Goal: Task Accomplishment & Management: Use online tool/utility

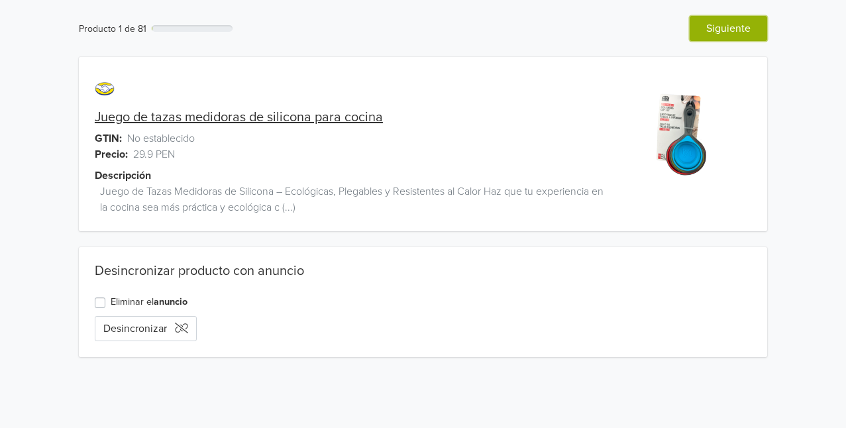
click at [733, 28] on button "Siguiente" at bounding box center [727, 28] width 77 height 25
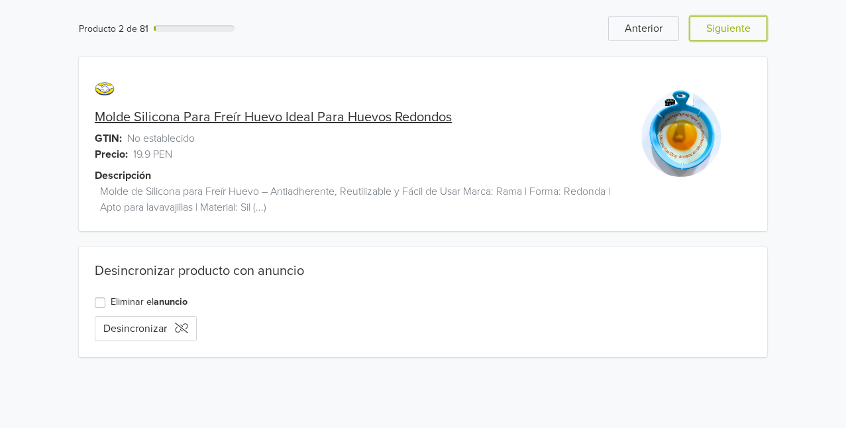
click at [733, 28] on button "Siguiente" at bounding box center [727, 28] width 77 height 25
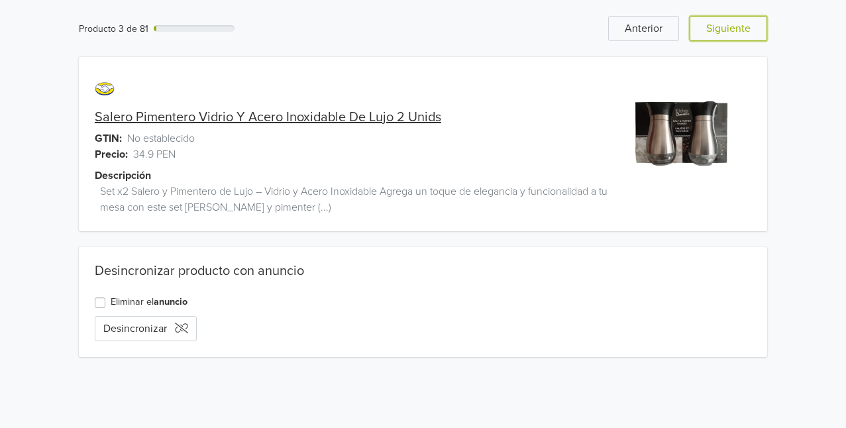
click at [733, 28] on button "Siguiente" at bounding box center [727, 28] width 77 height 25
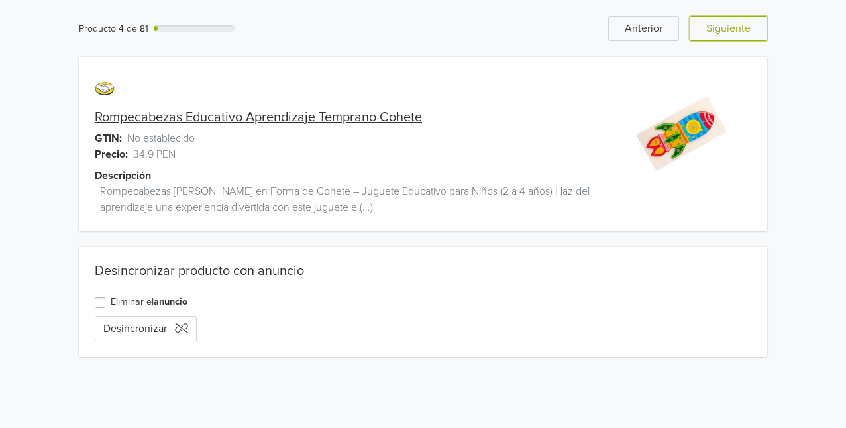
click at [733, 28] on button "Siguiente" at bounding box center [727, 28] width 77 height 25
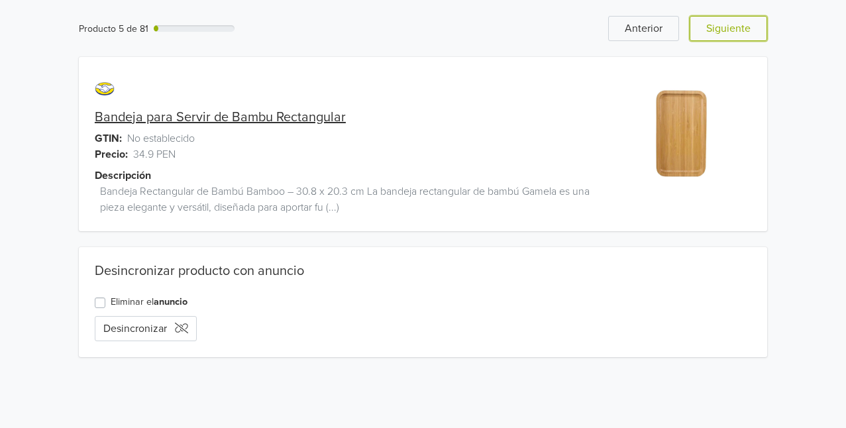
click at [733, 28] on button "Siguiente" at bounding box center [727, 28] width 77 height 25
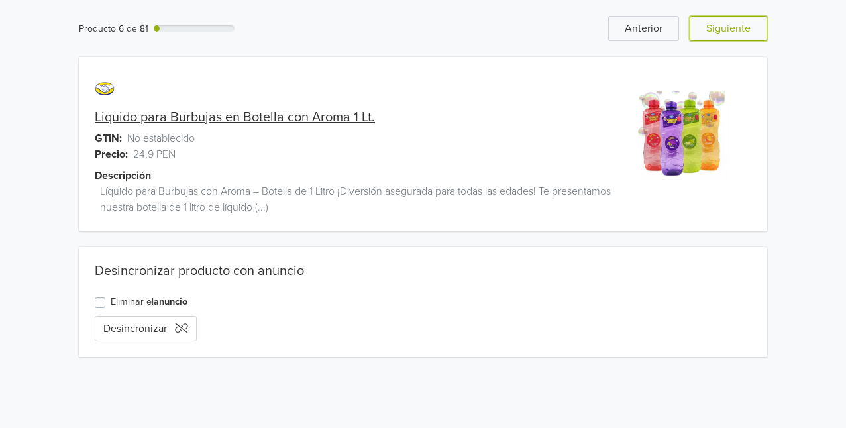
click at [733, 28] on button "Siguiente" at bounding box center [727, 28] width 77 height 25
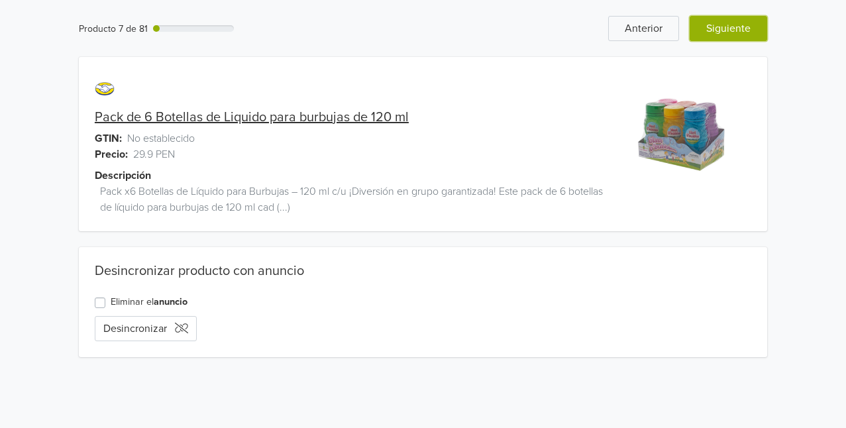
click at [715, 28] on button "Siguiente" at bounding box center [727, 28] width 77 height 25
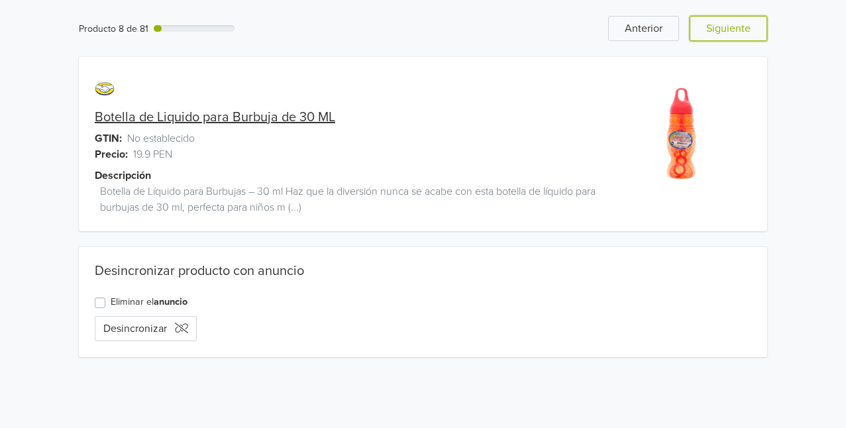
click at [715, 28] on button "Siguiente" at bounding box center [727, 28] width 77 height 25
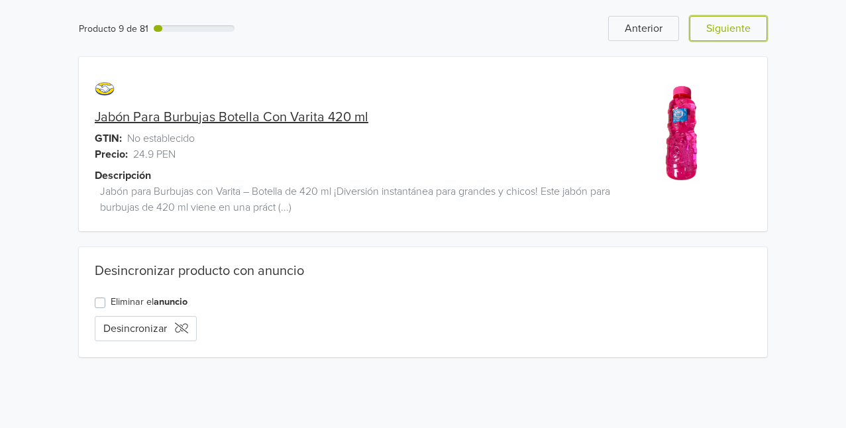
click at [715, 28] on button "Siguiente" at bounding box center [727, 28] width 77 height 25
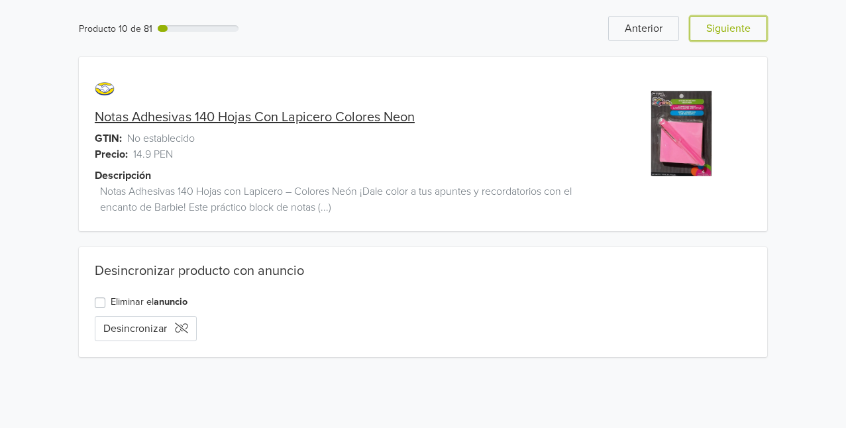
click at [715, 28] on button "Siguiente" at bounding box center [727, 28] width 77 height 25
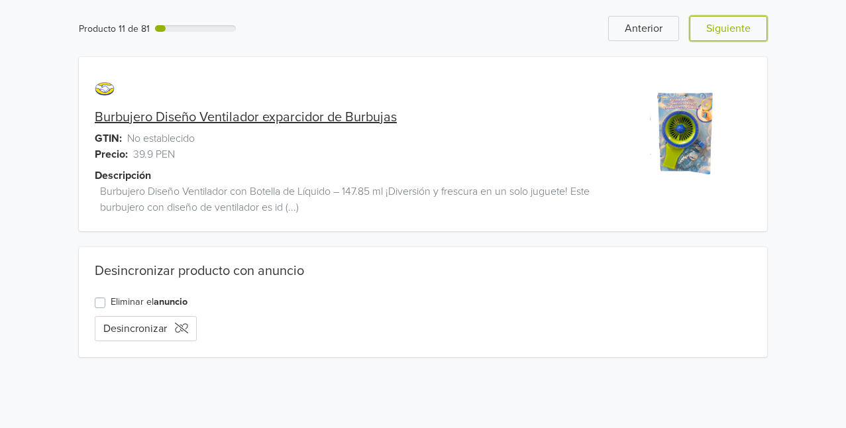
click at [715, 28] on button "Siguiente" at bounding box center [727, 28] width 77 height 25
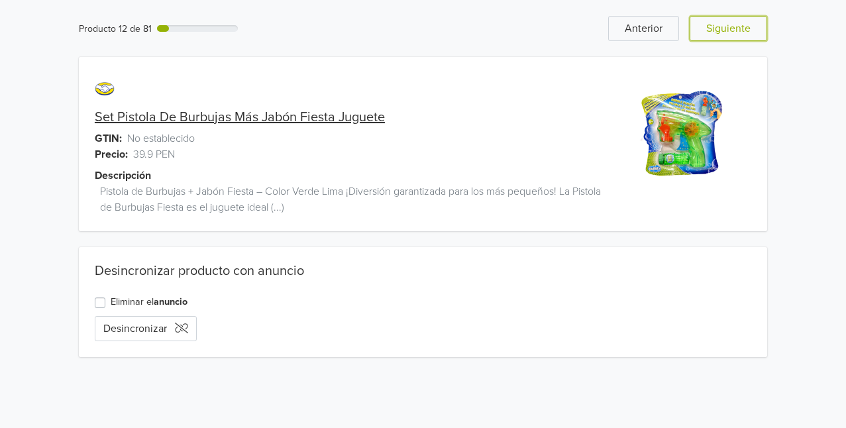
click at [715, 28] on button "Siguiente" at bounding box center [727, 28] width 77 height 25
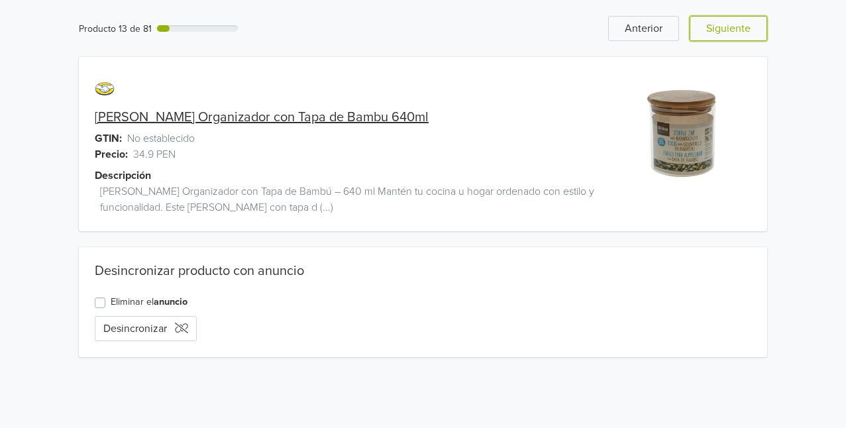
click at [715, 28] on button "Siguiente" at bounding box center [727, 28] width 77 height 25
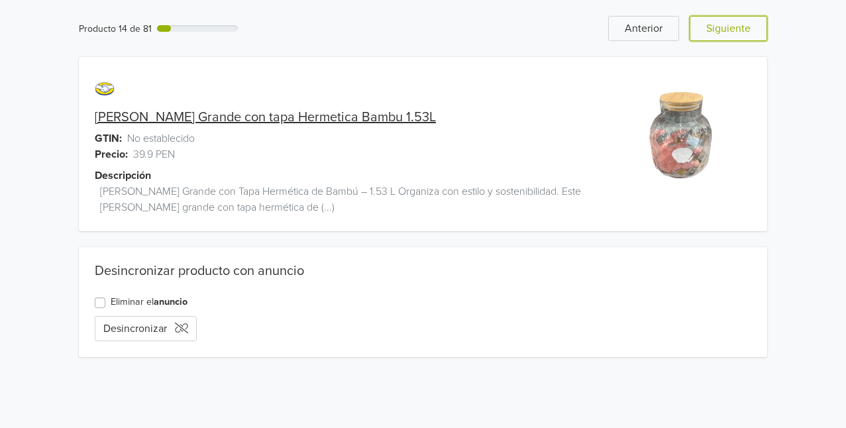
click at [715, 28] on button "Siguiente" at bounding box center [727, 28] width 77 height 25
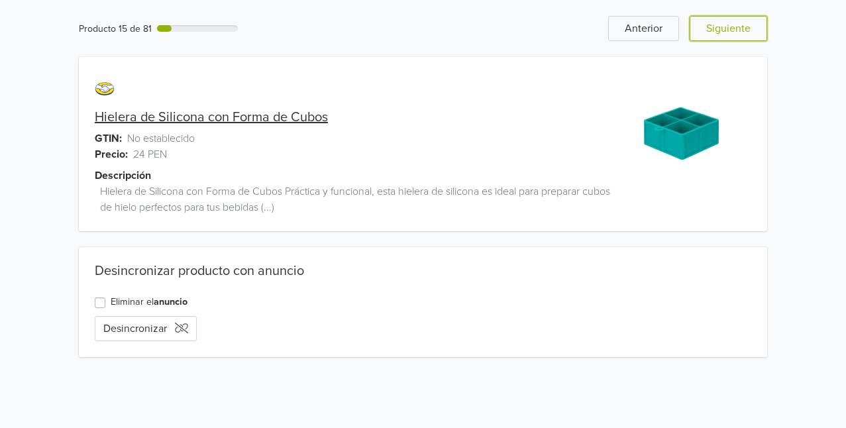
click at [715, 28] on button "Siguiente" at bounding box center [727, 28] width 77 height 25
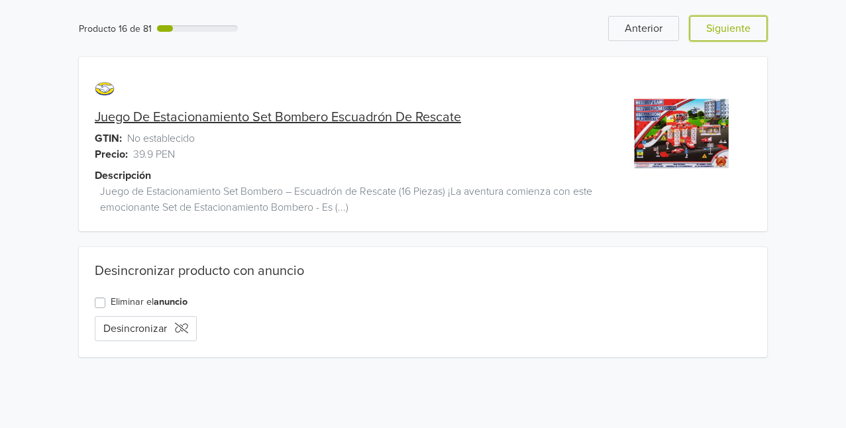
click at [715, 28] on button "Siguiente" at bounding box center [727, 28] width 77 height 25
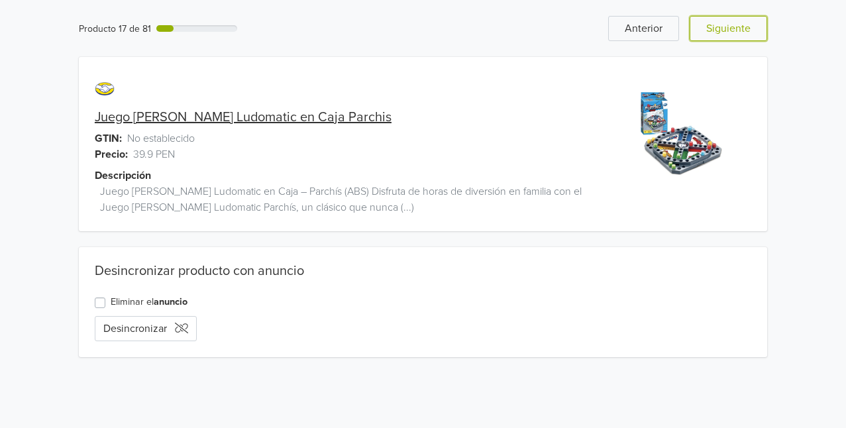
click at [715, 28] on button "Siguiente" at bounding box center [727, 28] width 77 height 25
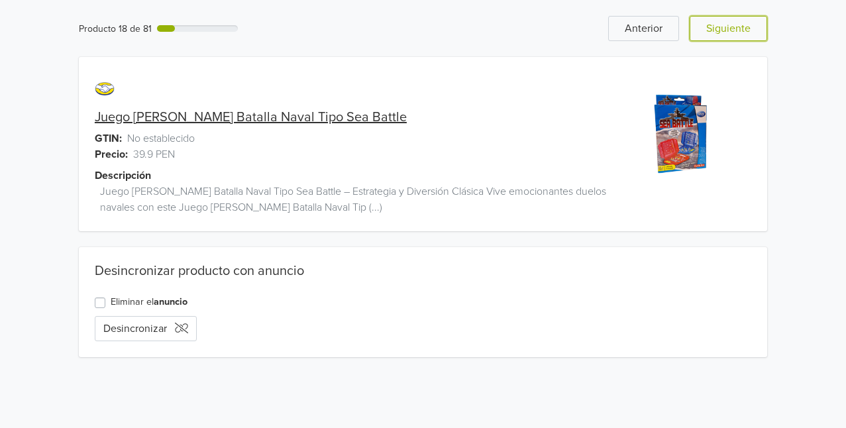
click at [715, 28] on button "Siguiente" at bounding box center [727, 28] width 77 height 25
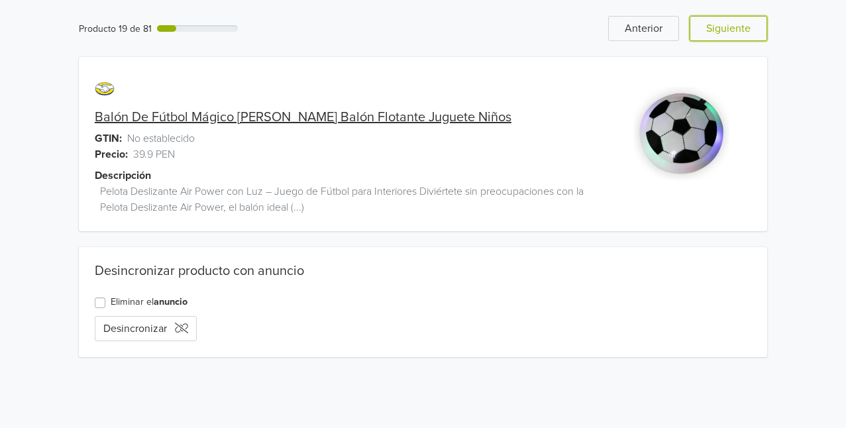
click at [715, 28] on button "Siguiente" at bounding box center [727, 28] width 77 height 25
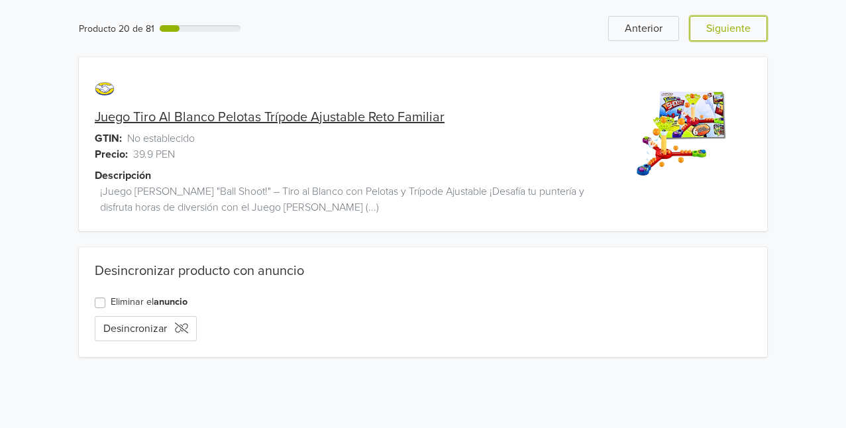
click at [715, 28] on button "Siguiente" at bounding box center [727, 28] width 77 height 25
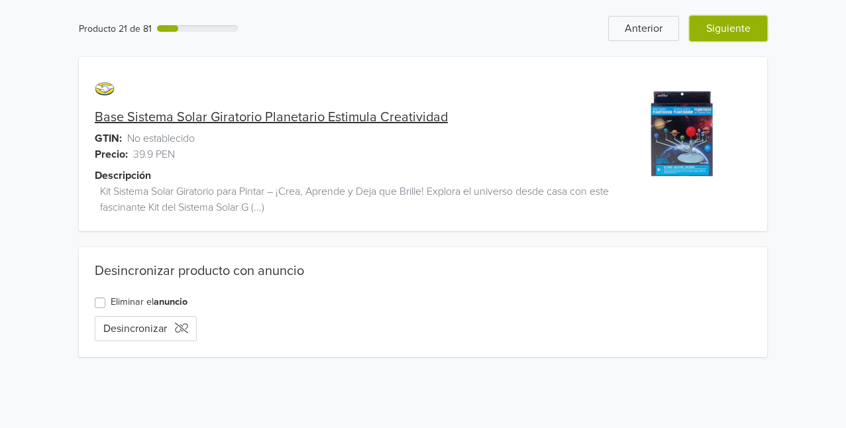
click at [724, 25] on button "Siguiente" at bounding box center [727, 28] width 77 height 25
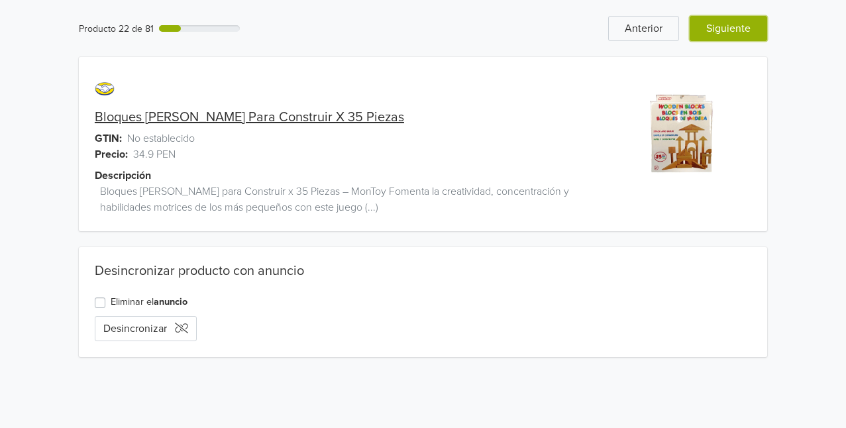
click at [710, 38] on button "Siguiente" at bounding box center [727, 28] width 77 height 25
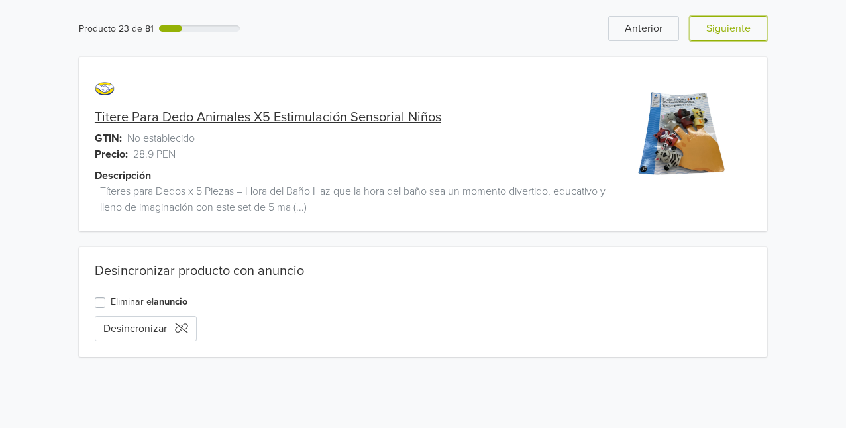
click at [710, 38] on button "Siguiente" at bounding box center [727, 28] width 77 height 25
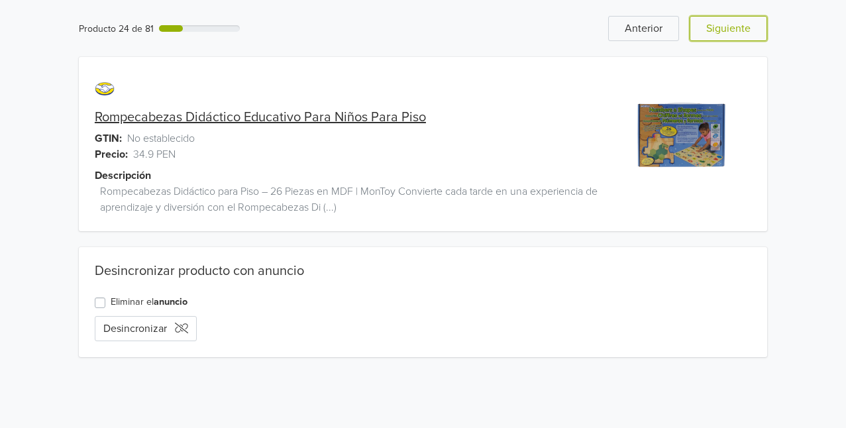
click at [710, 38] on button "Siguiente" at bounding box center [727, 28] width 77 height 25
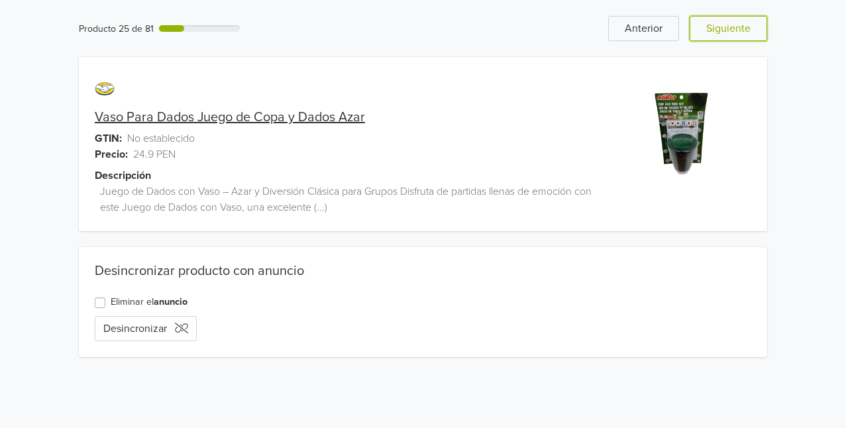
click at [710, 38] on button "Siguiente" at bounding box center [727, 28] width 77 height 25
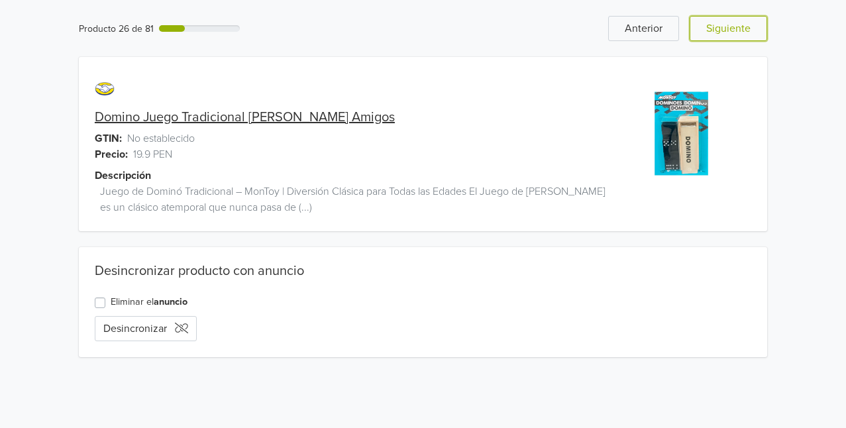
click at [710, 38] on button "Siguiente" at bounding box center [727, 28] width 77 height 25
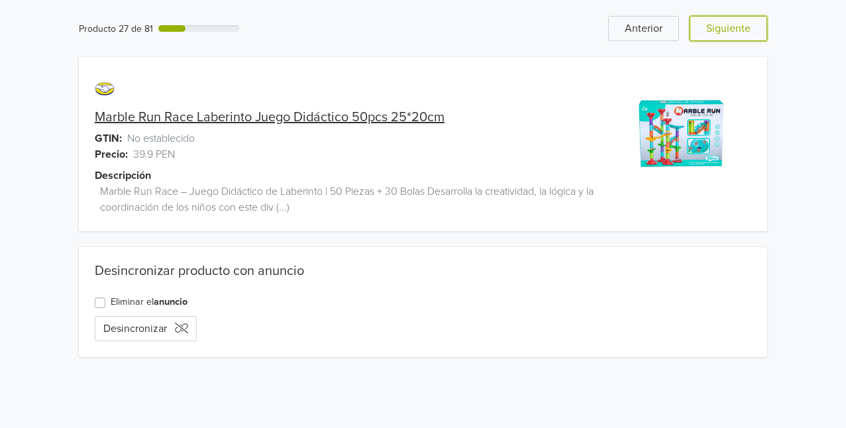
click at [710, 38] on button "Siguiente" at bounding box center [727, 28] width 77 height 25
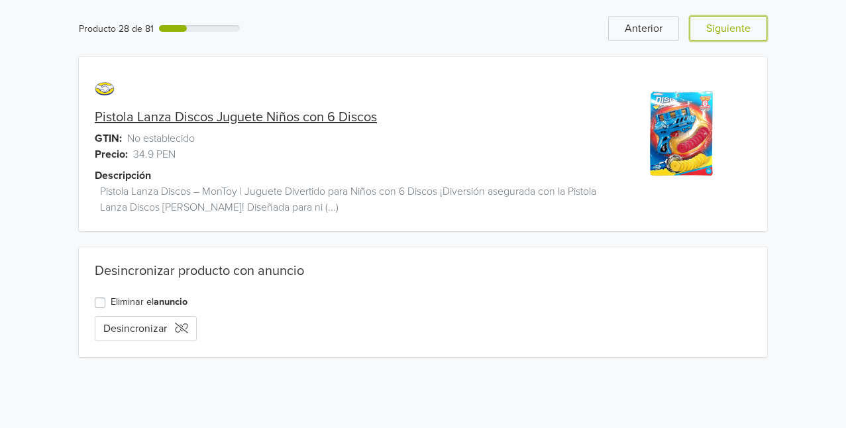
click at [710, 38] on button "Siguiente" at bounding box center [727, 28] width 77 height 25
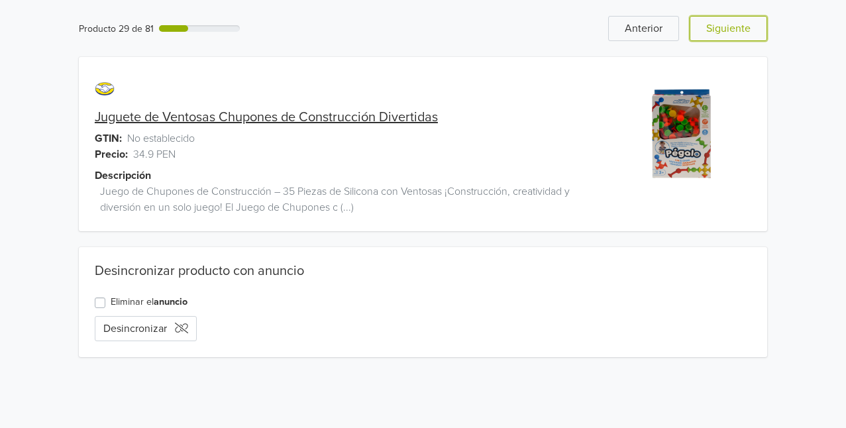
click at [710, 38] on button "Siguiente" at bounding box center [727, 28] width 77 height 25
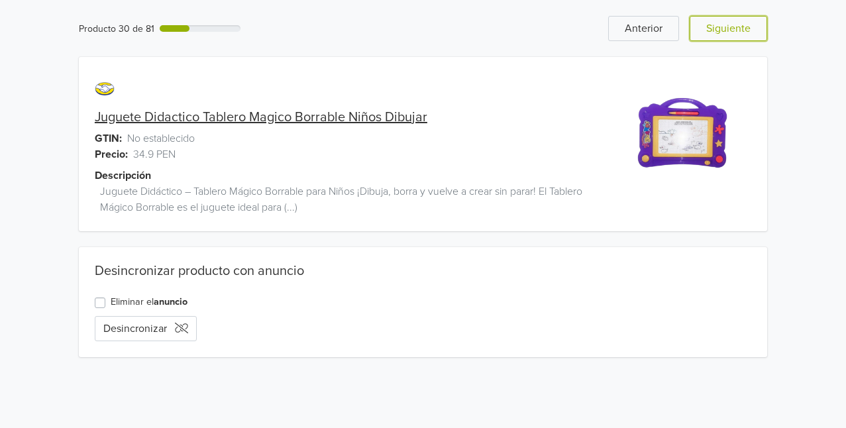
click at [710, 38] on button "Siguiente" at bounding box center [727, 28] width 77 height 25
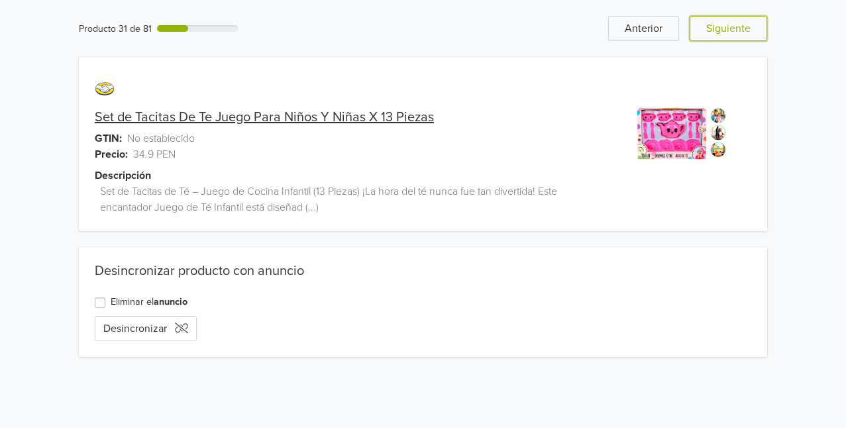
click at [710, 38] on button "Siguiente" at bounding box center [727, 28] width 77 height 25
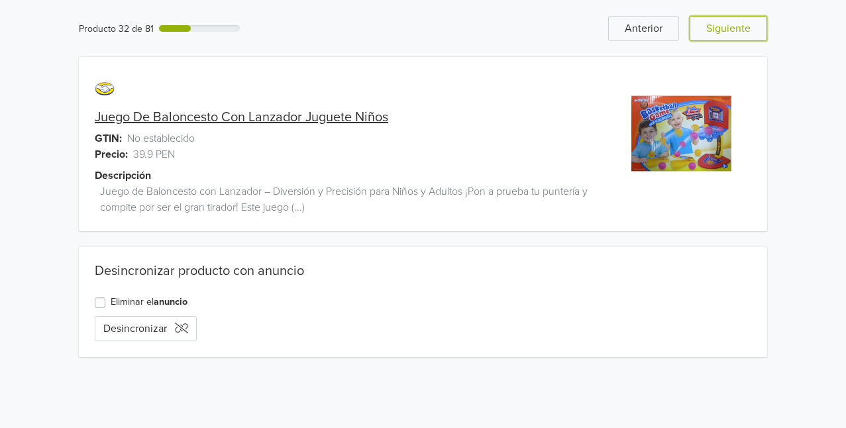
click at [710, 38] on button "Siguiente" at bounding box center [727, 28] width 77 height 25
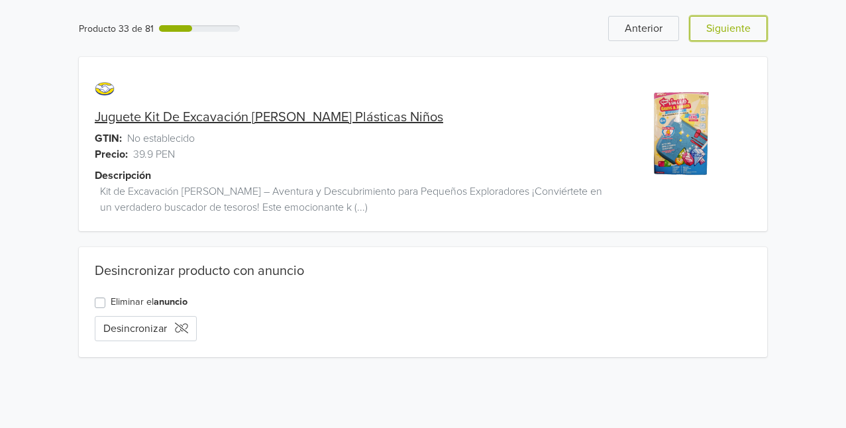
click at [710, 38] on button "Siguiente" at bounding box center [727, 28] width 77 height 25
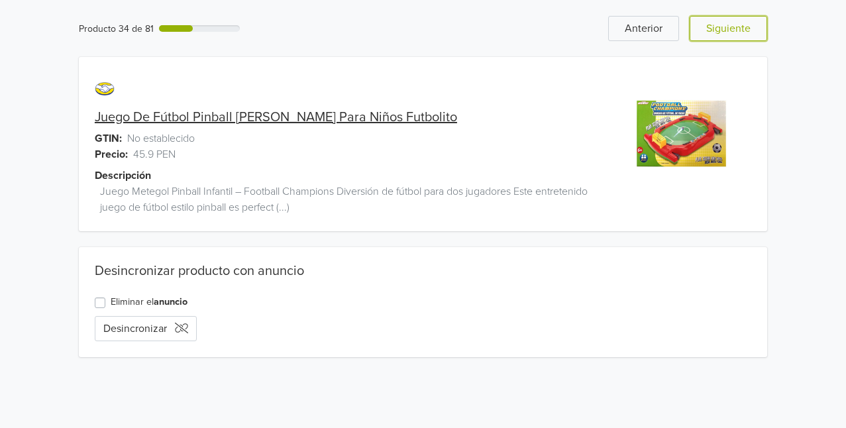
click at [710, 38] on button "Siguiente" at bounding box center [727, 28] width 77 height 25
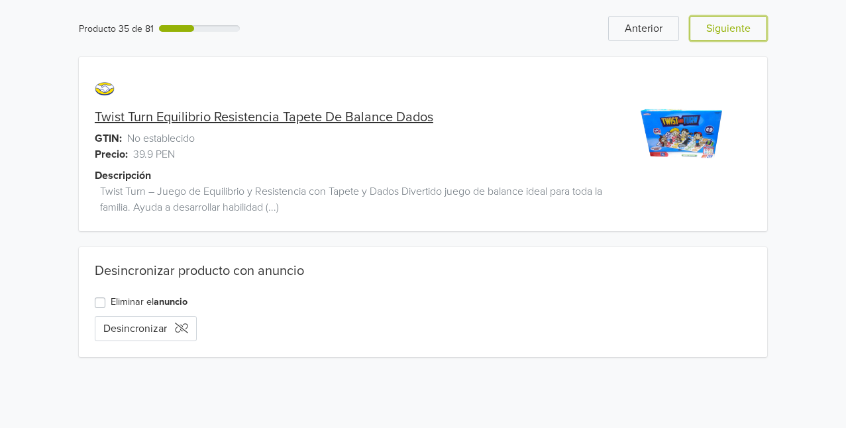
click at [710, 38] on button "Siguiente" at bounding box center [727, 28] width 77 height 25
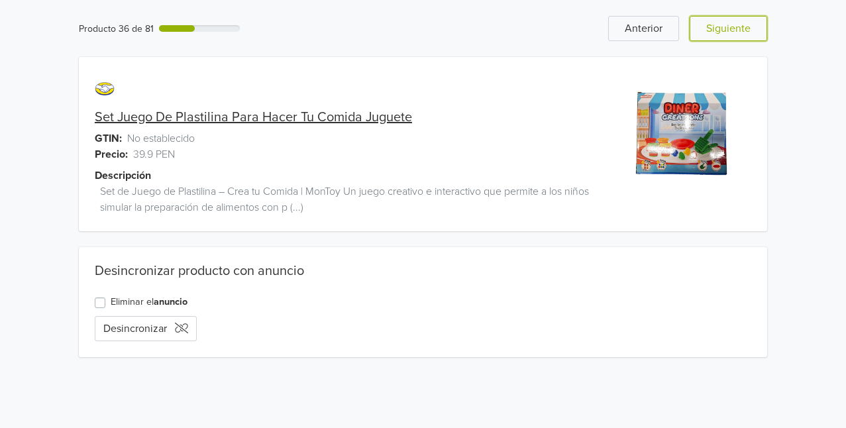
click at [710, 38] on button "Siguiente" at bounding box center [727, 28] width 77 height 25
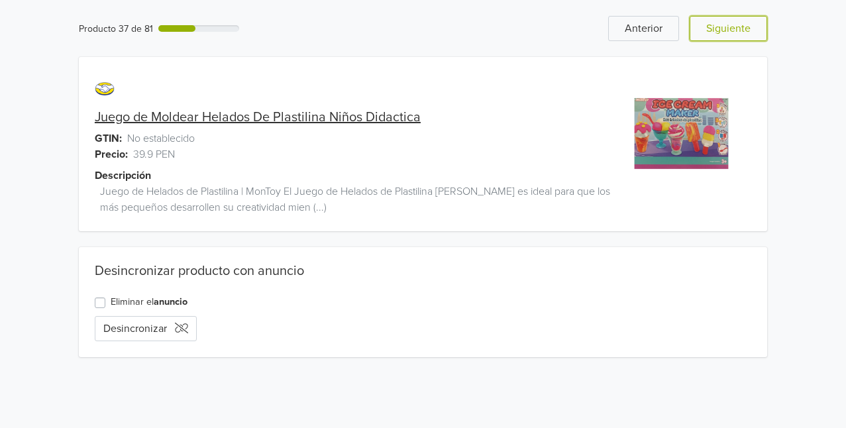
click at [710, 38] on button "Siguiente" at bounding box center [727, 28] width 77 height 25
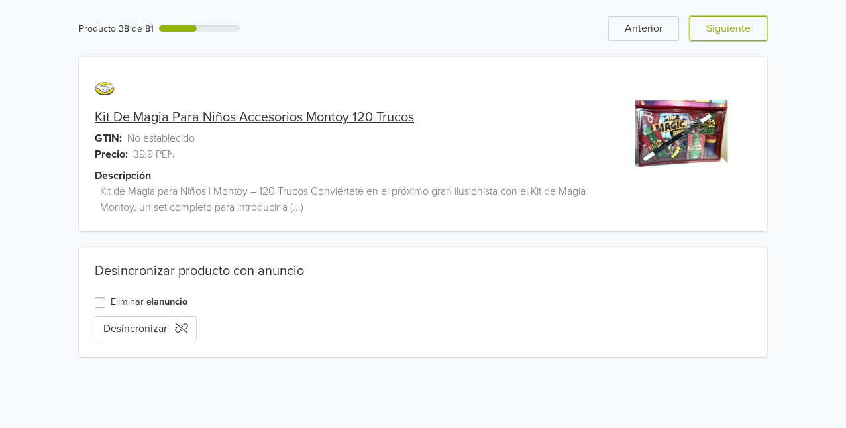
click at [710, 38] on button "Siguiente" at bounding box center [727, 28] width 77 height 25
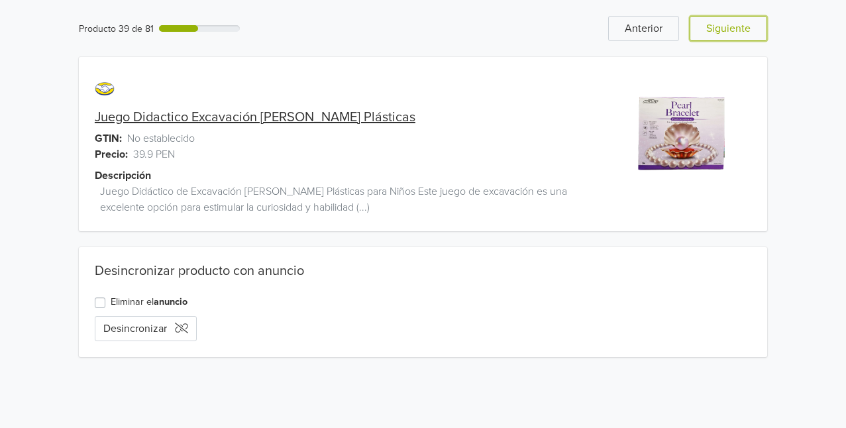
click at [710, 38] on button "Siguiente" at bounding box center [727, 28] width 77 height 25
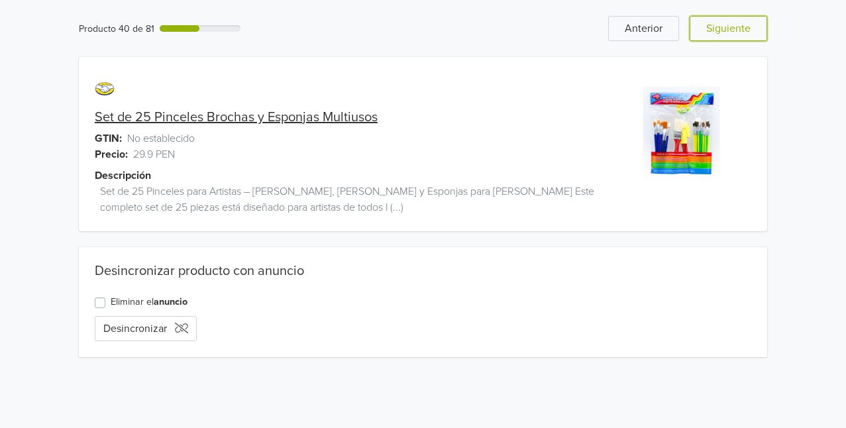
click at [710, 38] on button "Siguiente" at bounding box center [727, 28] width 77 height 25
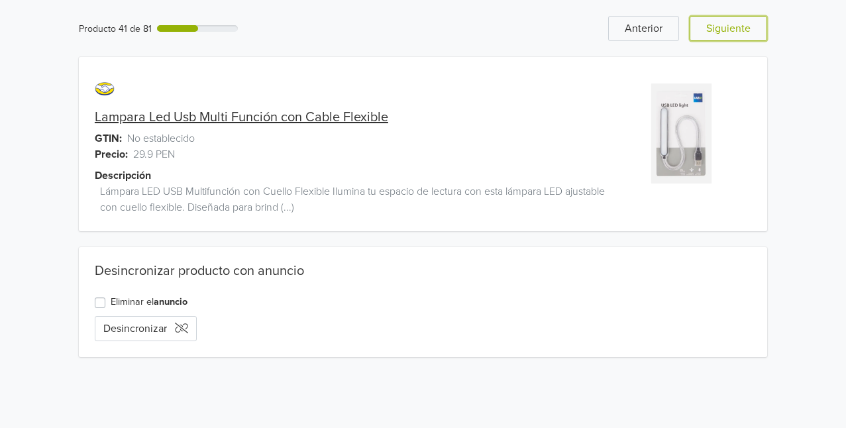
click at [710, 38] on button "Siguiente" at bounding box center [727, 28] width 77 height 25
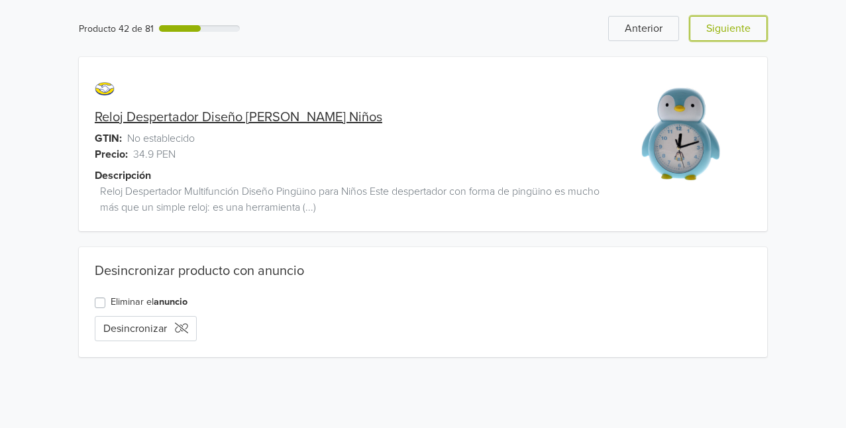
click at [710, 38] on button "Siguiente" at bounding box center [727, 28] width 77 height 25
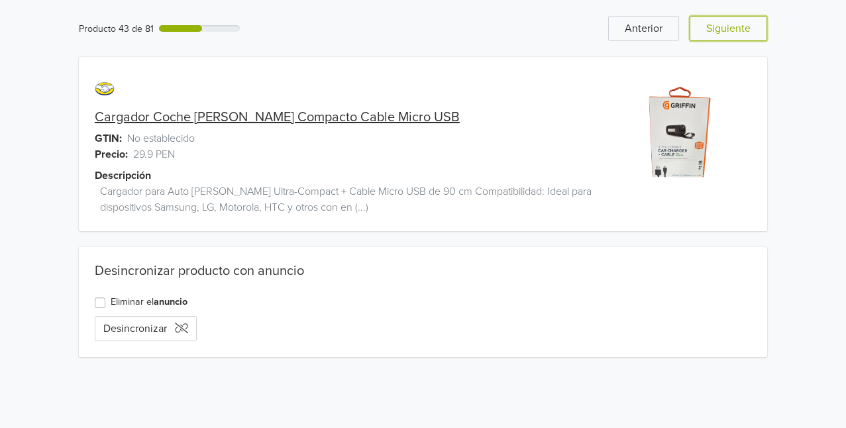
click at [710, 38] on button "Siguiente" at bounding box center [727, 28] width 77 height 25
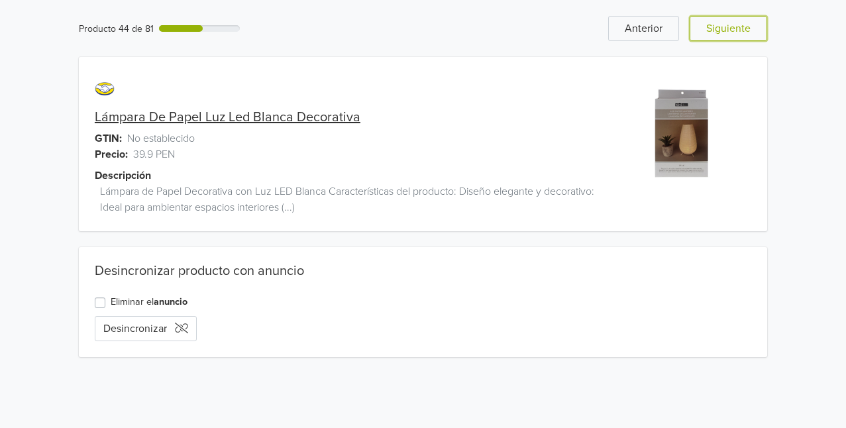
click at [710, 38] on button "Siguiente" at bounding box center [727, 28] width 77 height 25
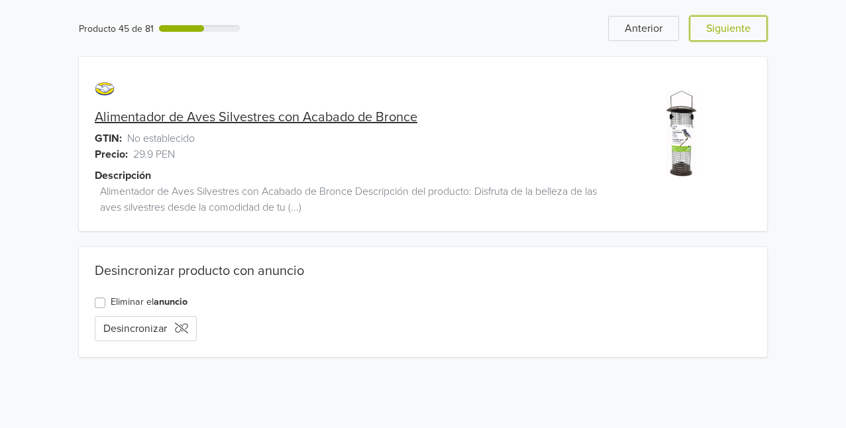
click at [710, 38] on button "Siguiente" at bounding box center [727, 28] width 77 height 25
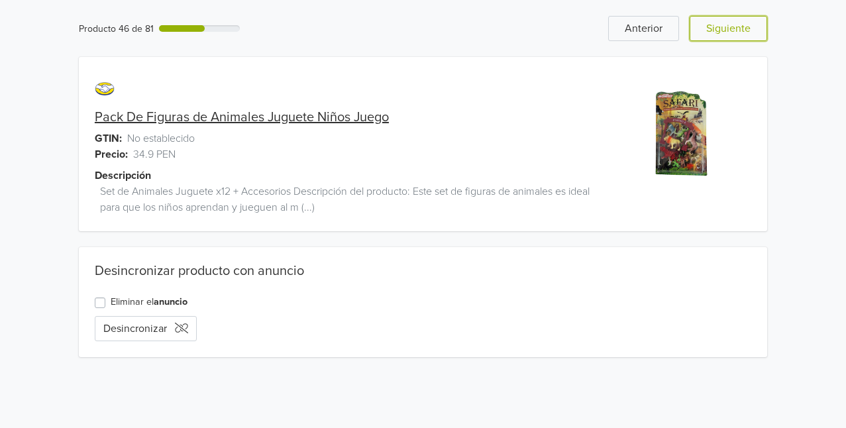
click at [710, 38] on button "Siguiente" at bounding box center [727, 28] width 77 height 25
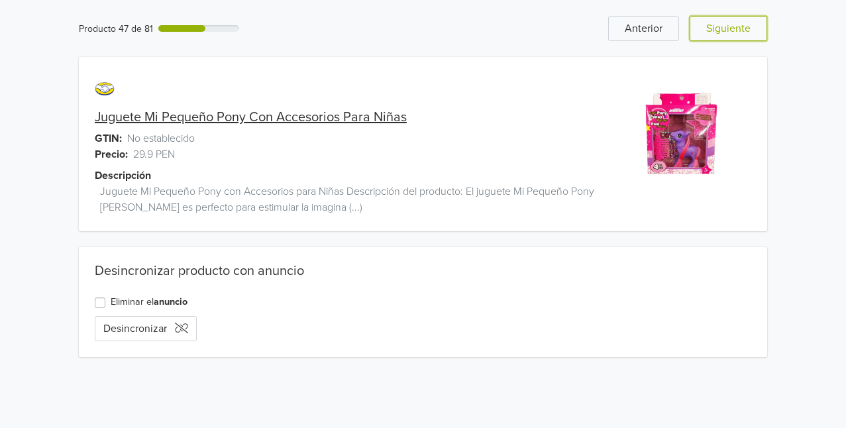
click at [710, 38] on button "Siguiente" at bounding box center [727, 28] width 77 height 25
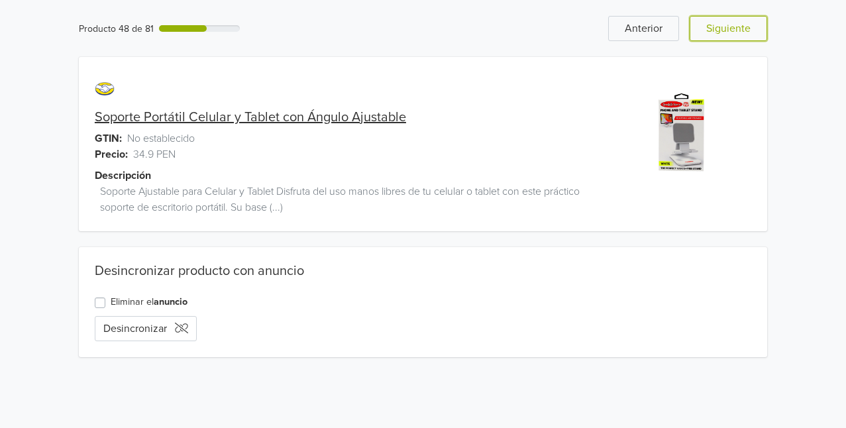
click at [710, 38] on button "Siguiente" at bounding box center [727, 28] width 77 height 25
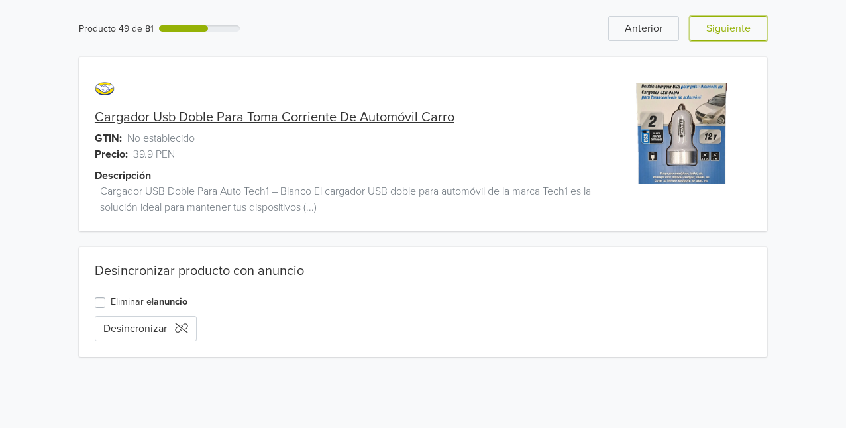
click at [710, 38] on button "Siguiente" at bounding box center [727, 28] width 77 height 25
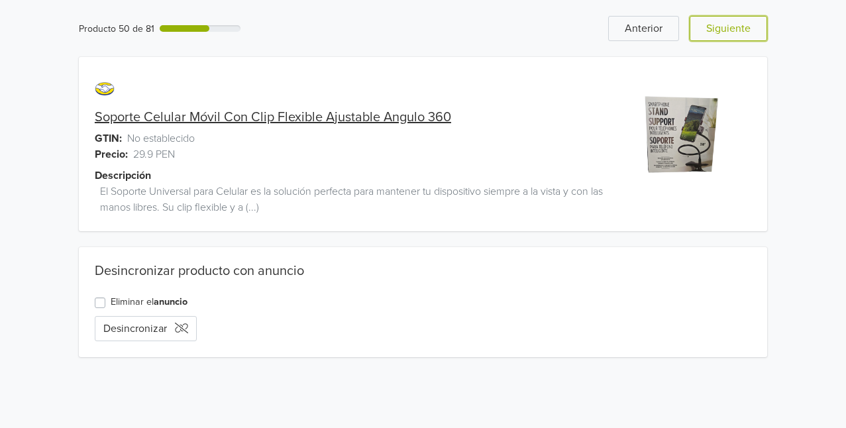
click at [710, 38] on button "Siguiente" at bounding box center [727, 28] width 77 height 25
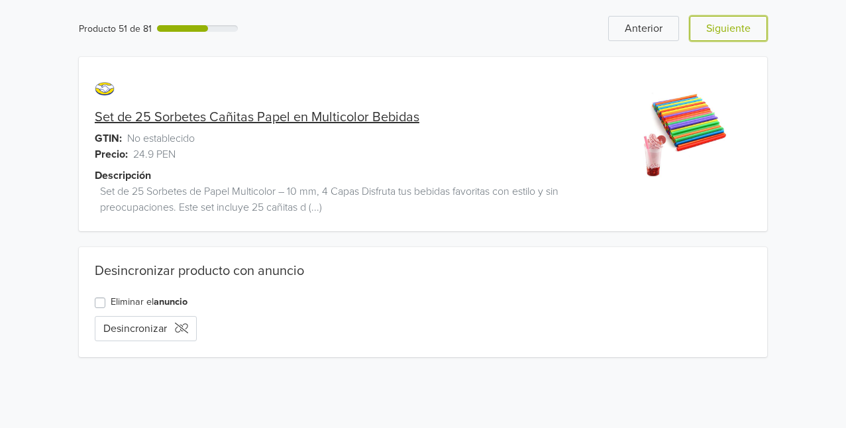
click at [710, 38] on button "Siguiente" at bounding box center [727, 28] width 77 height 25
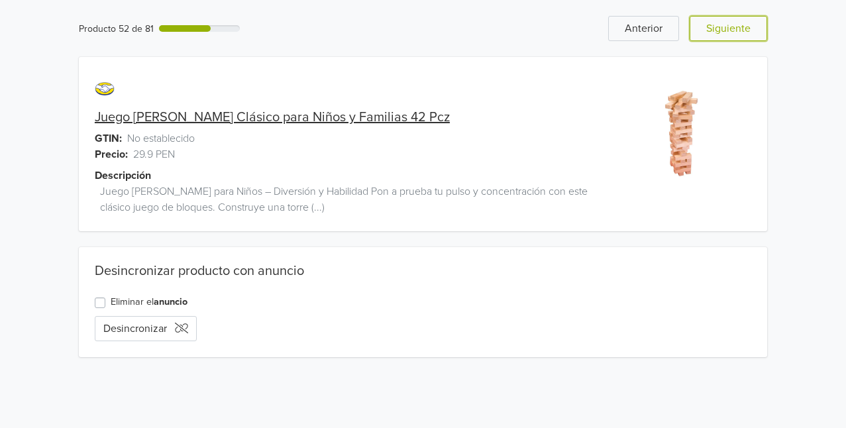
click at [710, 38] on button "Siguiente" at bounding box center [727, 28] width 77 height 25
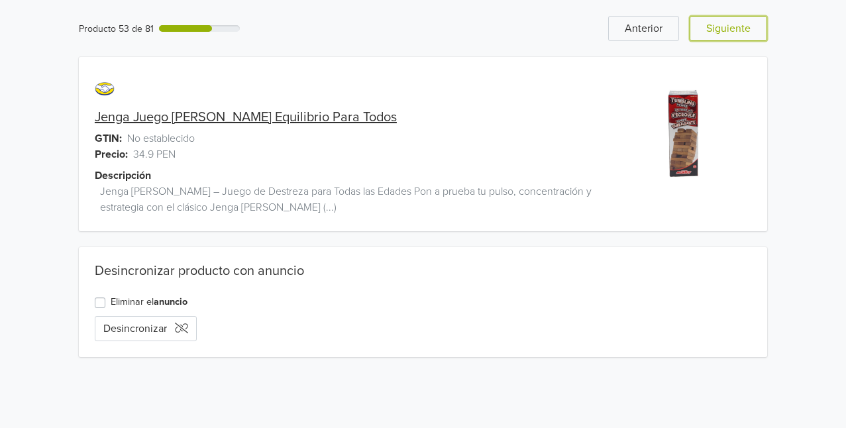
click at [710, 38] on button "Siguiente" at bounding box center [727, 28] width 77 height 25
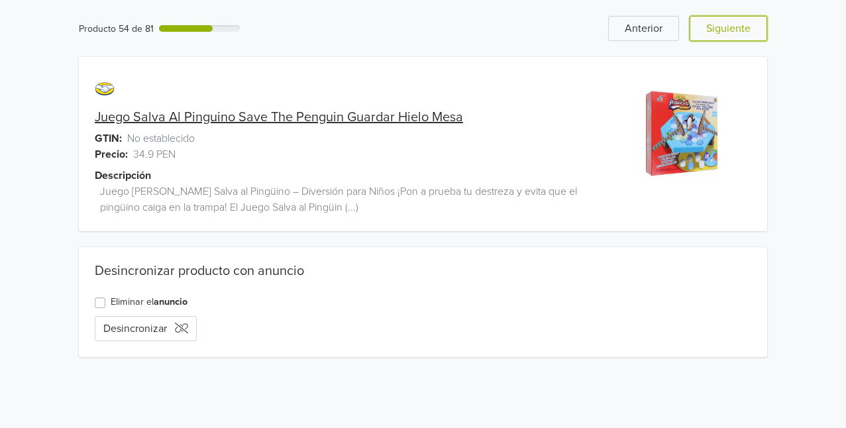
click at [710, 38] on button "Siguiente" at bounding box center [727, 28] width 77 height 25
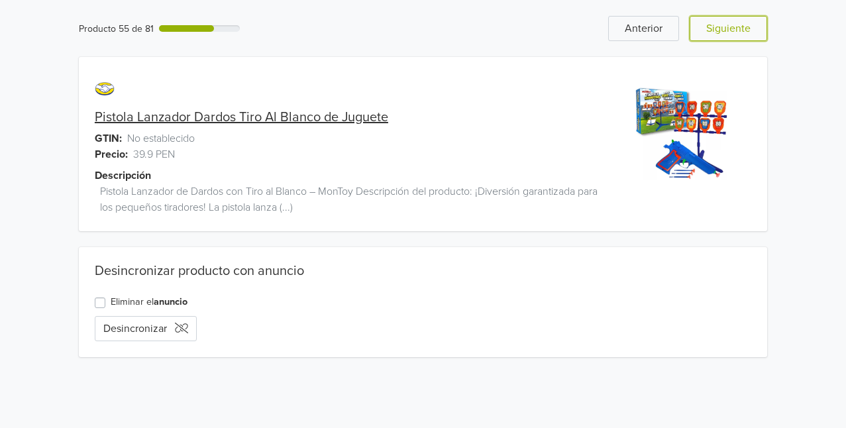
click at [710, 38] on button "Siguiente" at bounding box center [727, 28] width 77 height 25
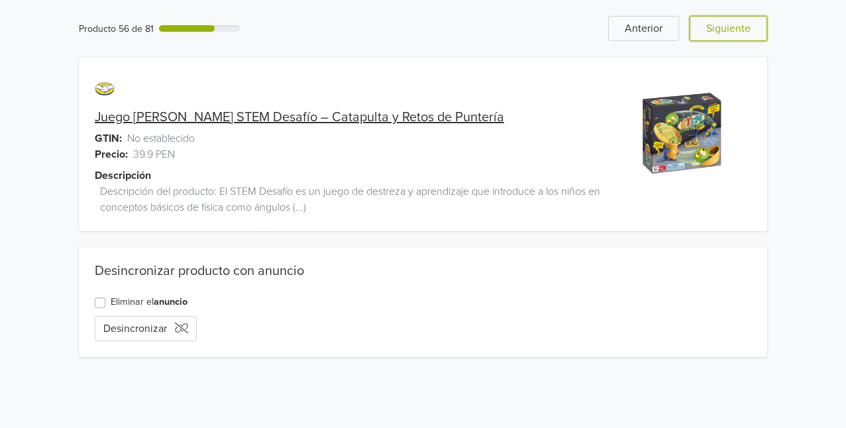
click at [710, 38] on button "Siguiente" at bounding box center [727, 28] width 77 height 25
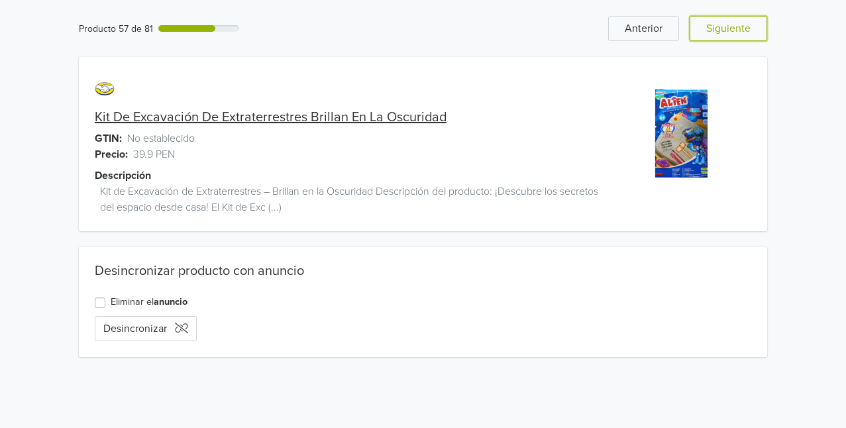
click at [710, 38] on button "Siguiente" at bounding box center [727, 28] width 77 height 25
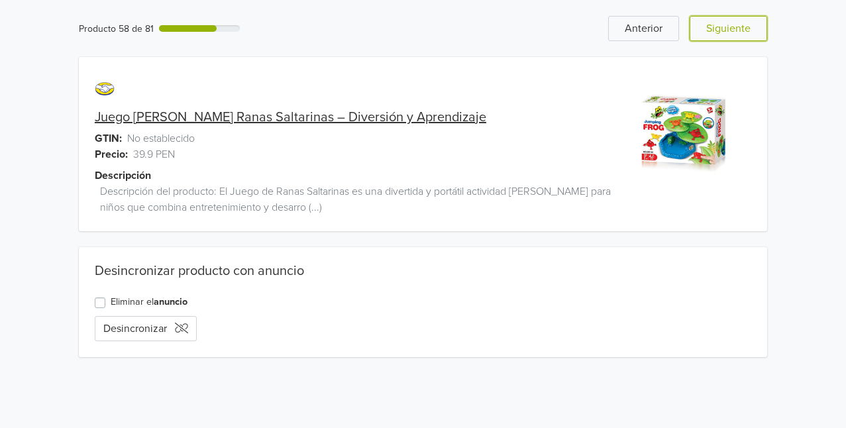
click at [710, 38] on button "Siguiente" at bounding box center [727, 28] width 77 height 25
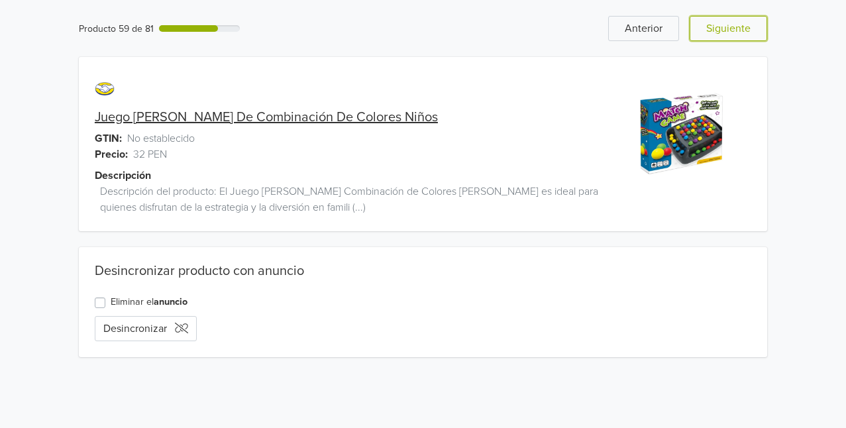
click at [710, 38] on button "Siguiente" at bounding box center [727, 28] width 77 height 25
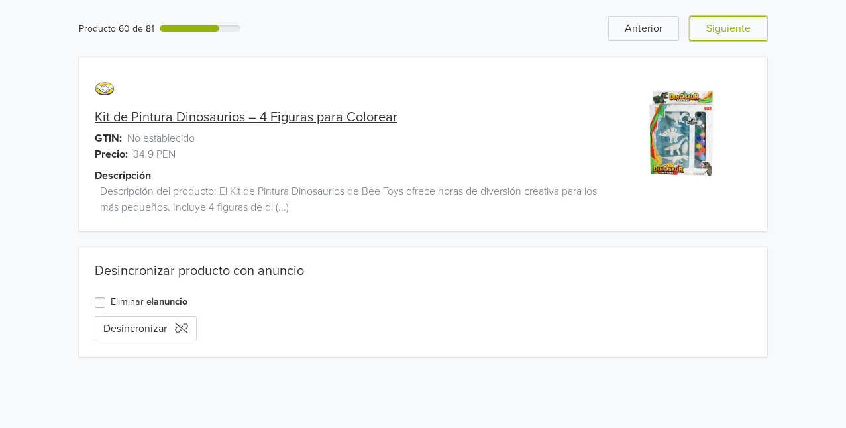
click at [710, 38] on button "Siguiente" at bounding box center [727, 28] width 77 height 25
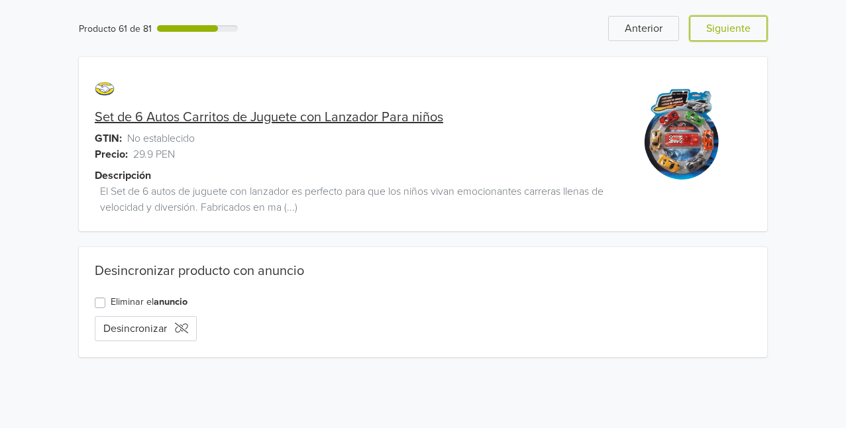
click at [710, 38] on button "Siguiente" at bounding box center [727, 28] width 77 height 25
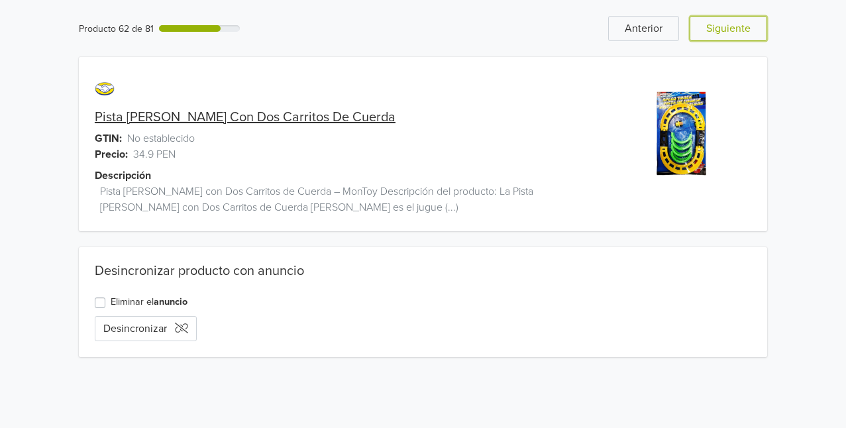
click at [710, 38] on button "Siguiente" at bounding box center [727, 28] width 77 height 25
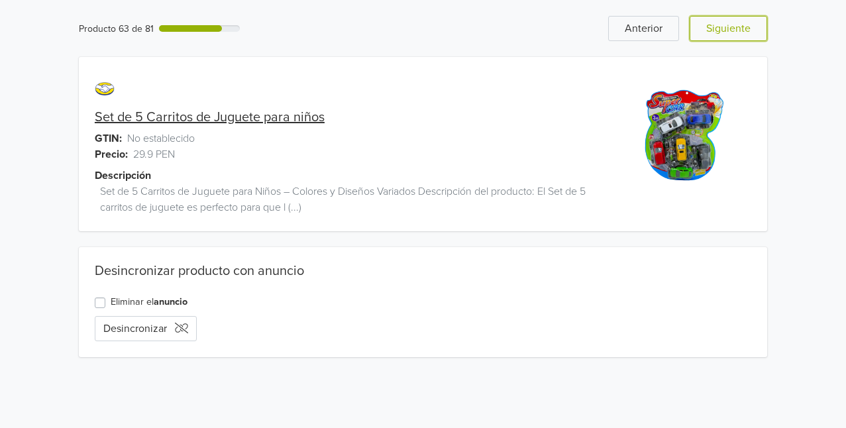
click at [710, 38] on button "Siguiente" at bounding box center [727, 28] width 77 height 25
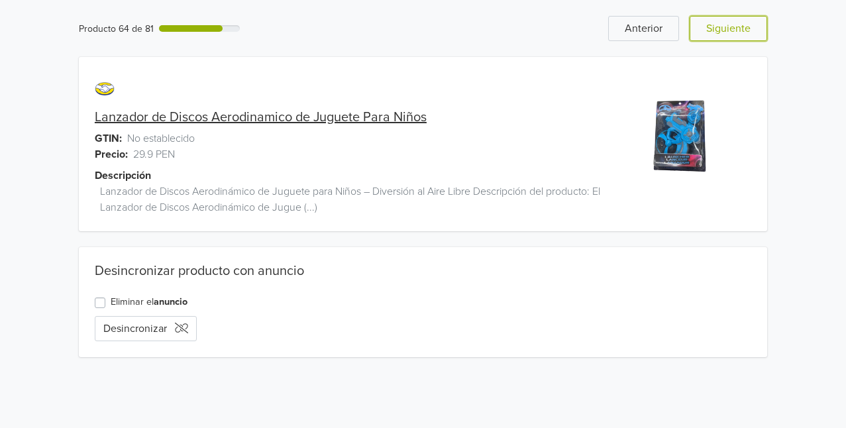
click at [710, 38] on button "Siguiente" at bounding box center [727, 28] width 77 height 25
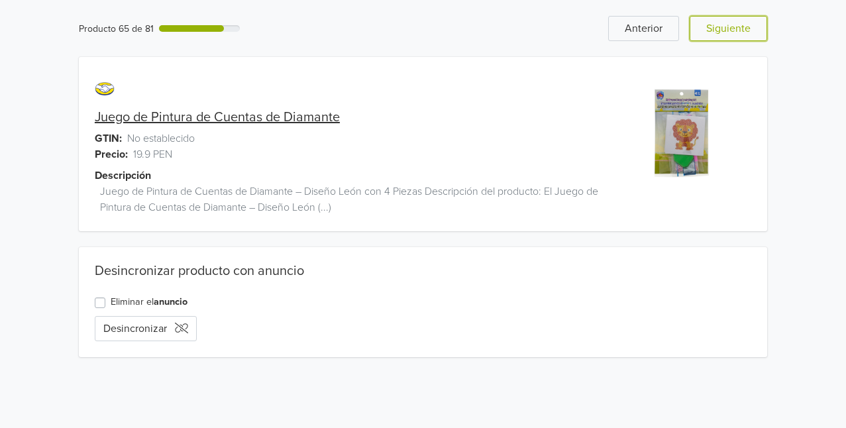
click at [710, 38] on button "Siguiente" at bounding box center [727, 28] width 77 height 25
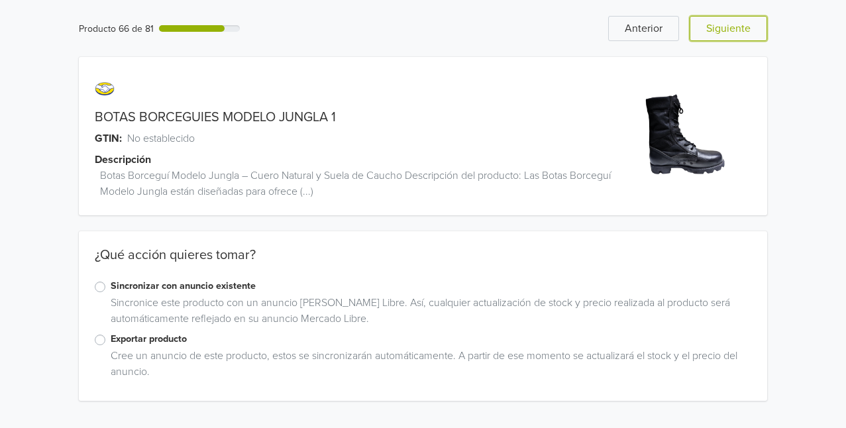
click at [710, 38] on button "Siguiente" at bounding box center [727, 28] width 77 height 25
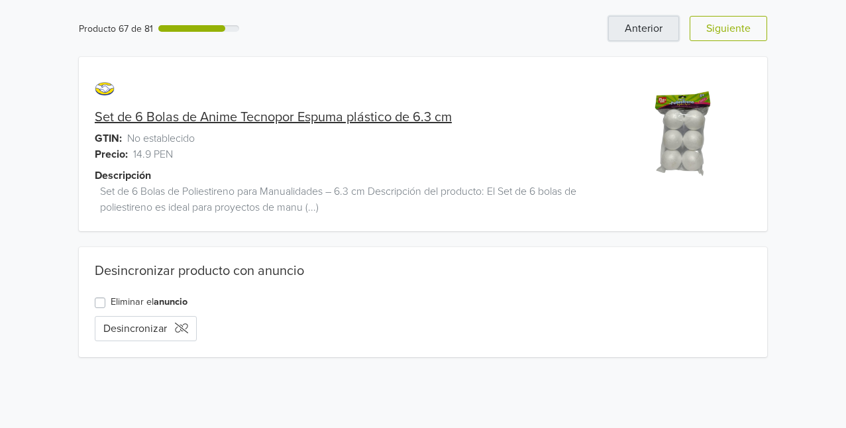
click at [659, 19] on button "Anterior" at bounding box center [643, 28] width 71 height 25
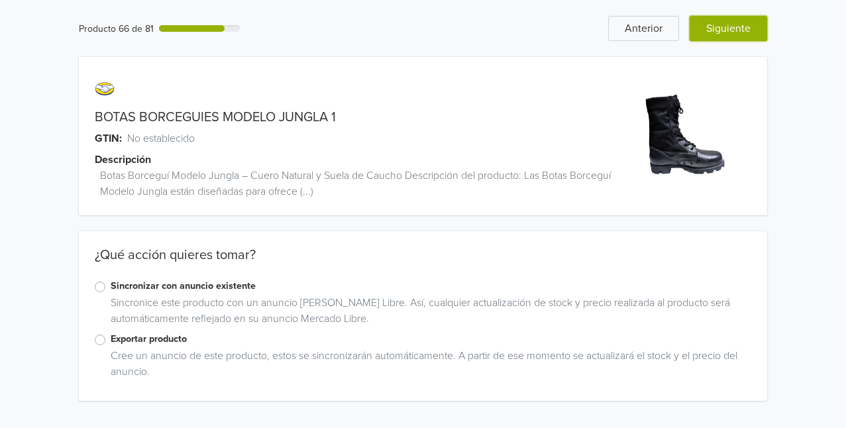
click at [734, 32] on button "Siguiente" at bounding box center [727, 28] width 77 height 25
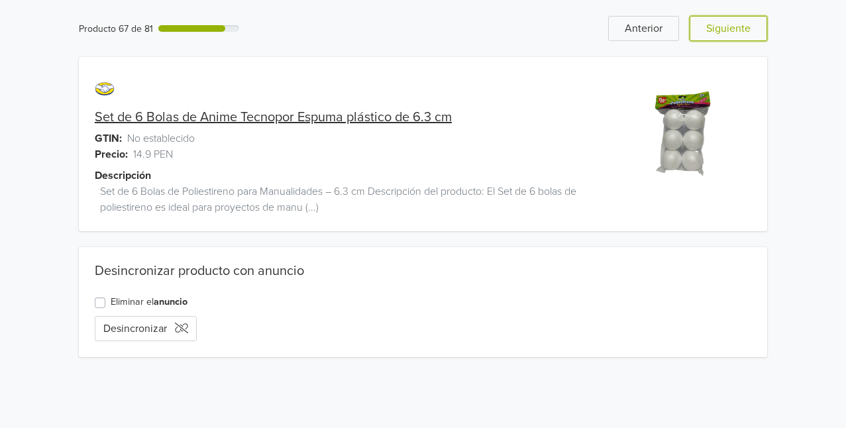
click at [734, 32] on button "Siguiente" at bounding box center [727, 28] width 77 height 25
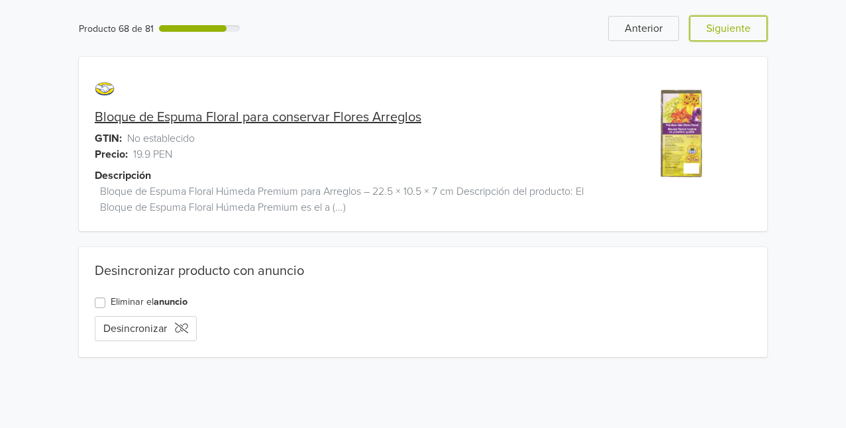
click at [734, 32] on button "Siguiente" at bounding box center [727, 28] width 77 height 25
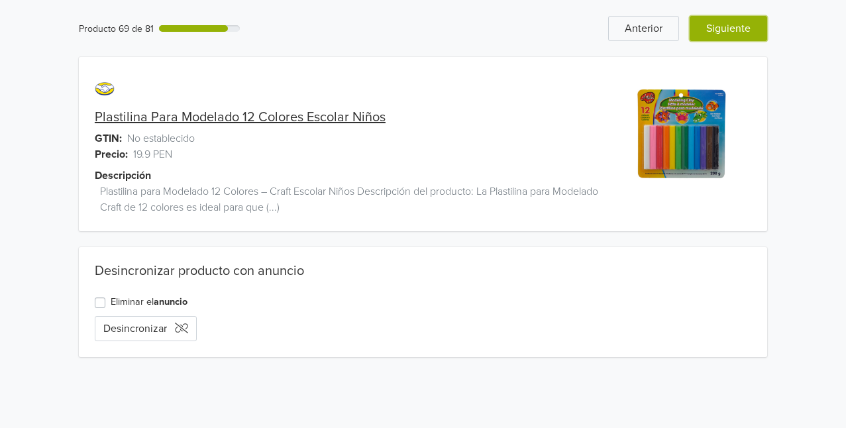
click at [738, 36] on button "Siguiente" at bounding box center [727, 28] width 77 height 25
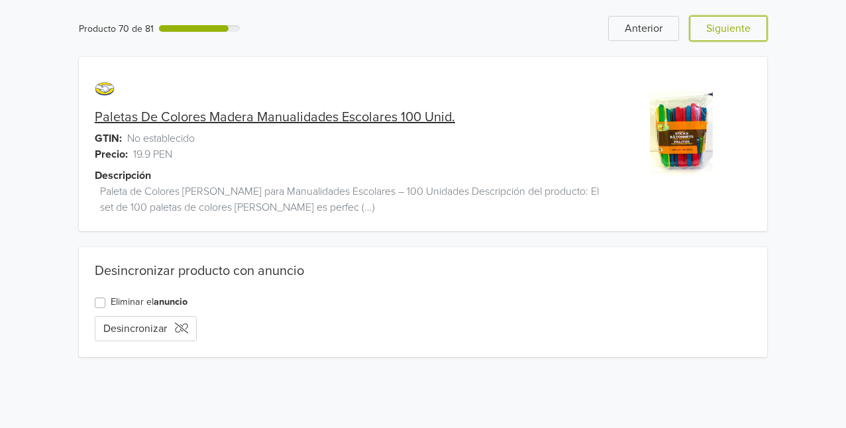
click at [738, 36] on button "Siguiente" at bounding box center [727, 28] width 77 height 25
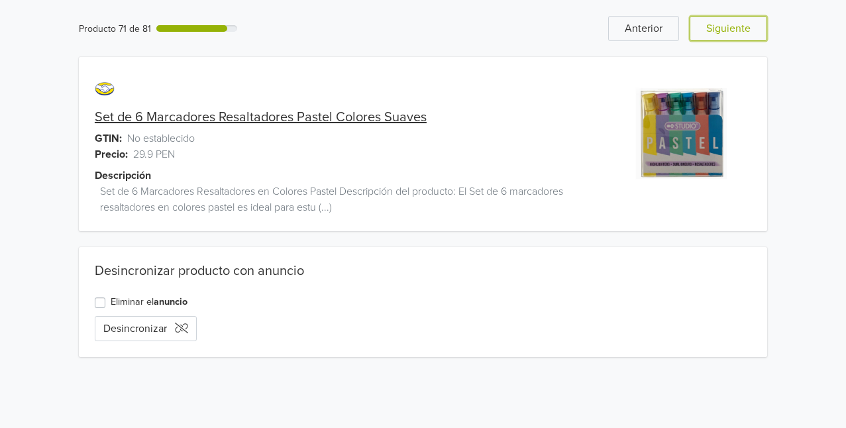
click at [738, 36] on button "Siguiente" at bounding box center [727, 28] width 77 height 25
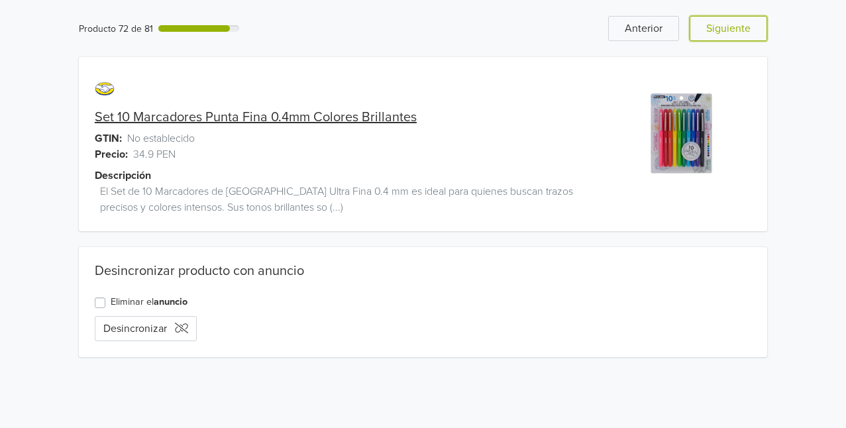
click at [738, 36] on button "Siguiente" at bounding box center [727, 28] width 77 height 25
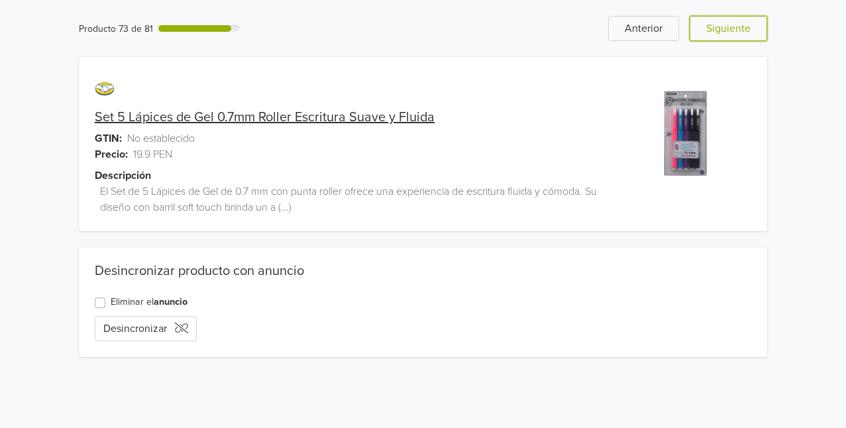
click at [738, 36] on button "Siguiente" at bounding box center [727, 28] width 77 height 25
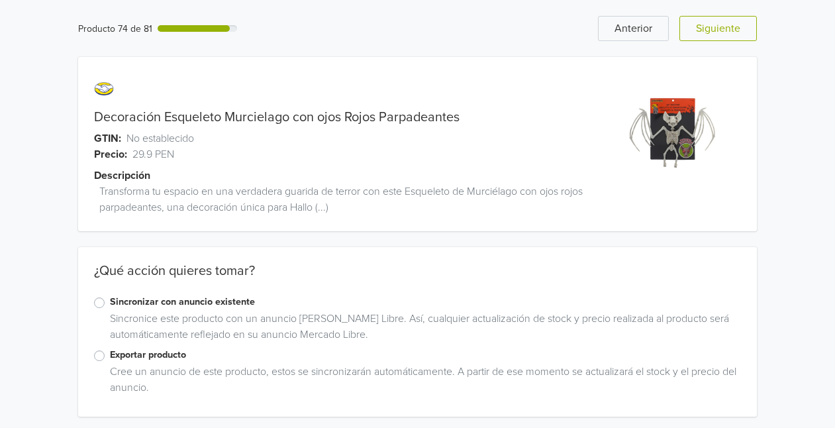
click at [149, 358] on label "Exportar producto" at bounding box center [426, 355] width 632 height 15
click at [0, 0] on input "Exportar producto" at bounding box center [0, 0] width 0 height 0
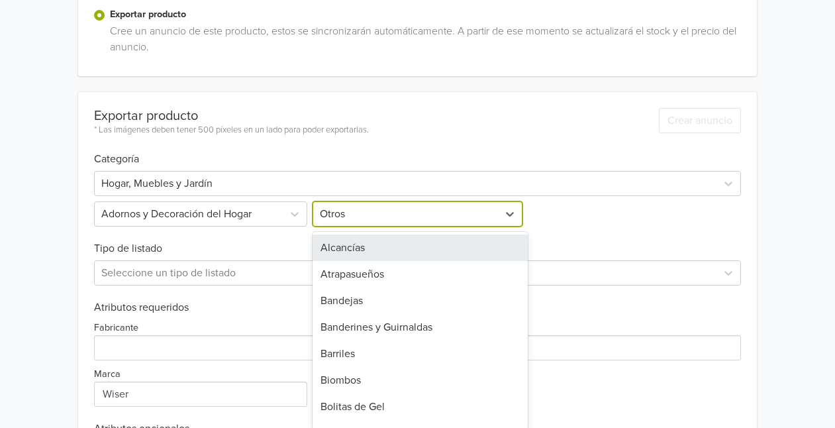
scroll to position [348, 0]
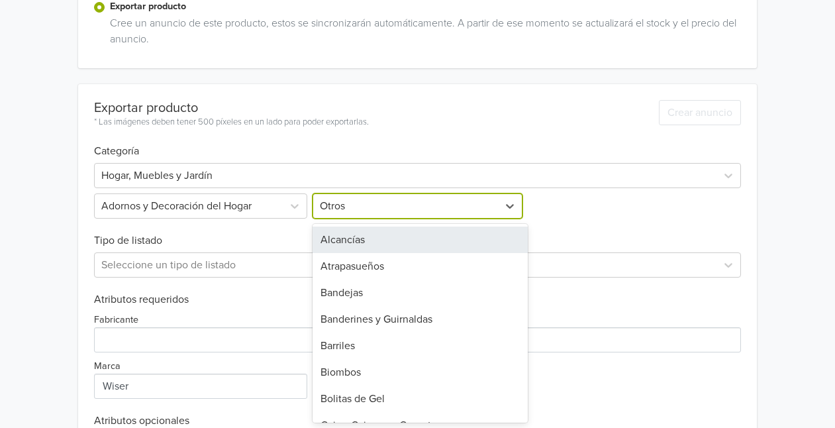
click at [462, 215] on div at bounding box center [406, 206] width 172 height 19
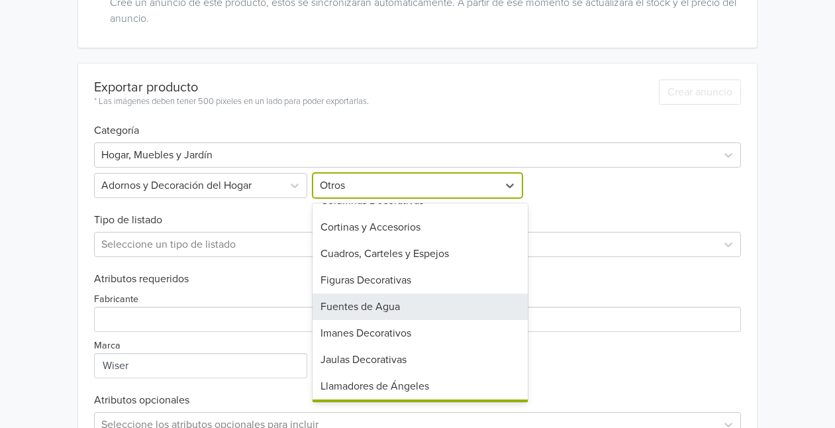
scroll to position [254, 0]
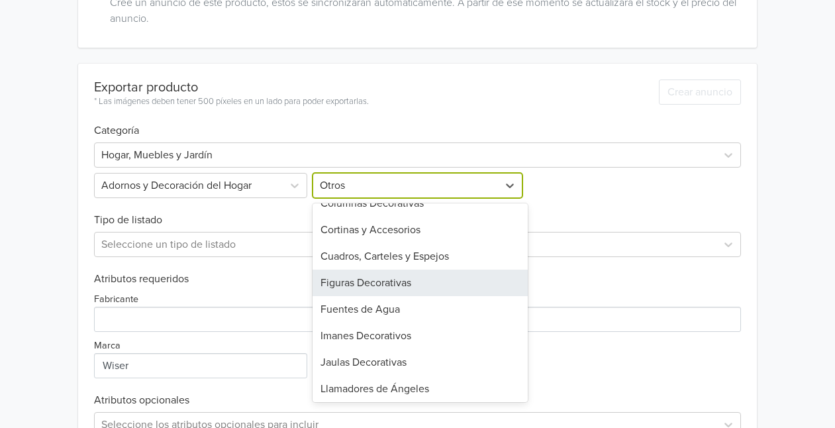
click at [433, 284] on div "Figuras Decorativas" at bounding box center [421, 283] width 216 height 26
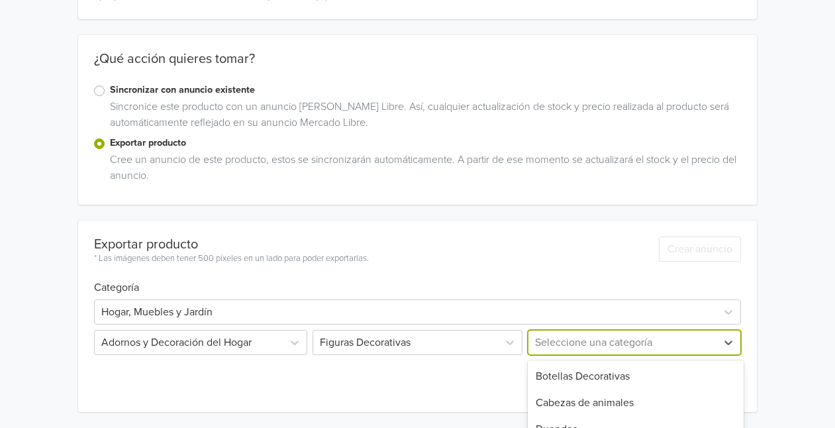
scroll to position [342, 0]
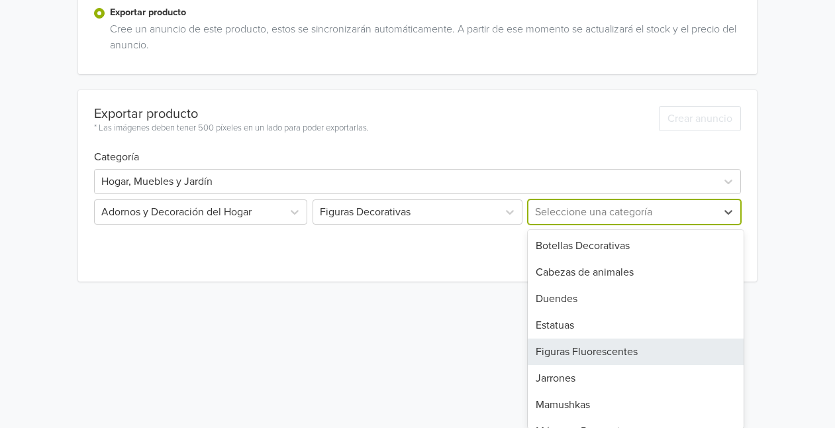
click at [680, 225] on div "10 results available. Use Up and Down to choose options, press Enter to select …" at bounding box center [633, 211] width 216 height 25
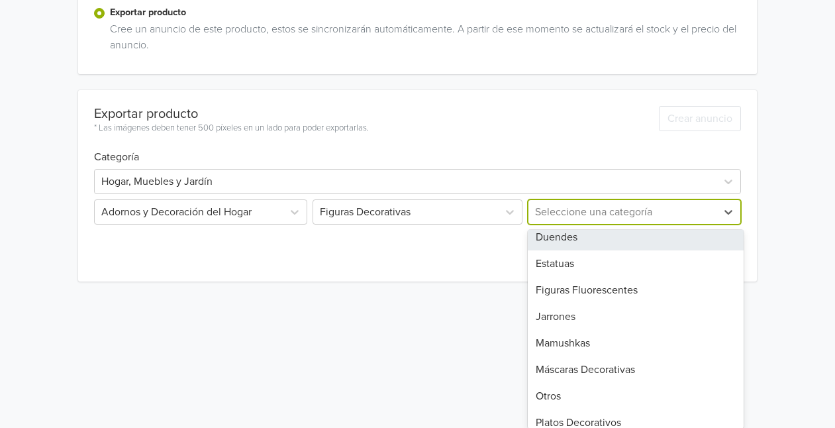
scroll to position [71, 0]
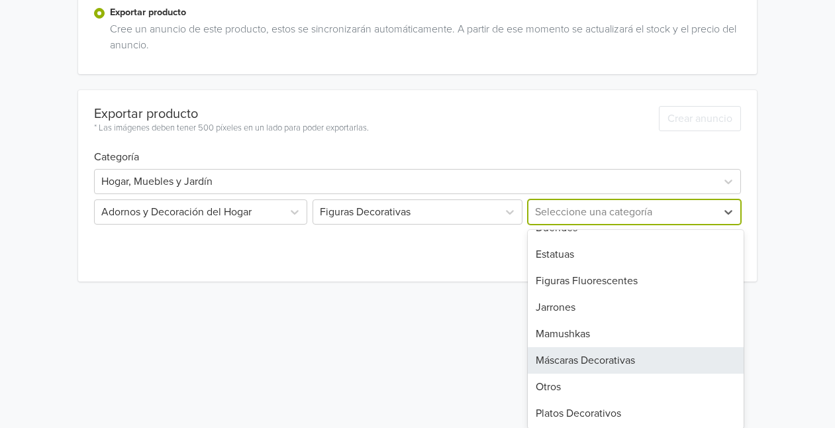
click at [680, 352] on div "Máscaras Decorativas" at bounding box center [636, 360] width 216 height 26
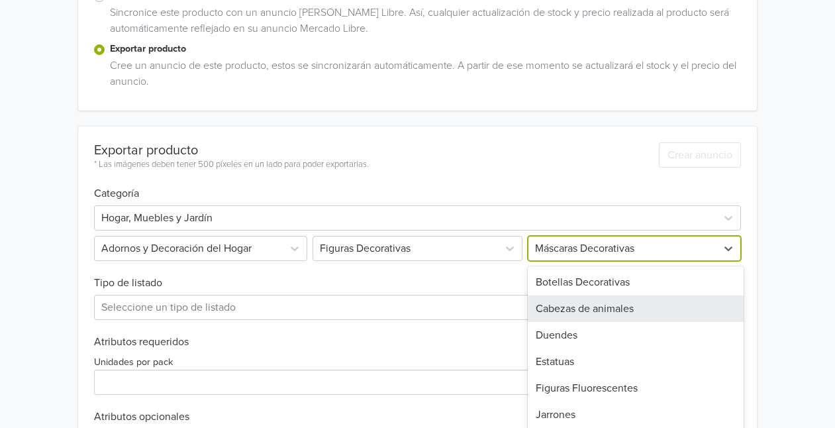
scroll to position [348, 0]
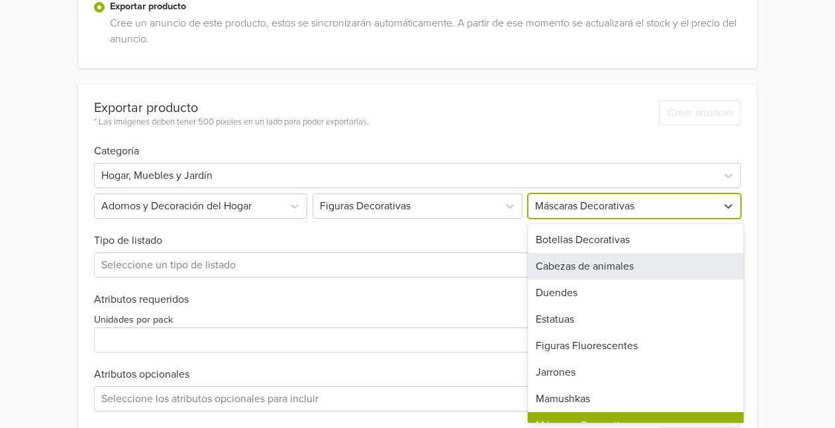
click at [621, 219] on div "10 results available. Use Up and Down to choose options, press Enter to select …" at bounding box center [633, 205] width 216 height 25
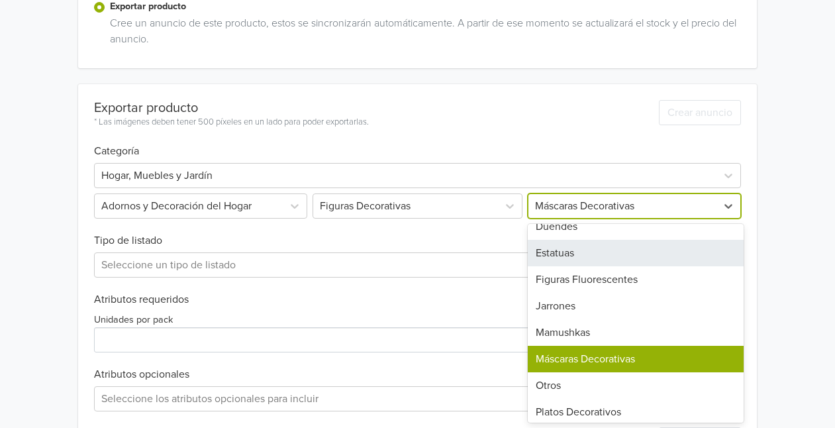
scroll to position [71, 0]
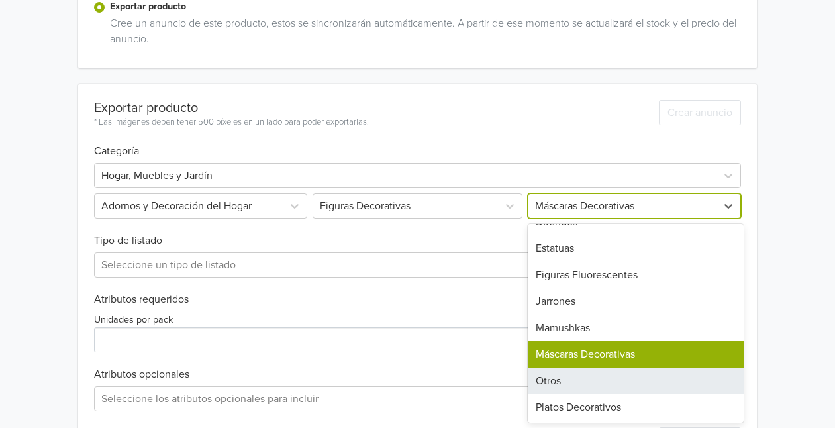
click at [590, 372] on div "Otros" at bounding box center [636, 381] width 216 height 26
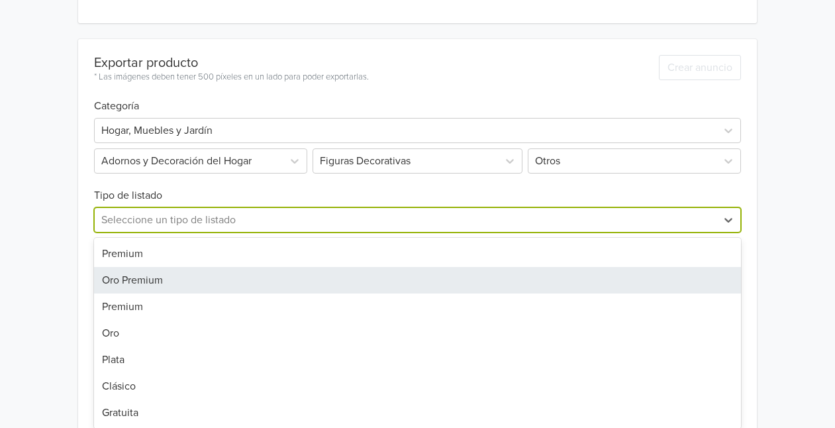
click at [316, 232] on div "7 results available. Use Up and Down to choose options, press Enter to select t…" at bounding box center [418, 219] width 648 height 25
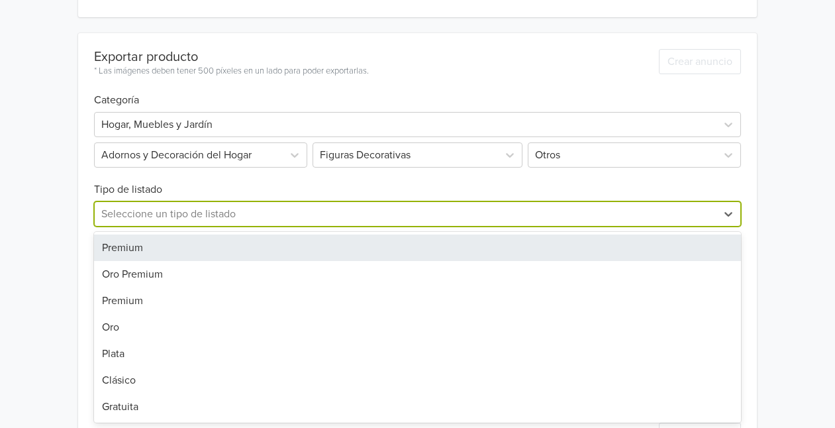
click at [204, 254] on div "Premium" at bounding box center [418, 247] width 648 height 26
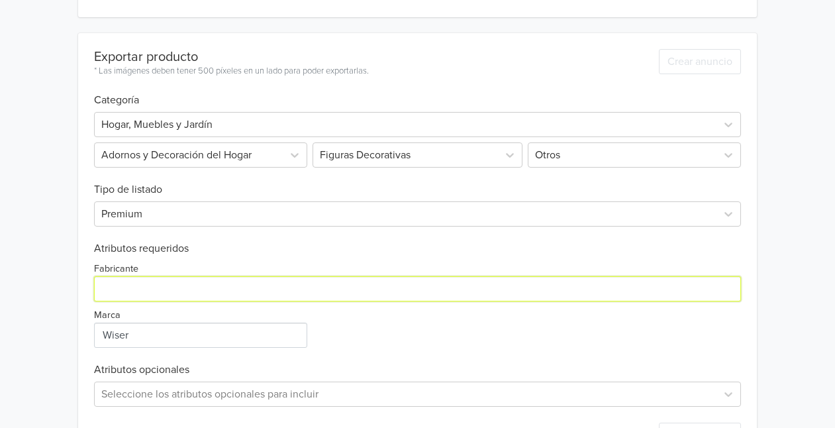
click at [177, 292] on input "Fabricante" at bounding box center [418, 288] width 648 height 25
type input "Wiser"
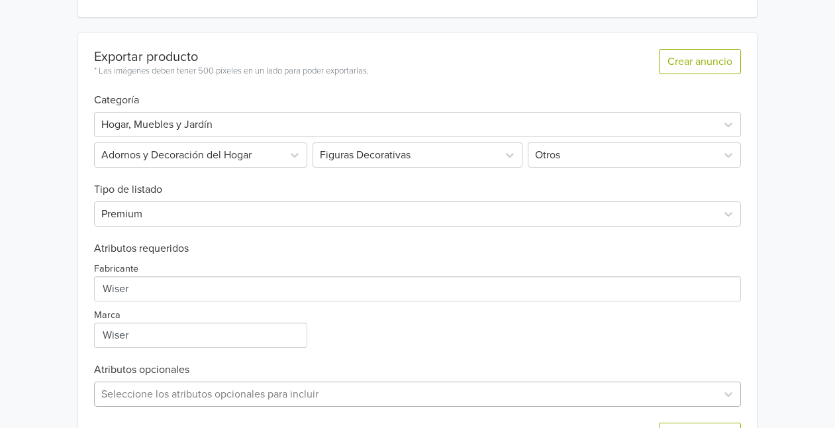
scroll to position [583, 0]
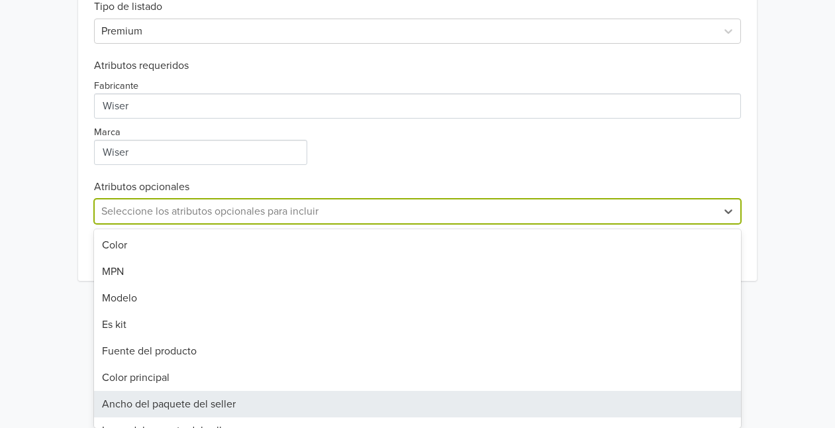
click at [187, 224] on div "11 results available. Use Up and Down to choose options, press Enter to select …" at bounding box center [418, 211] width 648 height 25
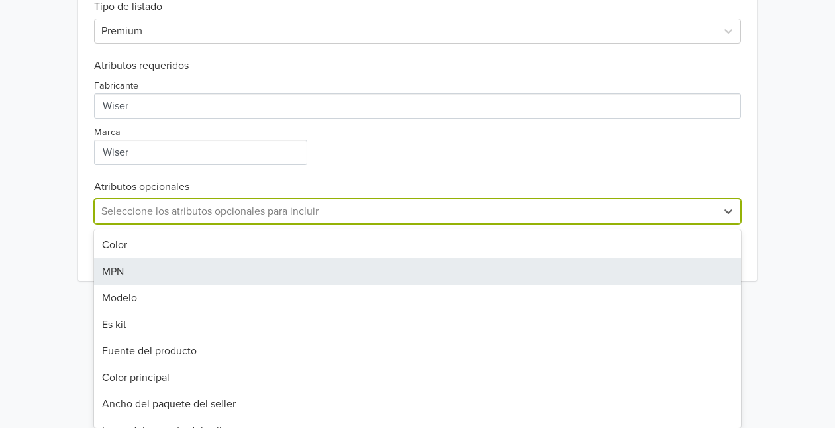
scroll to position [452, 0]
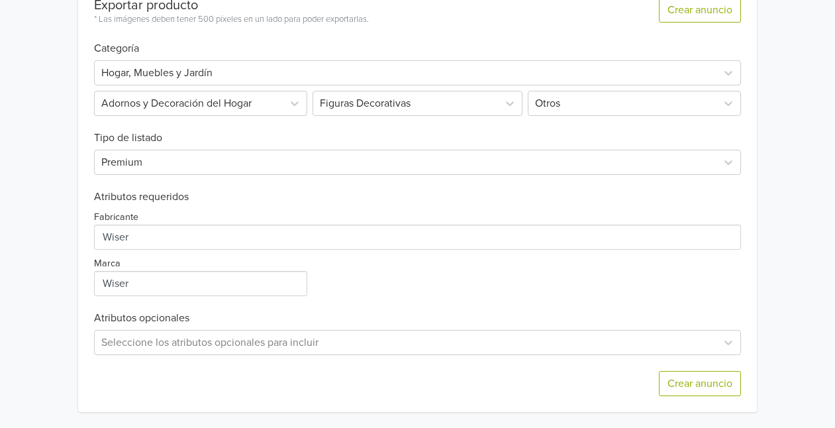
click at [436, 128] on div "Exportar producto * Las imágenes deben tener 500 píxeles en un lado para poder …" at bounding box center [418, 196] width 648 height 431
click at [691, 380] on button "Crear anuncio" at bounding box center [700, 383] width 82 height 25
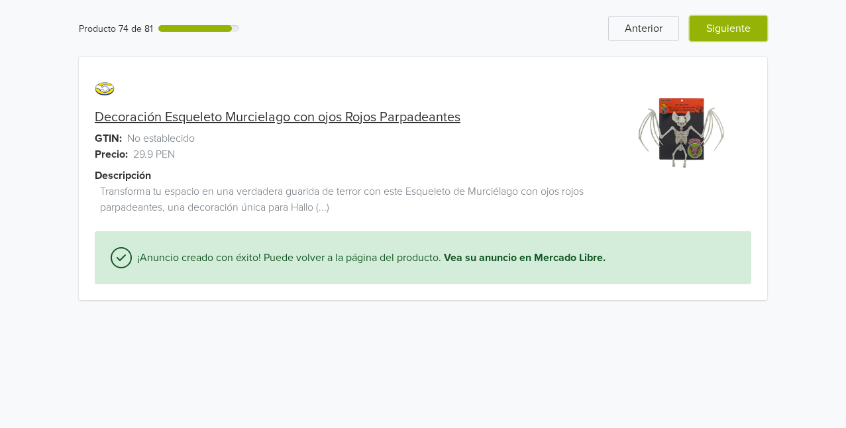
click at [723, 23] on button "Siguiente" at bounding box center [727, 28] width 77 height 25
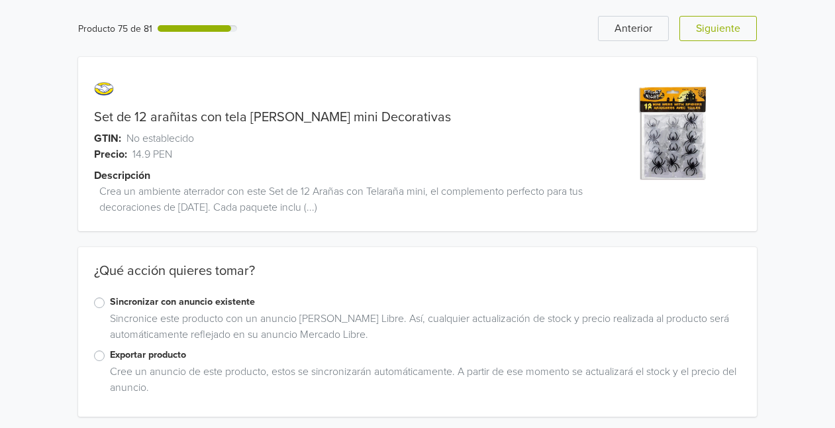
click at [133, 355] on label "Exportar producto" at bounding box center [426, 355] width 632 height 15
click at [0, 0] on input "Exportar producto" at bounding box center [0, 0] width 0 height 0
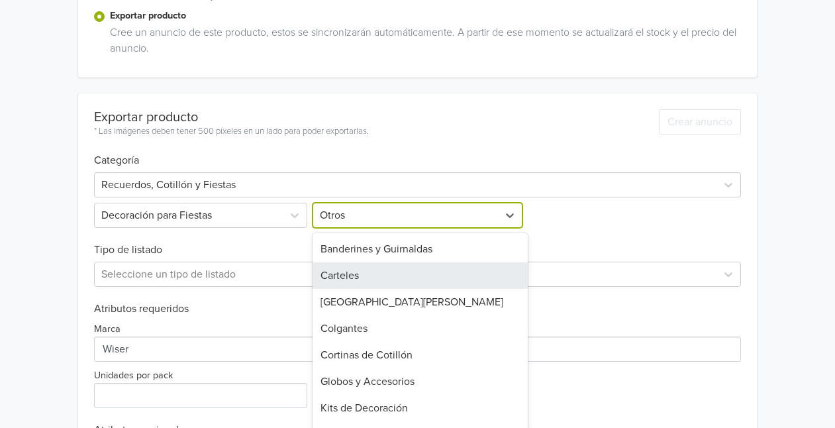
scroll to position [348, 0]
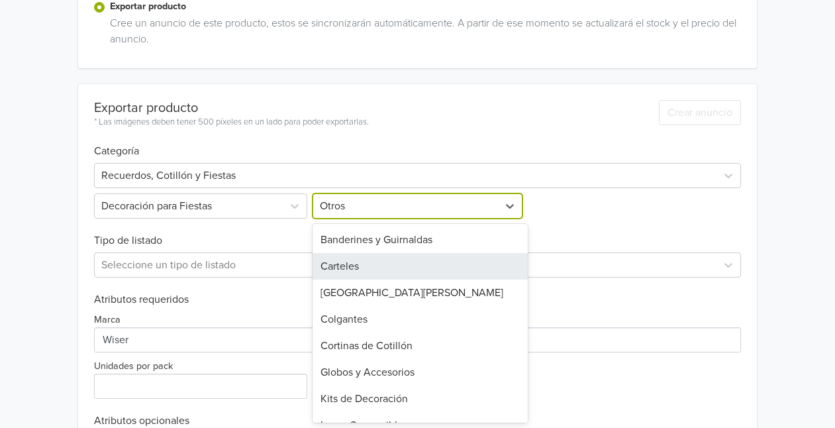
click at [436, 219] on div "17 results available. Use Up and Down to choose options, press Enter to select …" at bounding box center [418, 205] width 216 height 25
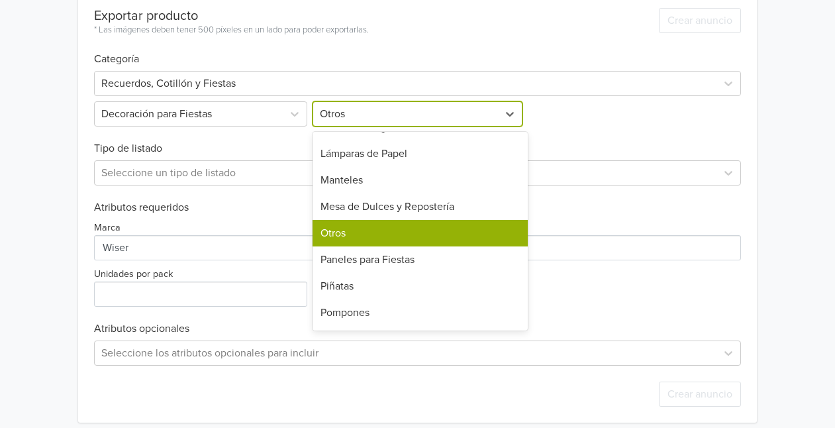
scroll to position [212, 0]
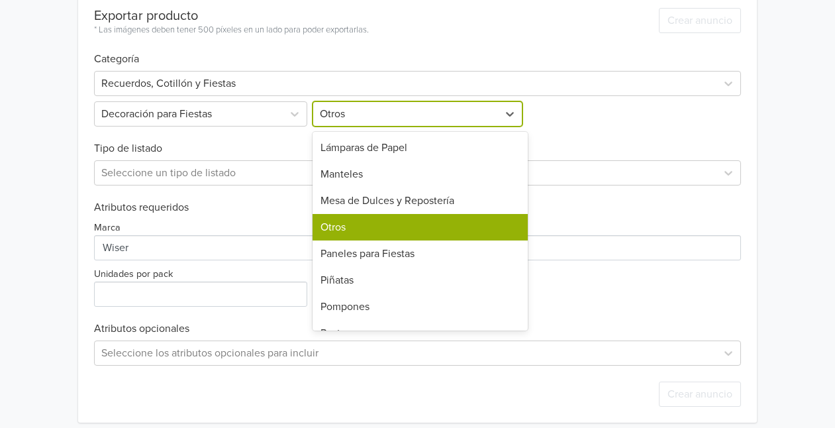
click at [424, 230] on div "Otros" at bounding box center [421, 227] width 216 height 26
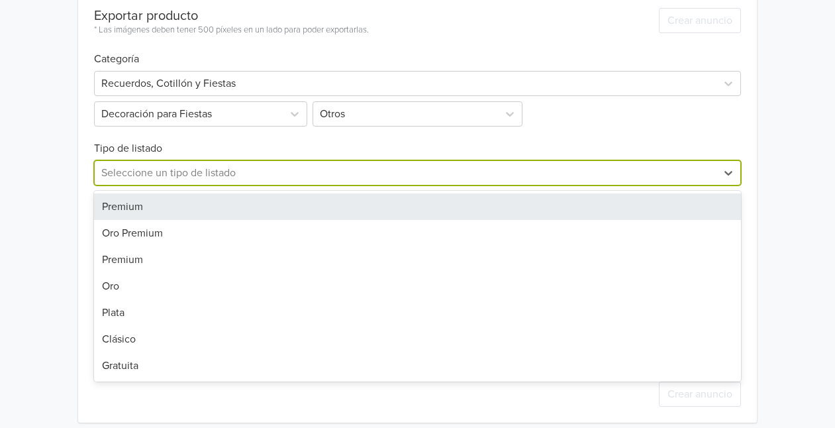
click at [283, 181] on div at bounding box center [405, 173] width 609 height 19
click at [210, 202] on div "Premium" at bounding box center [418, 206] width 648 height 26
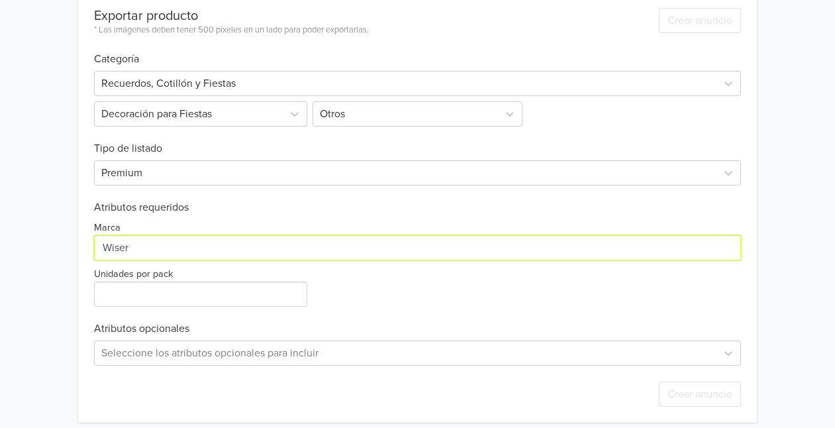
click at [166, 252] on input "Marca" at bounding box center [418, 247] width 648 height 25
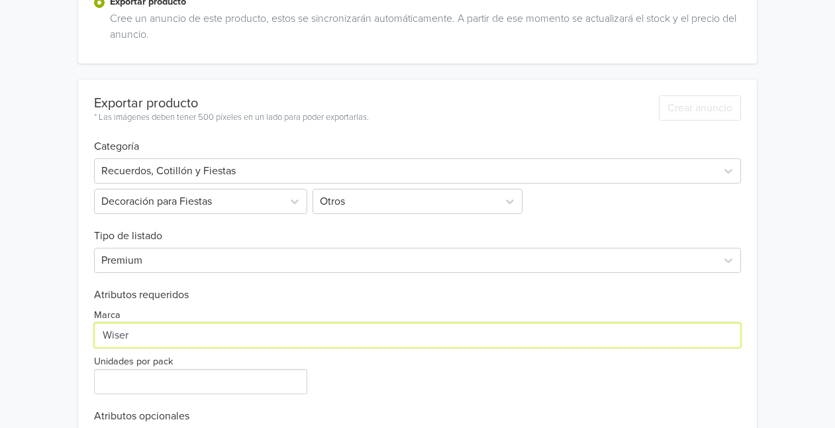
scroll to position [354, 0]
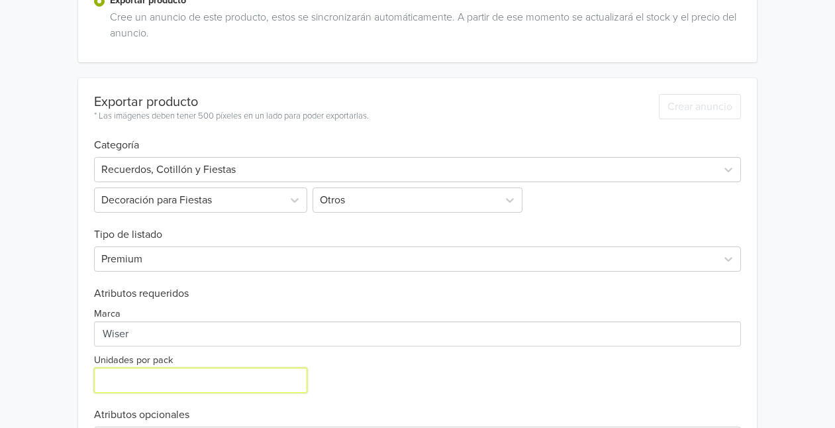
click at [143, 381] on input "Unidades por pack" at bounding box center [200, 380] width 213 height 25
type input "12"
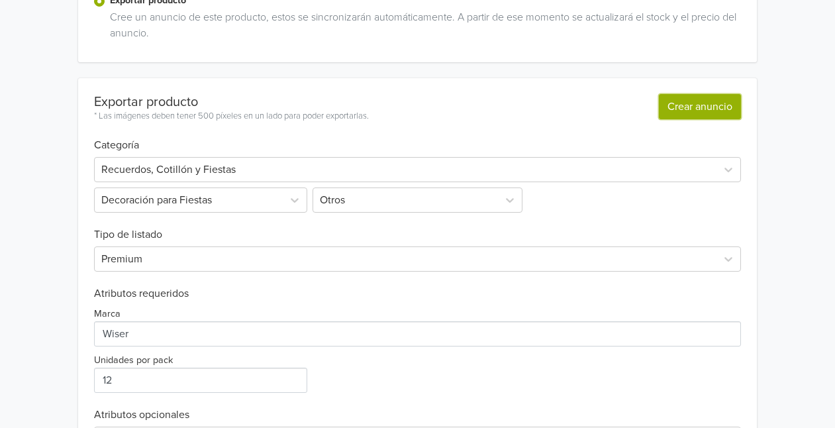
click at [691, 105] on button "Crear anuncio" at bounding box center [700, 106] width 82 height 25
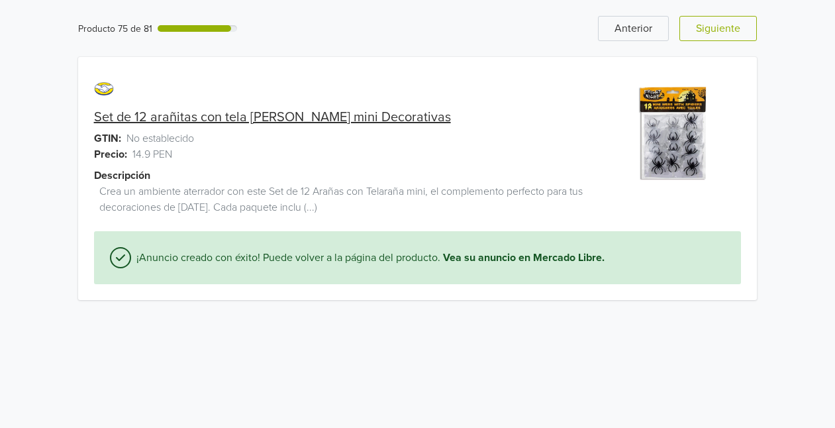
scroll to position [0, 0]
click at [717, 26] on button "Siguiente" at bounding box center [727, 28] width 77 height 25
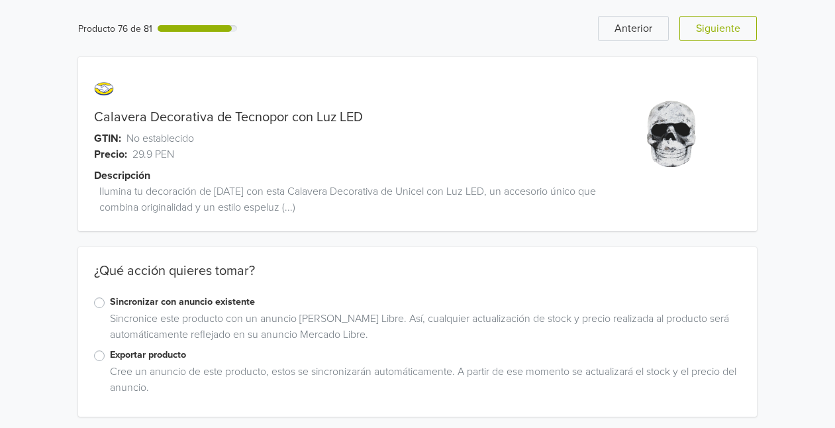
click at [157, 357] on label "Exportar producto" at bounding box center [426, 355] width 632 height 15
click at [0, 0] on input "Exportar producto" at bounding box center [0, 0] width 0 height 0
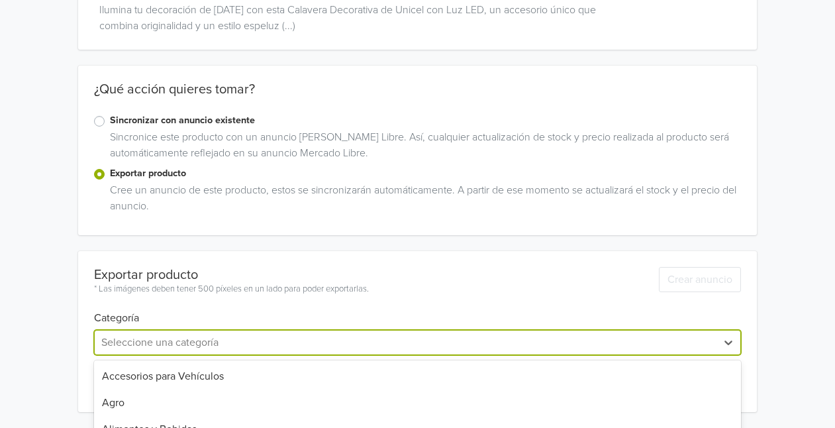
scroll to position [313, 0]
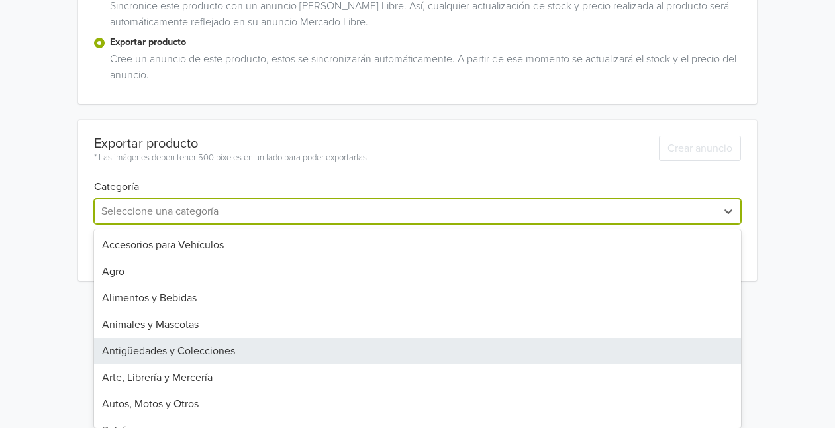
click at [252, 224] on div "31 results available. Use Up and Down to choose options, press Enter to select …" at bounding box center [418, 211] width 648 height 25
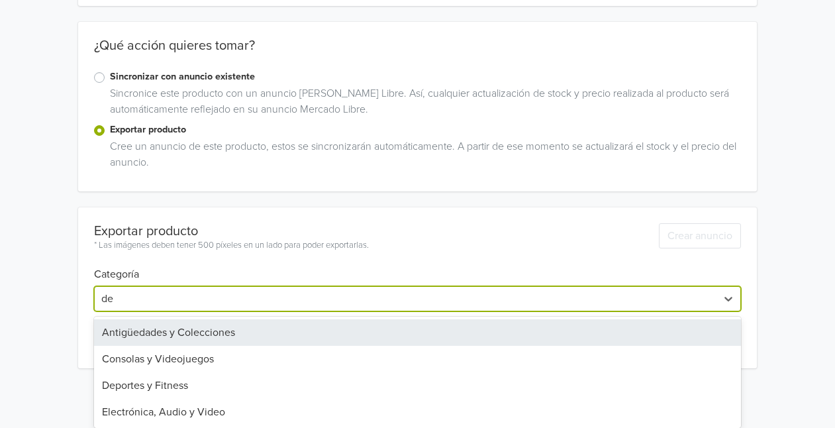
scroll to position [225, 0]
type input "d"
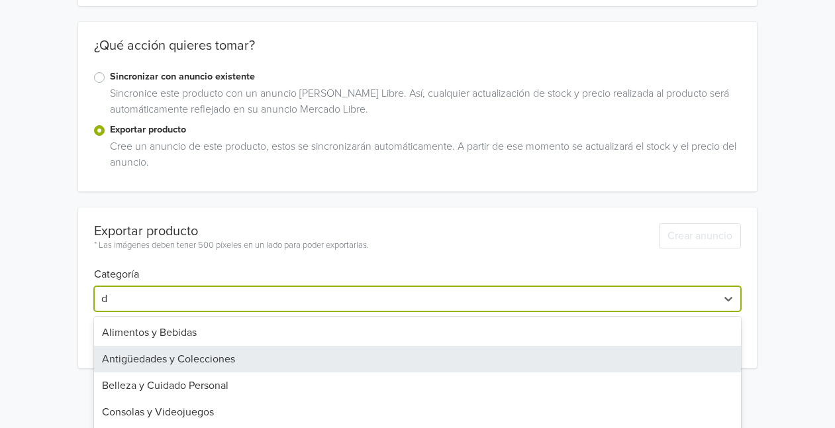
scroll to position [313, 0]
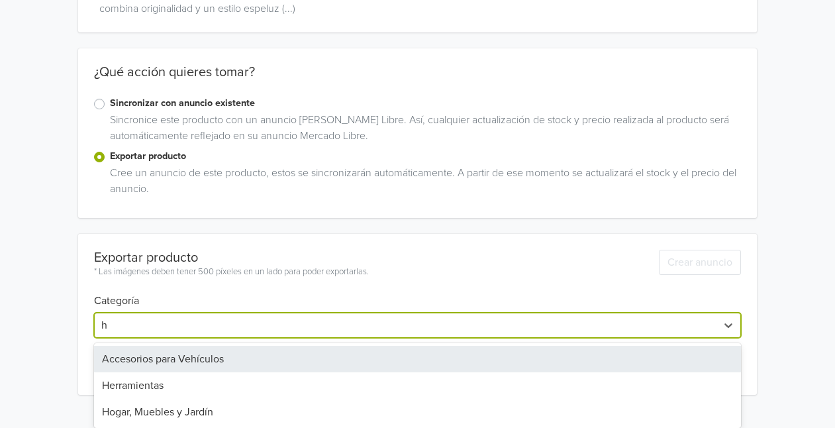
type input "ho"
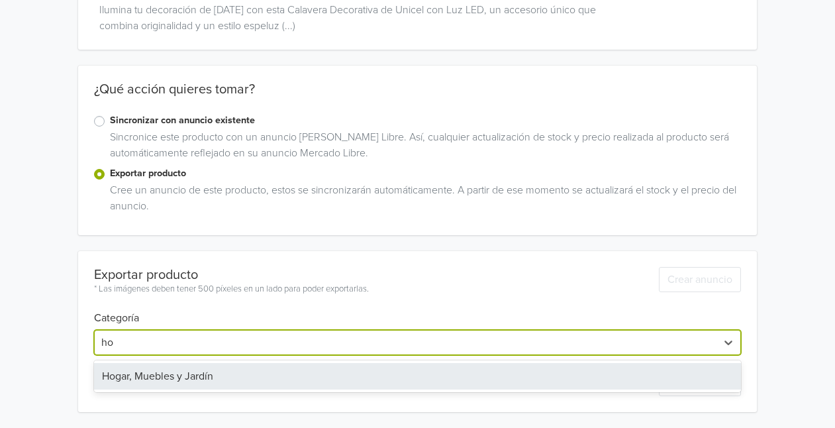
click at [181, 383] on div "Hogar, Muebles y Jardín" at bounding box center [418, 376] width 648 height 26
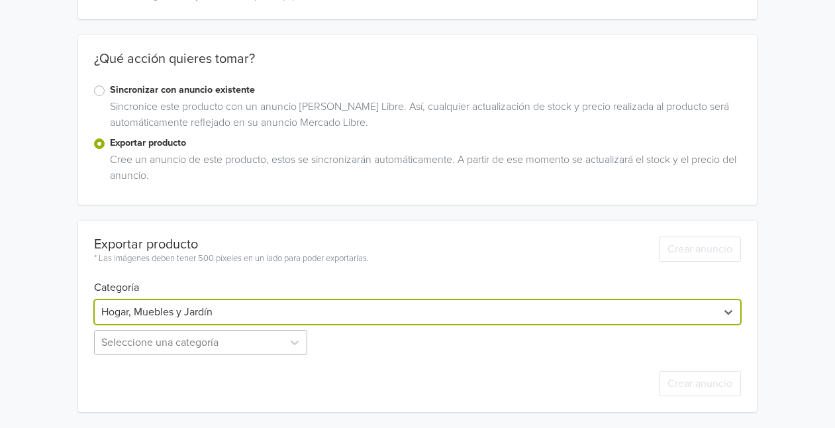
scroll to position [342, 0]
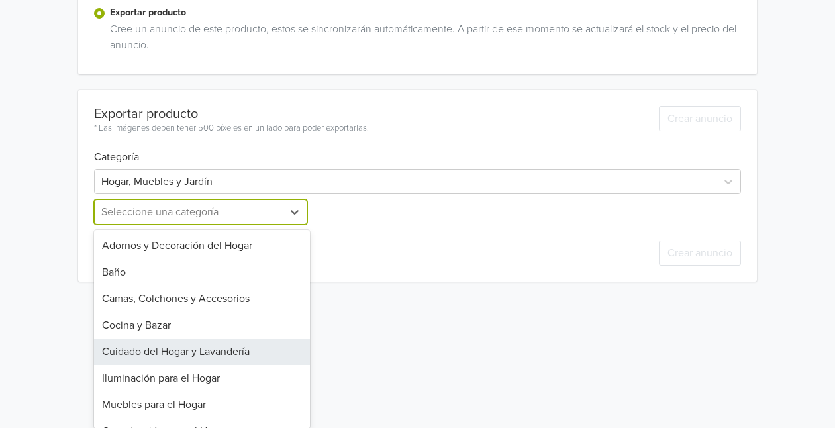
click at [222, 225] on div "12 results available. Use Up and Down to choose options, press Enter to select …" at bounding box center [202, 211] width 216 height 25
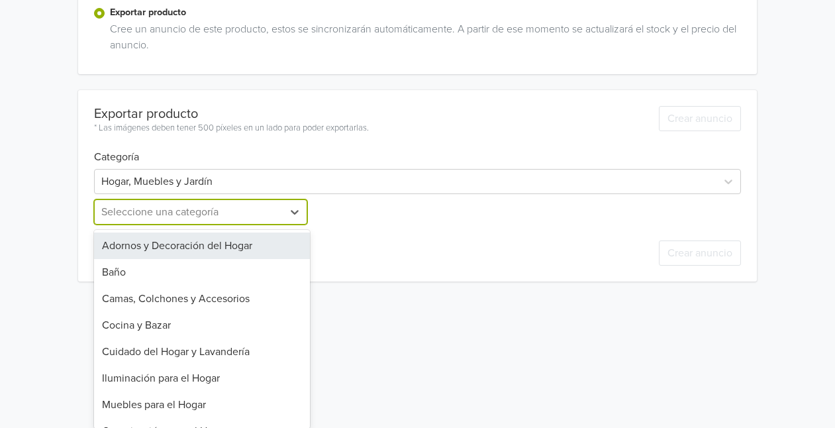
click at [266, 245] on div "Adornos y Decoración del Hogar" at bounding box center [202, 245] width 216 height 26
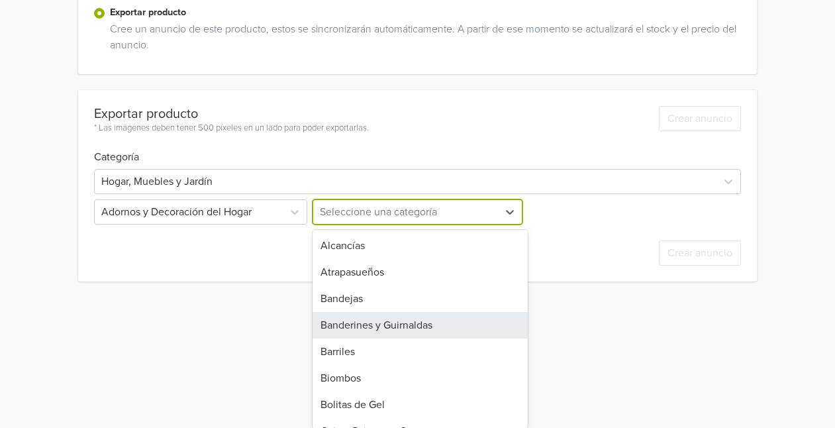
click at [389, 225] on div "29 results available. Use Up and Down to choose options, press Enter to select …" at bounding box center [418, 211] width 216 height 25
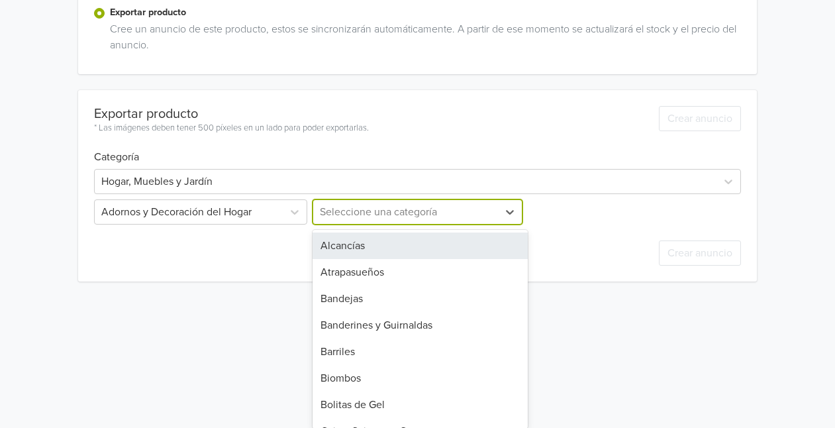
scroll to position [212, 0]
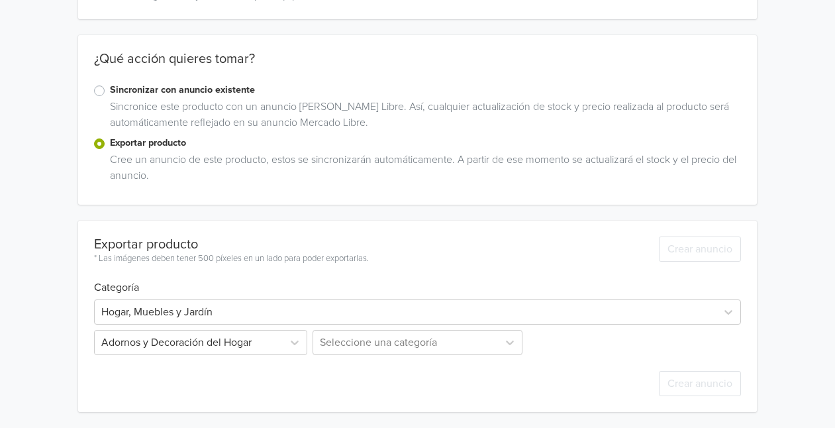
click at [528, 251] on div "Exportar producto * Las imágenes deben tener 500 píxeles en un lado para poder …" at bounding box center [418, 316] width 648 height 191
click at [435, 347] on div "Seleccione una categoría" at bounding box center [418, 342] width 216 height 25
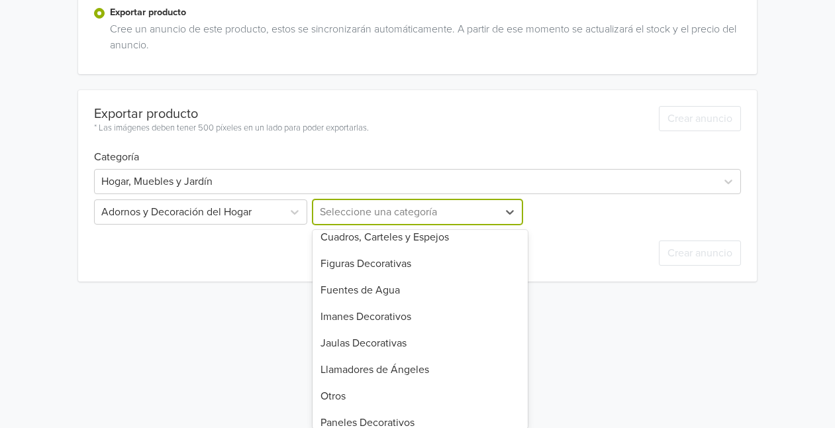
scroll to position [297, 0]
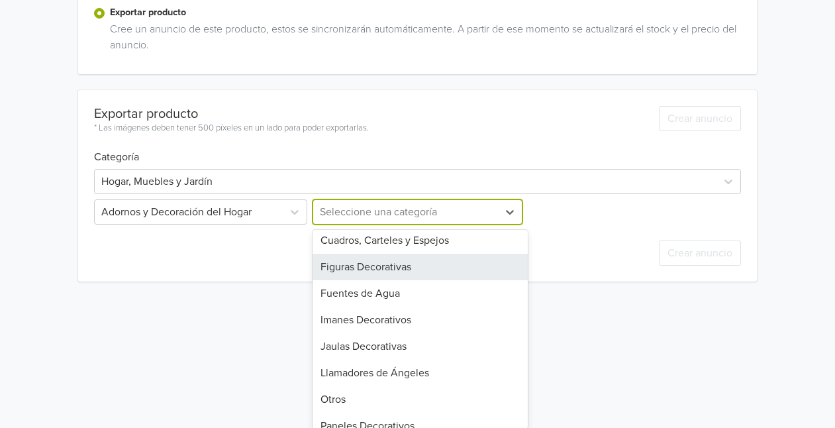
click at [425, 257] on div "Figuras Decorativas" at bounding box center [421, 267] width 216 height 26
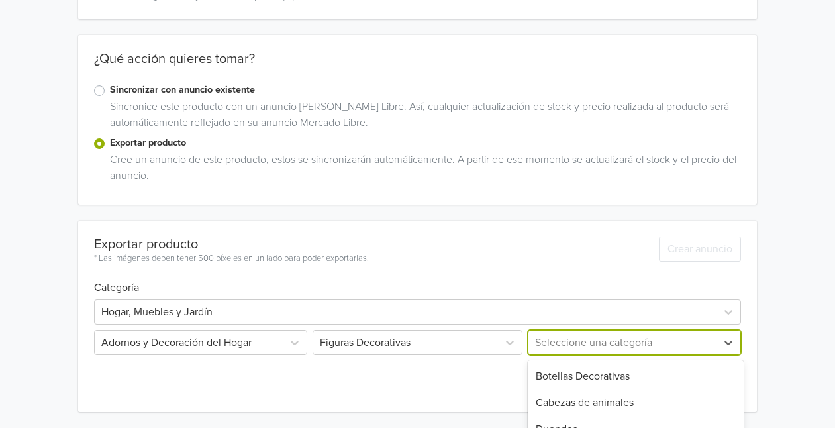
scroll to position [342, 0]
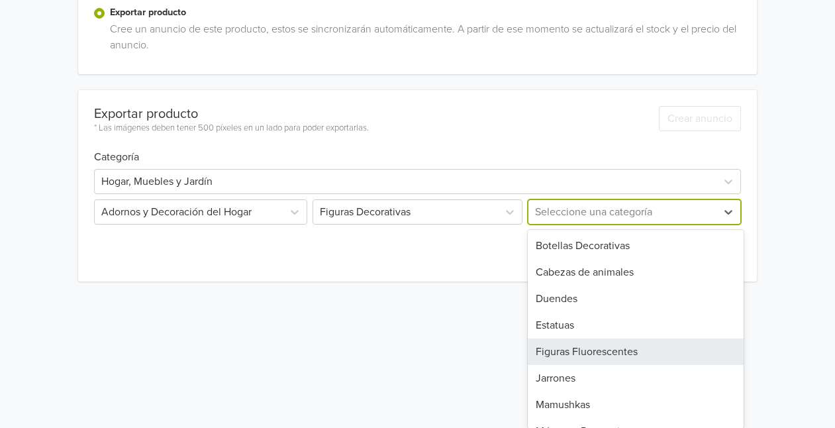
click at [568, 225] on div "10 results available. Use Up and Down to choose options, press Enter to select …" at bounding box center [633, 211] width 216 height 25
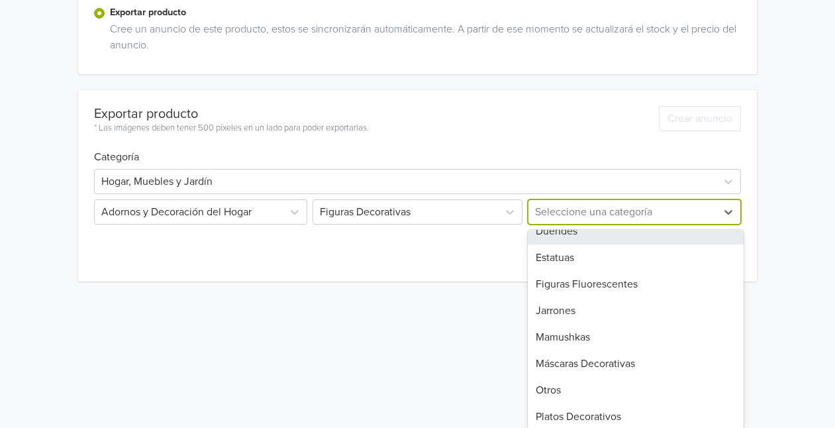
scroll to position [71, 0]
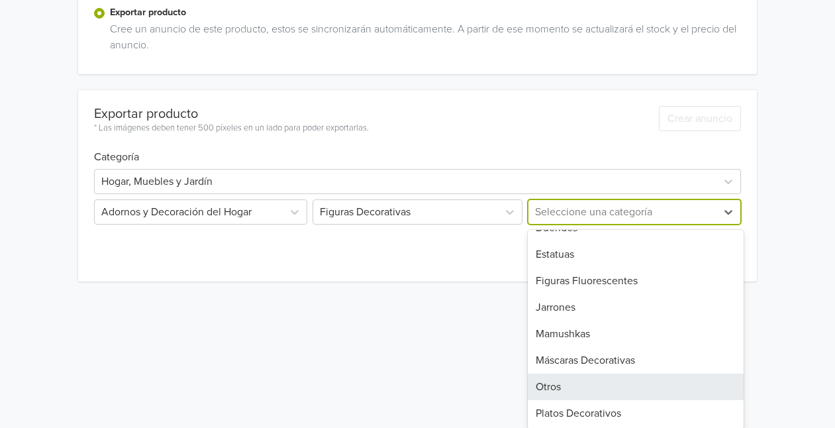
click at [603, 391] on div "Otros" at bounding box center [636, 387] width 216 height 26
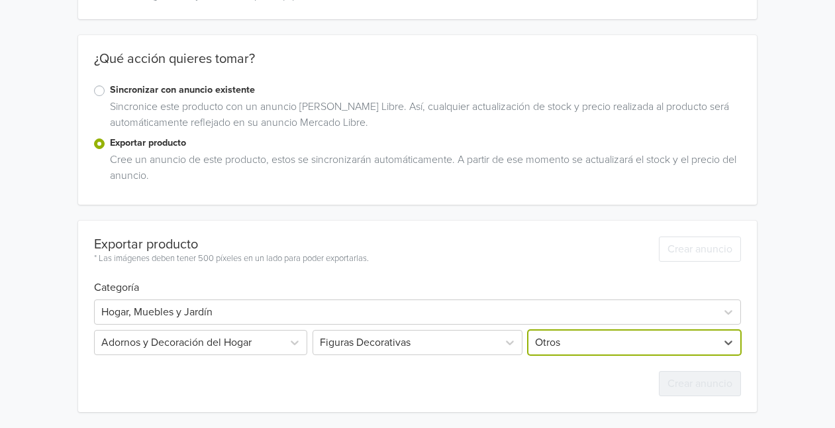
scroll to position [342, 0]
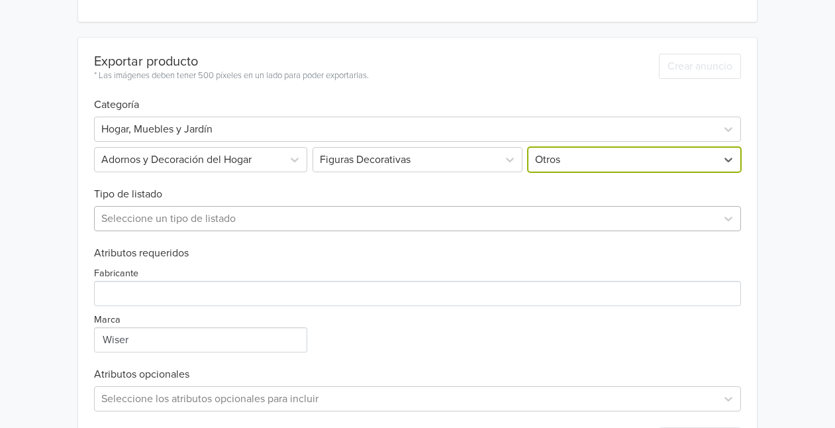
click at [207, 231] on div "Seleccione un tipo de listado" at bounding box center [418, 218] width 648 height 25
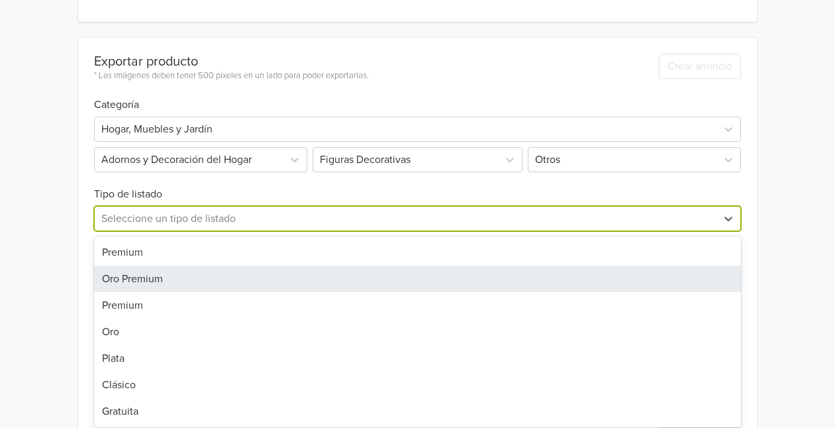
scroll to position [399, 0]
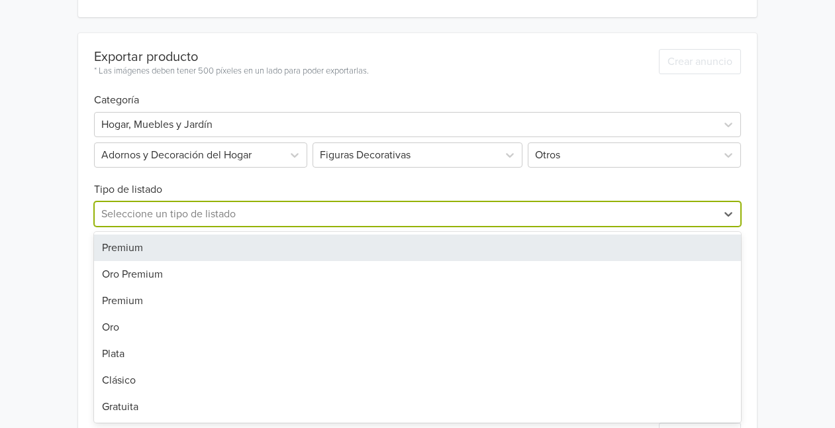
click at [136, 256] on div "Premium" at bounding box center [418, 247] width 648 height 26
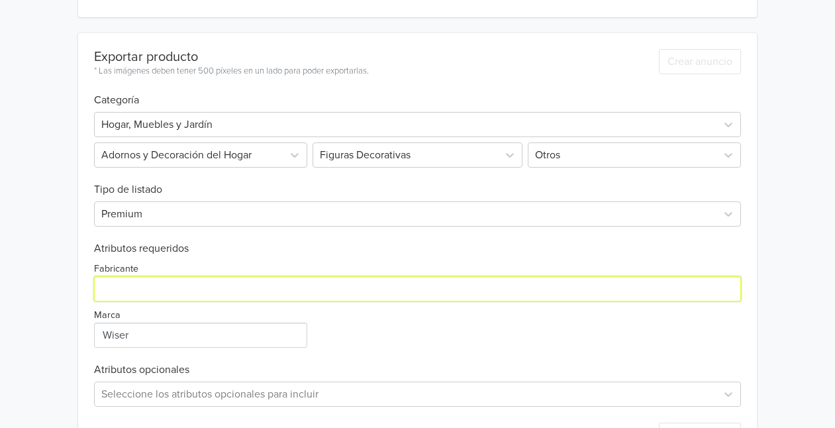
click at [142, 284] on input "Fabricante" at bounding box center [418, 288] width 648 height 25
type input "Wiser"
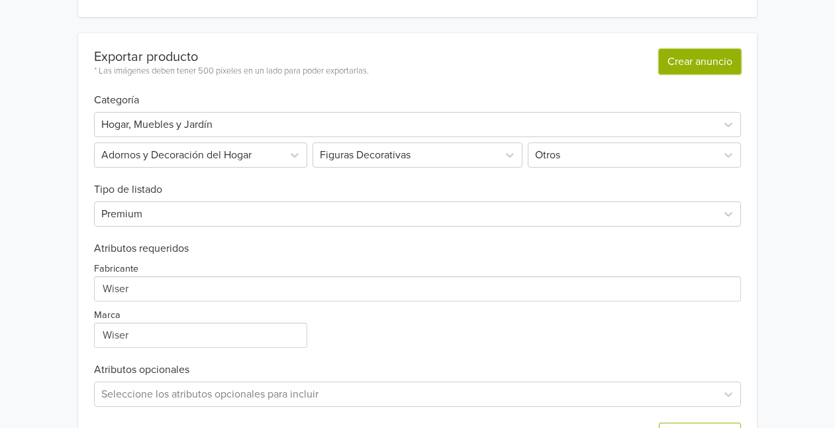
click at [699, 64] on button "Crear anuncio" at bounding box center [700, 61] width 82 height 25
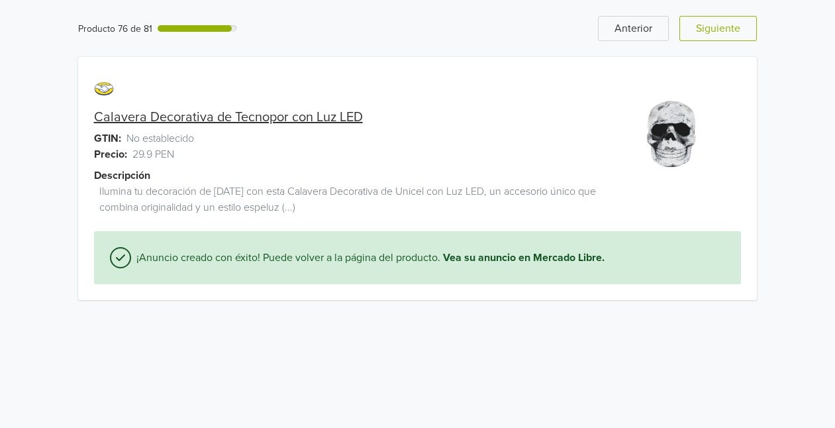
scroll to position [0, 0]
click at [730, 33] on button "Siguiente" at bounding box center [727, 28] width 77 height 25
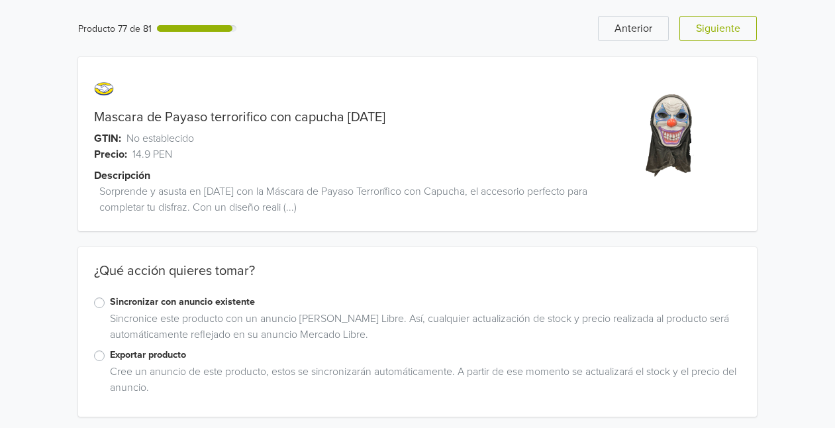
scroll to position [4, 0]
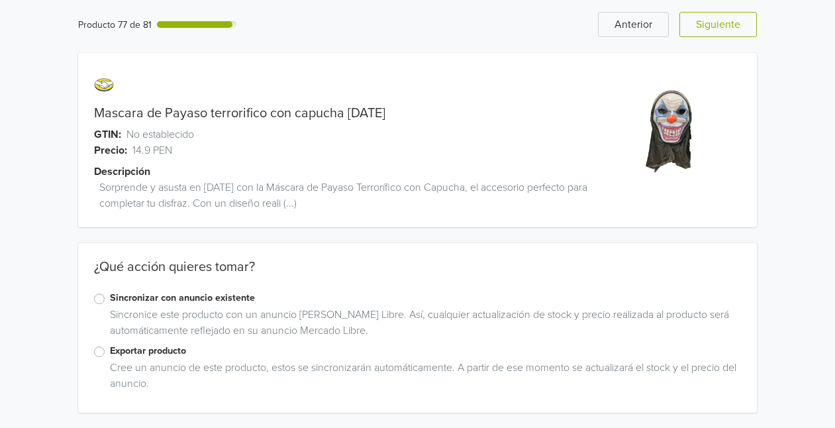
click at [117, 349] on label "Exportar producto" at bounding box center [426, 351] width 632 height 15
click at [0, 0] on input "Exportar producto" at bounding box center [0, 0] width 0 height 0
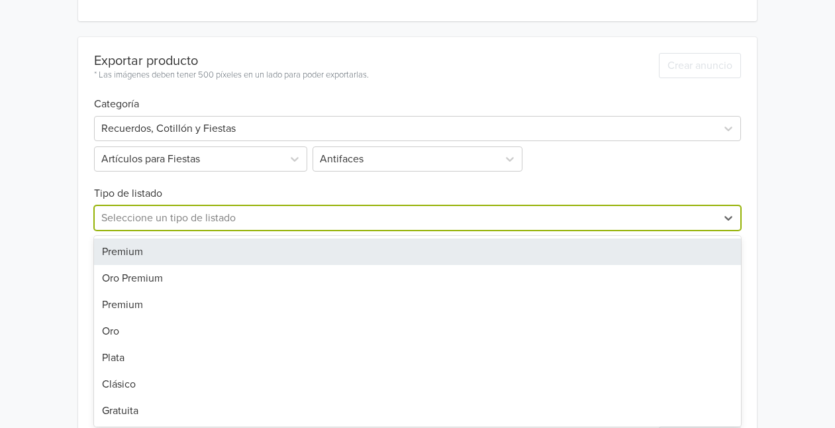
scroll to position [399, 0]
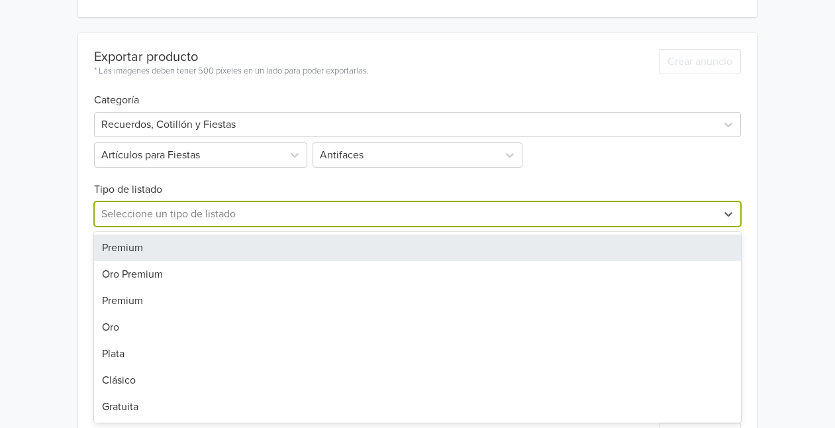
click at [204, 227] on div "7 results available. Use Up and Down to choose options, press Enter to select t…" at bounding box center [418, 213] width 648 height 25
click at [152, 245] on div "Premium" at bounding box center [418, 247] width 648 height 26
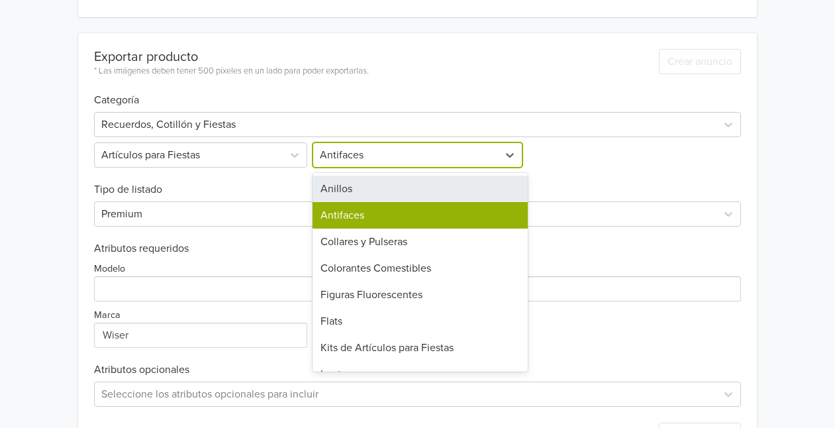
click at [363, 155] on div at bounding box center [406, 155] width 172 height 19
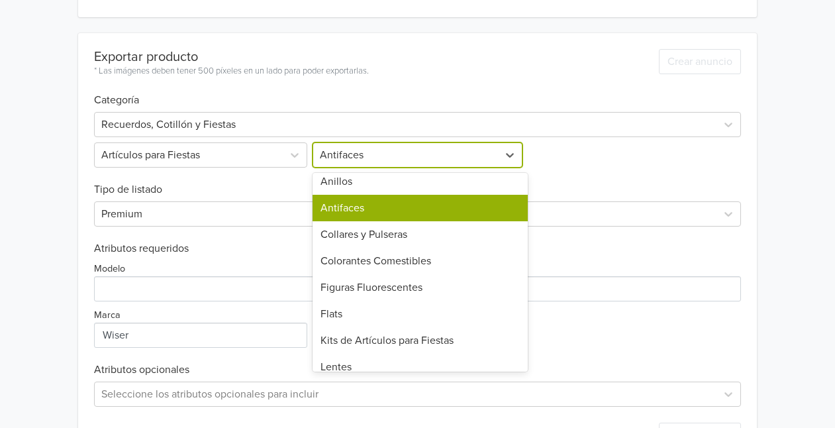
scroll to position [0, 0]
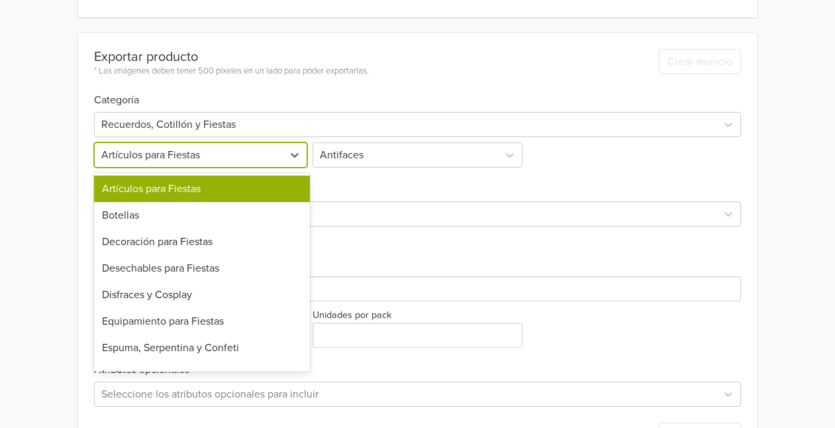
click at [257, 153] on div at bounding box center [188, 155] width 175 height 19
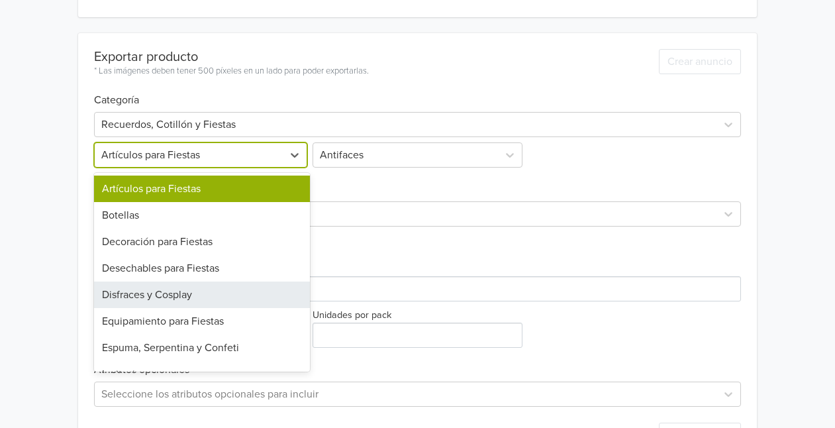
click at [224, 289] on div "Disfraces y Cosplay" at bounding box center [202, 294] width 216 height 26
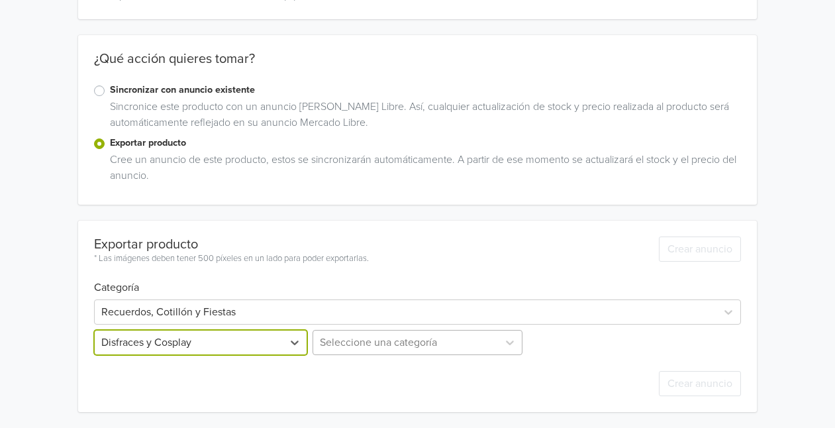
scroll to position [342, 0]
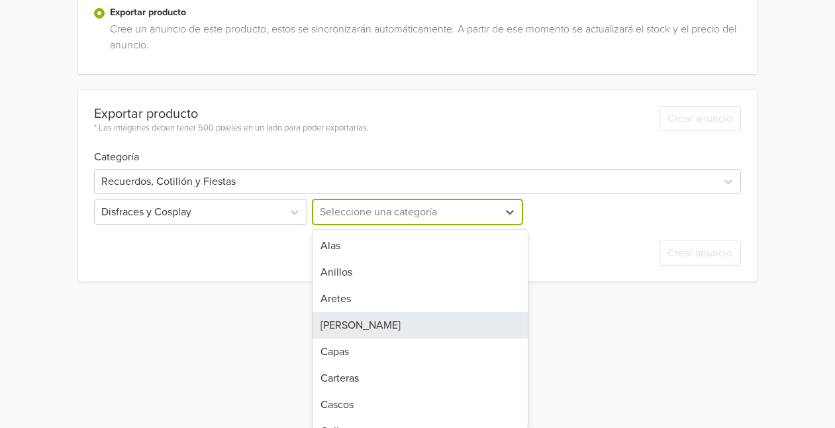
click at [364, 225] on div "32 results available. Use Up and Down to choose options, press Enter to select …" at bounding box center [418, 211] width 216 height 25
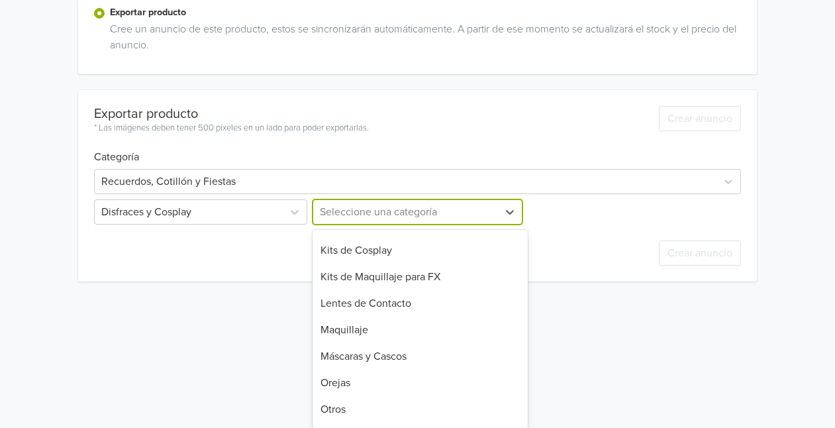
scroll to position [453, 0]
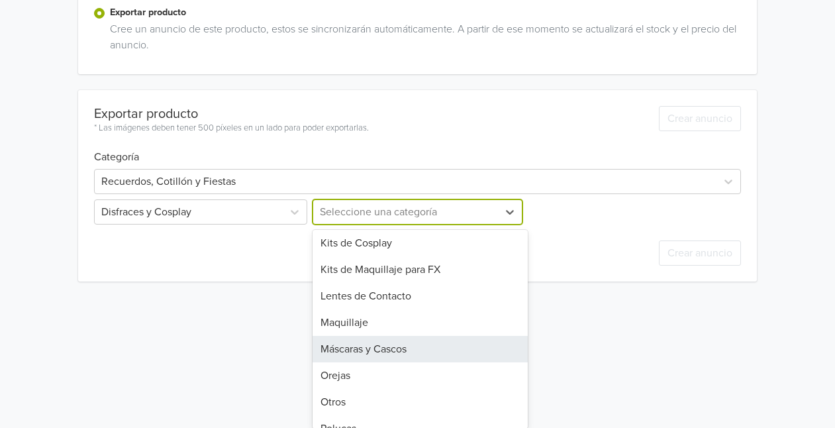
click at [440, 349] on div "Máscaras y Cascos" at bounding box center [421, 349] width 216 height 26
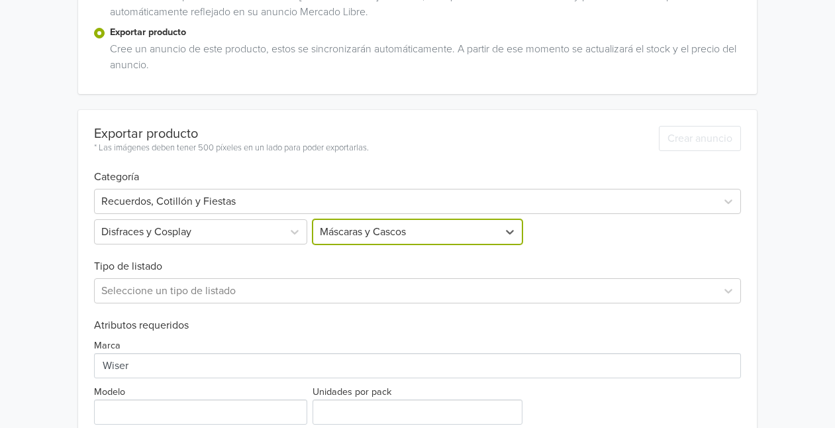
scroll to position [452, 0]
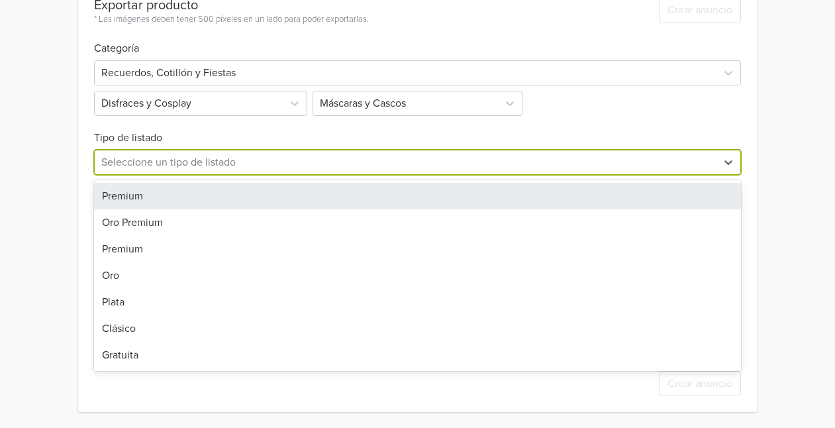
click at [215, 156] on div at bounding box center [405, 162] width 609 height 19
click at [162, 183] on div "Premium" at bounding box center [418, 196] width 648 height 26
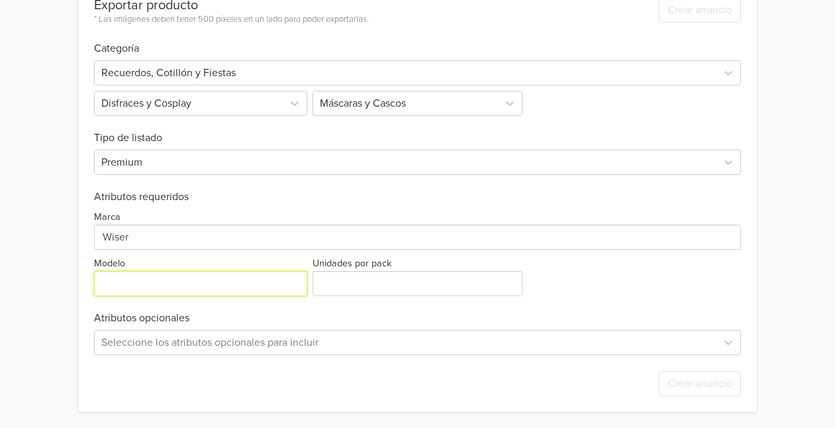
click at [207, 288] on input "Modelo" at bounding box center [200, 283] width 213 height 25
type input "Payaso"
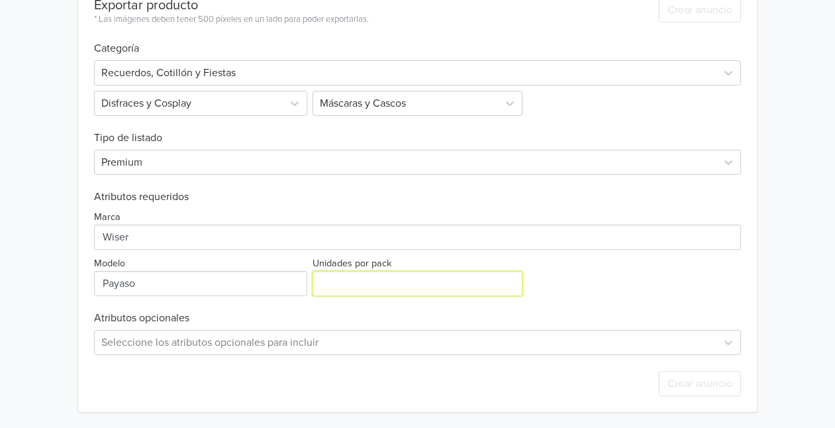
click at [369, 280] on input "Unidades por pack" at bounding box center [418, 283] width 211 height 25
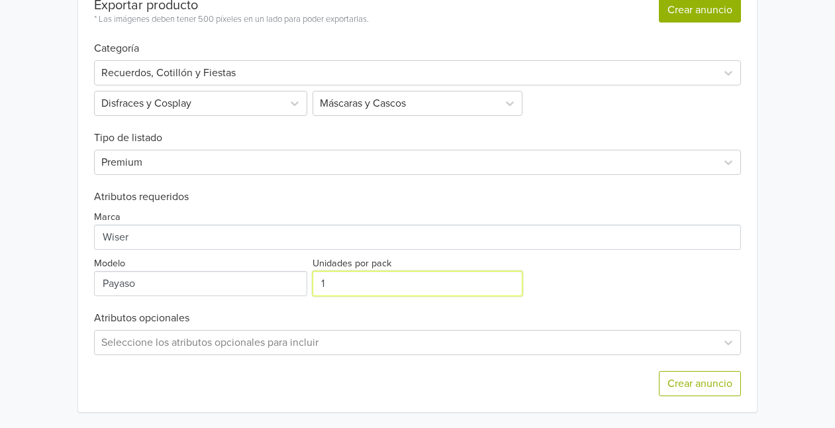
type input "1"
click at [711, 10] on button "Crear anuncio" at bounding box center [700, 9] width 82 height 25
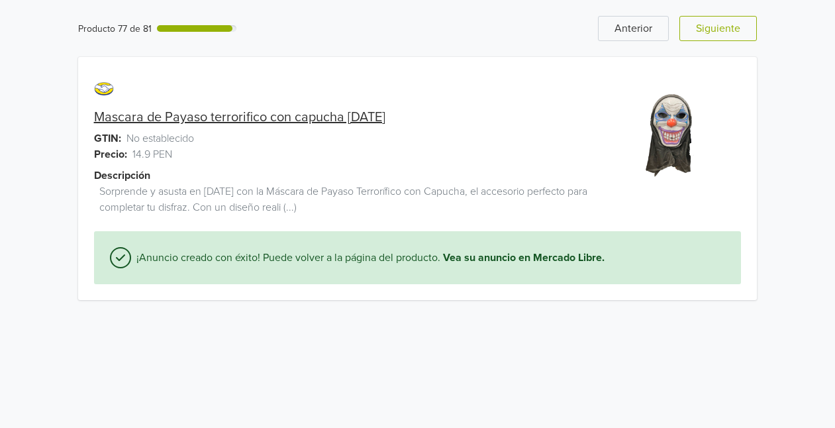
scroll to position [0, 0]
click at [725, 32] on button "Siguiente" at bounding box center [727, 28] width 77 height 25
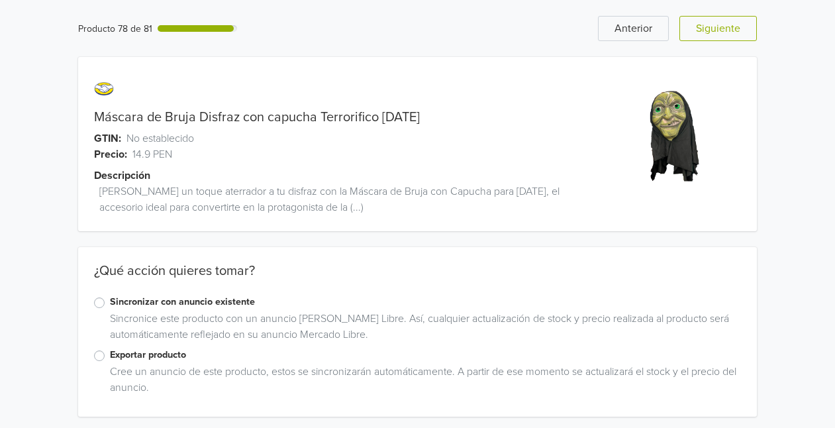
scroll to position [4, 0]
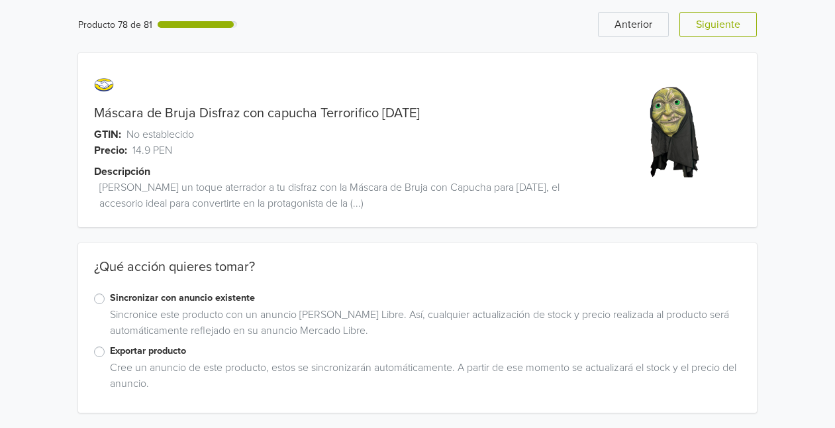
click at [153, 346] on label "Exportar producto" at bounding box center [426, 351] width 632 height 15
click at [0, 0] on input "Exportar producto" at bounding box center [0, 0] width 0 height 0
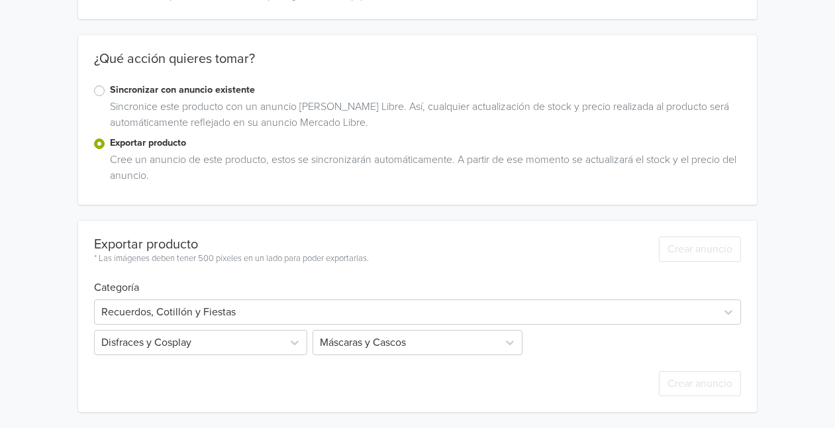
scroll to position [256, 0]
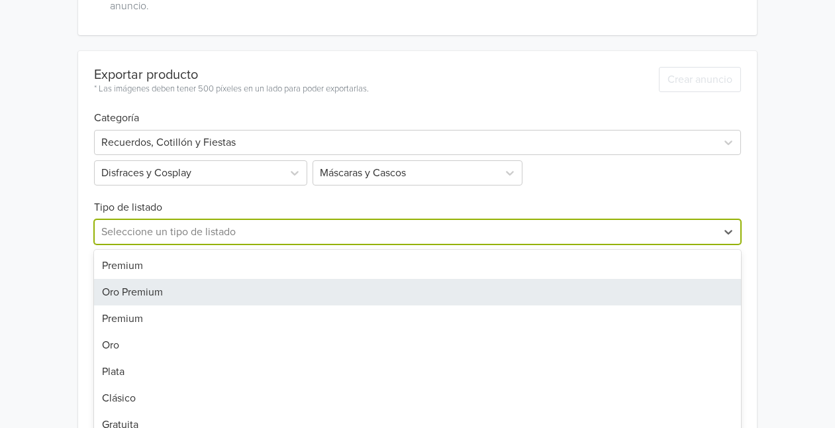
click at [289, 244] on div "7 results available. Use Up and Down to choose options, press Enter to select t…" at bounding box center [418, 231] width 648 height 25
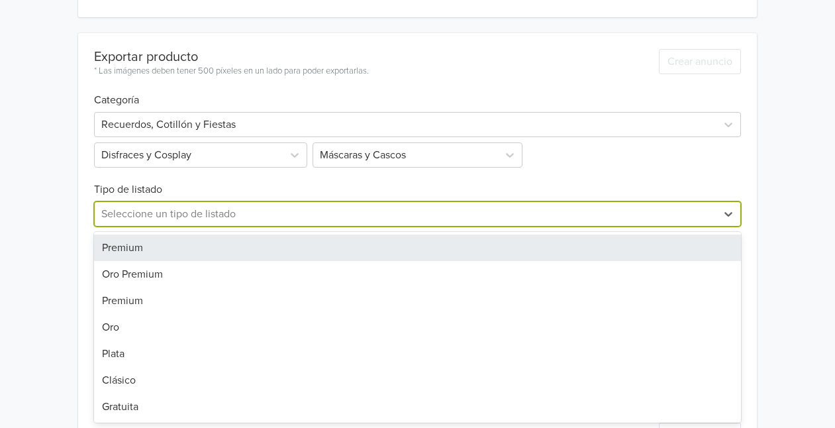
click at [151, 247] on div "Premium" at bounding box center [418, 247] width 648 height 26
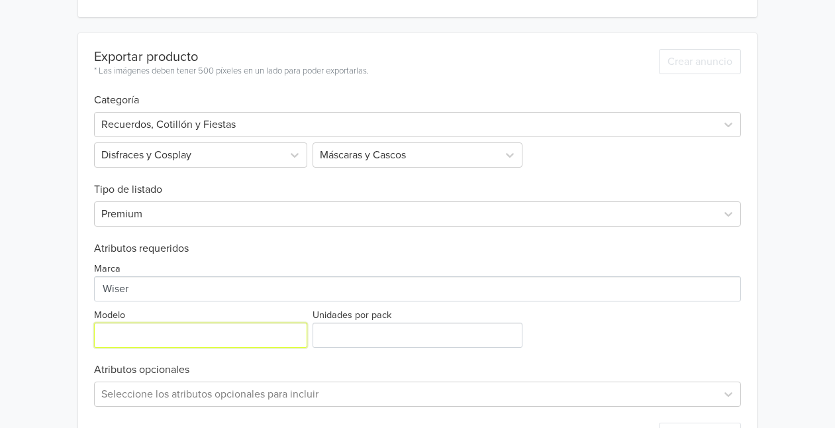
click at [178, 333] on input "Modelo" at bounding box center [200, 335] width 213 height 25
type input "Bruja"
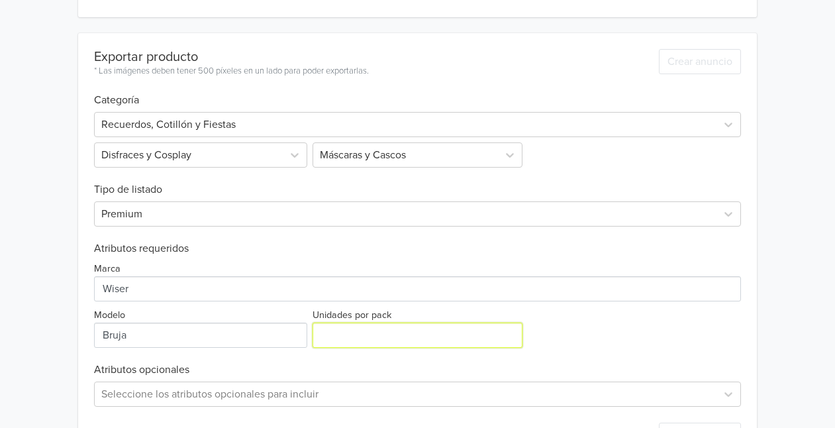
click at [359, 325] on input "Unidades por pack" at bounding box center [418, 335] width 211 height 25
type input "1"
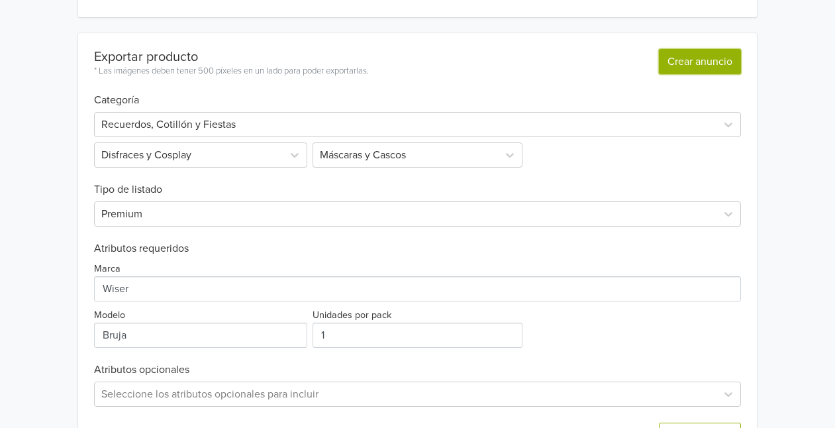
click at [680, 53] on button "Crear anuncio" at bounding box center [700, 61] width 82 height 25
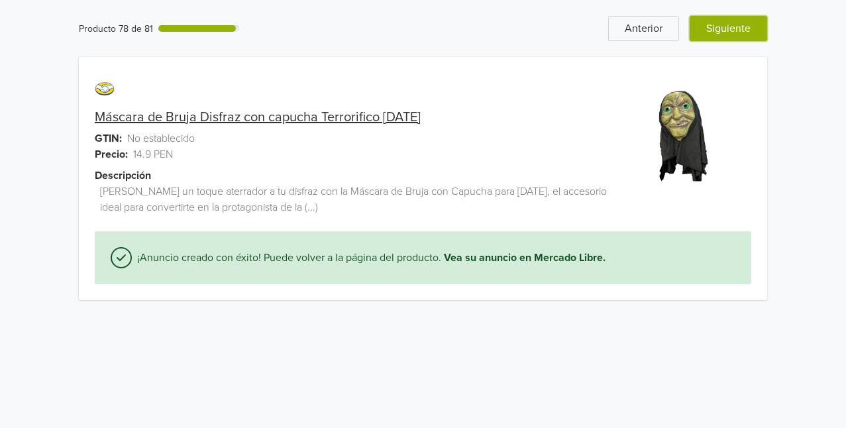
click at [738, 30] on button "Siguiente" at bounding box center [727, 28] width 77 height 25
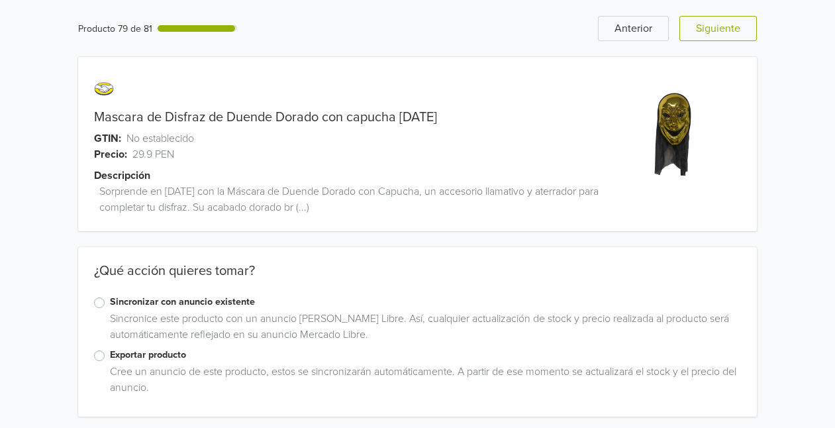
click at [142, 355] on label "Exportar producto" at bounding box center [426, 355] width 632 height 15
click at [0, 0] on input "Exportar producto" at bounding box center [0, 0] width 0 height 0
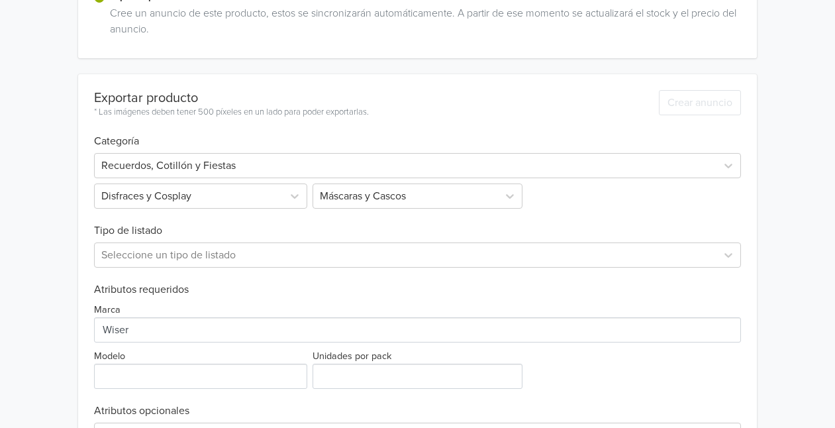
scroll to position [371, 0]
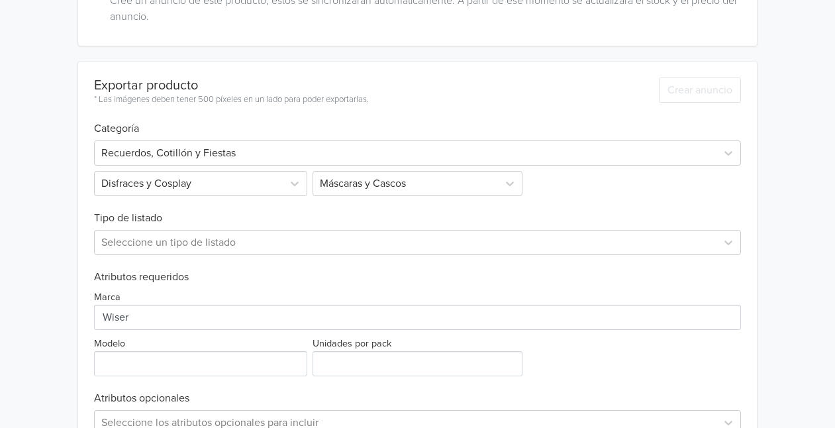
click at [279, 229] on div "Seleccione un tipo de listado" at bounding box center [418, 240] width 648 height 30
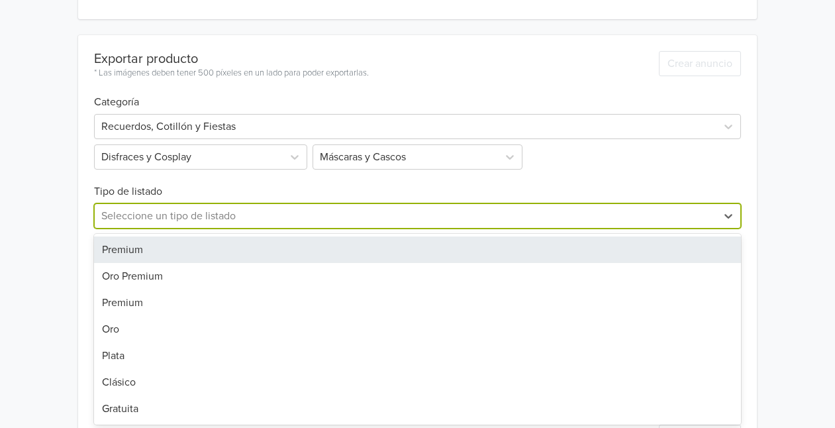
scroll to position [399, 0]
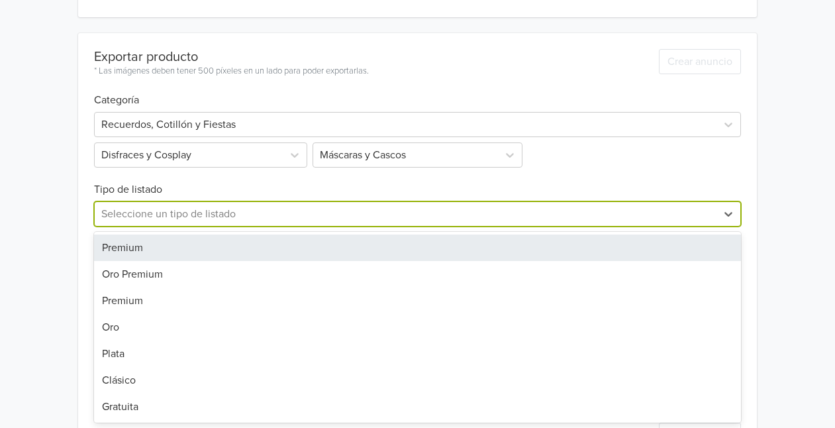
click at [248, 227] on div "7 results available. Use Up and Down to choose options, press Enter to select t…" at bounding box center [418, 213] width 648 height 25
click at [204, 238] on div "Premium" at bounding box center [418, 247] width 648 height 26
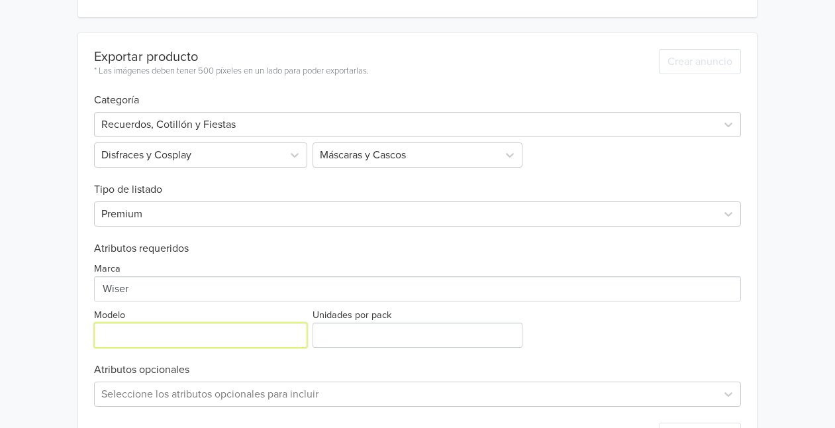
click at [148, 327] on input "Modelo" at bounding box center [200, 335] width 213 height 25
type input "Duende dorado"
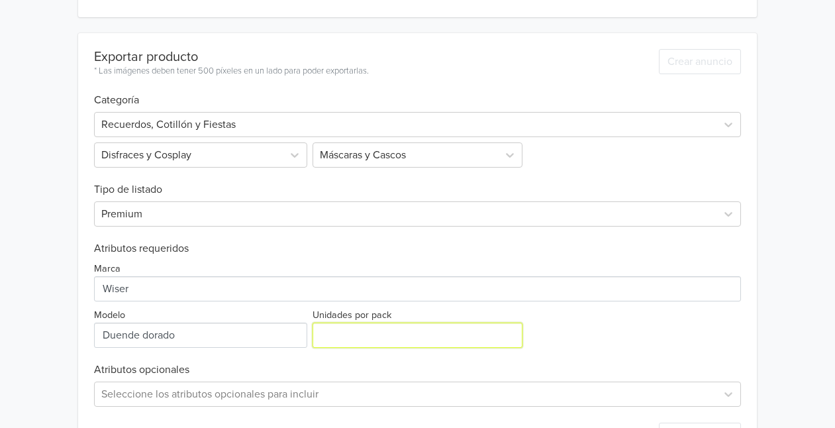
click at [370, 346] on input "Unidades por pack" at bounding box center [418, 335] width 211 height 25
type input "1"
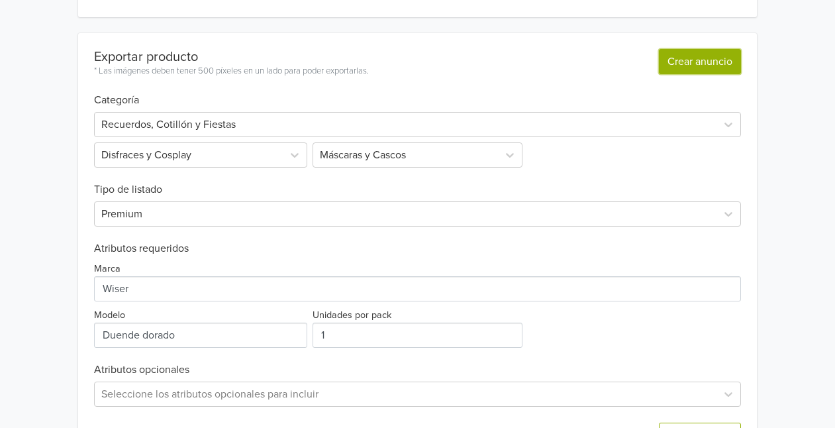
click at [684, 60] on button "Crear anuncio" at bounding box center [700, 61] width 82 height 25
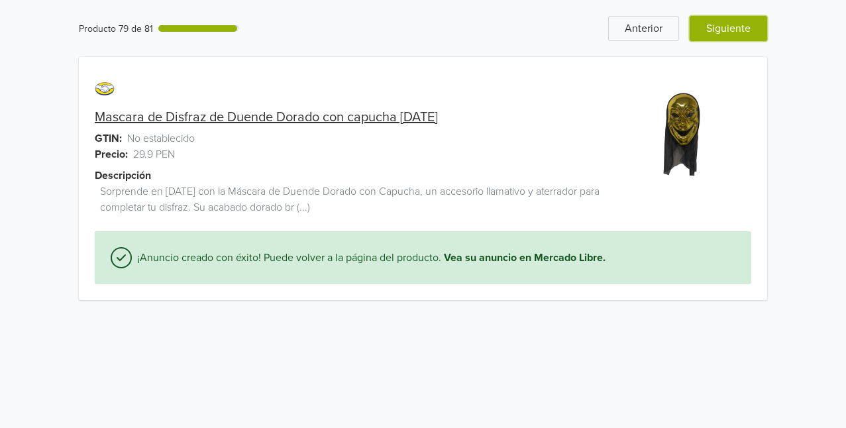
click at [739, 26] on button "Siguiente" at bounding box center [727, 28] width 77 height 25
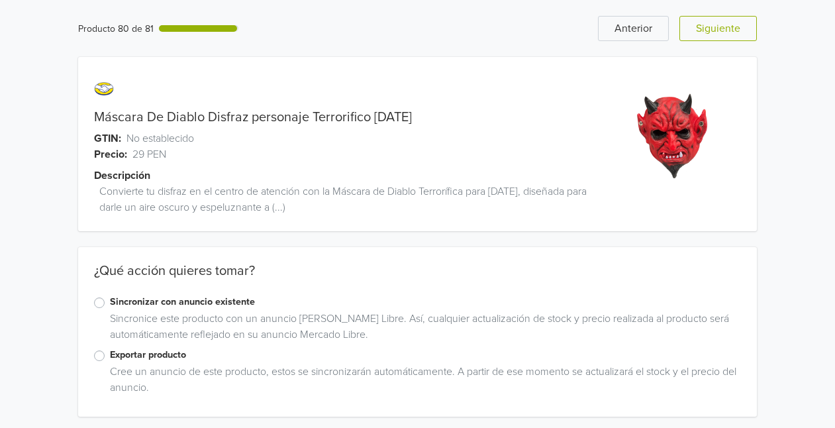
scroll to position [4, 0]
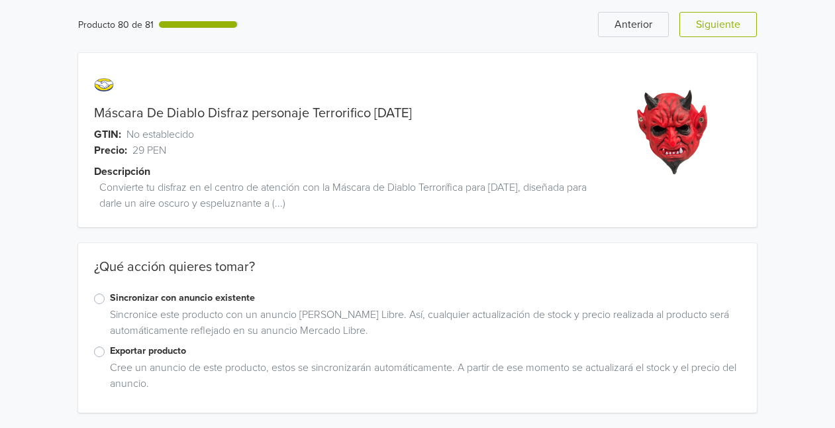
click at [120, 354] on label "Exportar producto" at bounding box center [426, 351] width 632 height 15
click at [0, 0] on input "Exportar producto" at bounding box center [0, 0] width 0 height 0
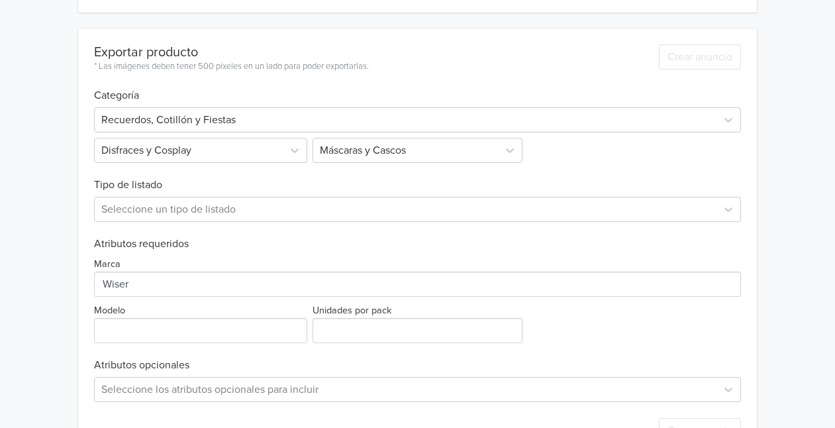
scroll to position [409, 0]
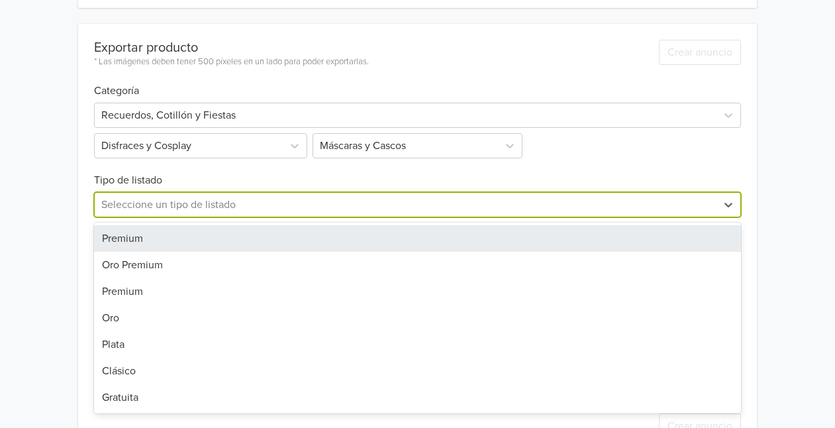
click at [215, 206] on div at bounding box center [405, 204] width 609 height 19
click at [135, 236] on div "Premium" at bounding box center [418, 238] width 648 height 26
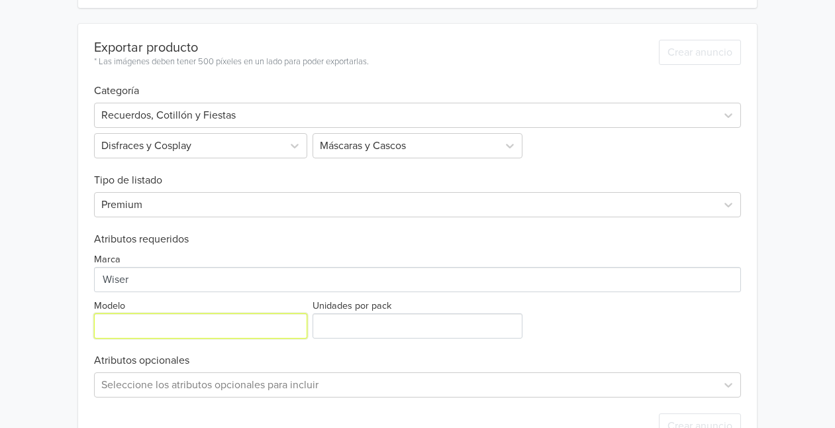
click at [178, 331] on input "Modelo" at bounding box center [200, 325] width 213 height 25
type input "Diablo"
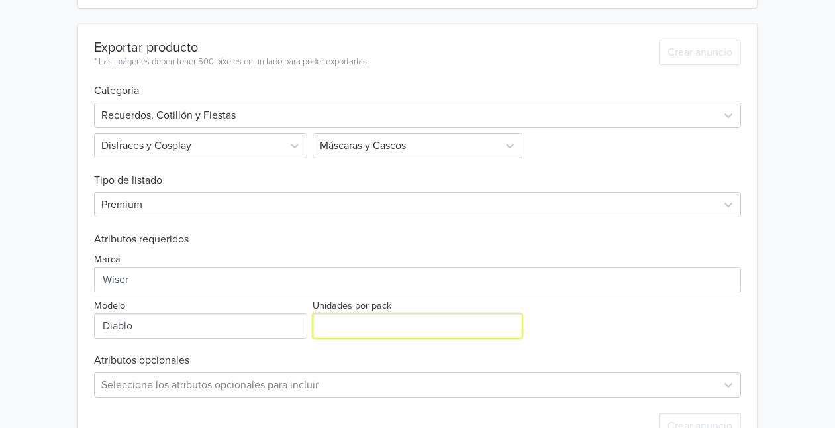
click at [358, 337] on input "Unidades por pack" at bounding box center [418, 325] width 211 height 25
type input "1"
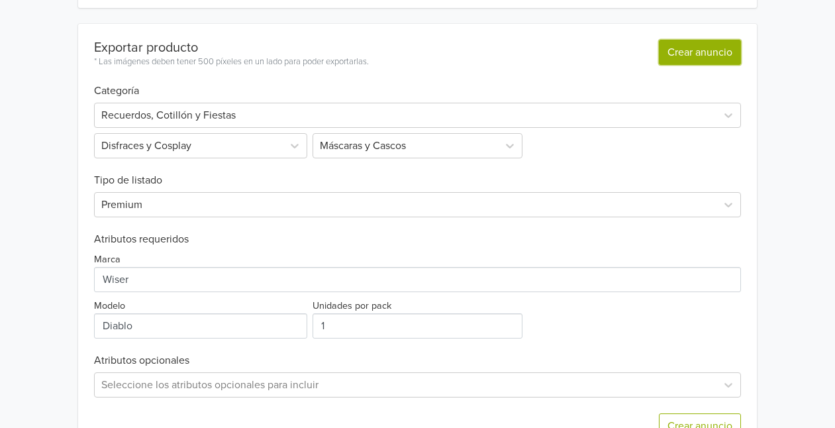
click at [703, 42] on button "Crear anuncio" at bounding box center [700, 52] width 82 height 25
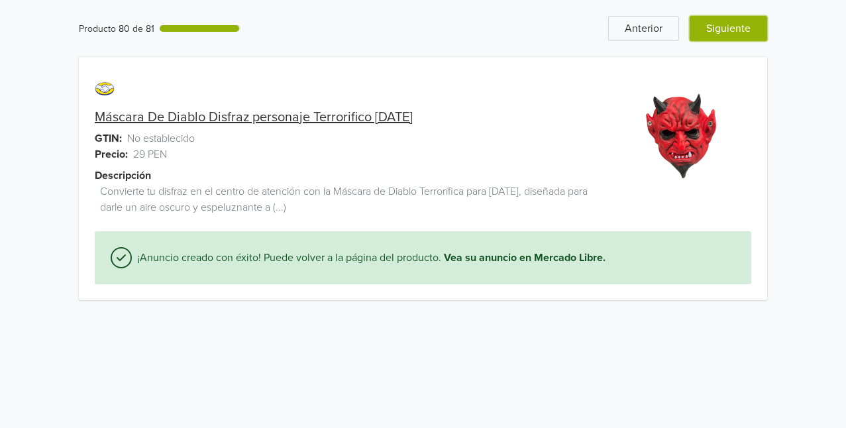
click at [731, 27] on button "Siguiente" at bounding box center [727, 28] width 77 height 25
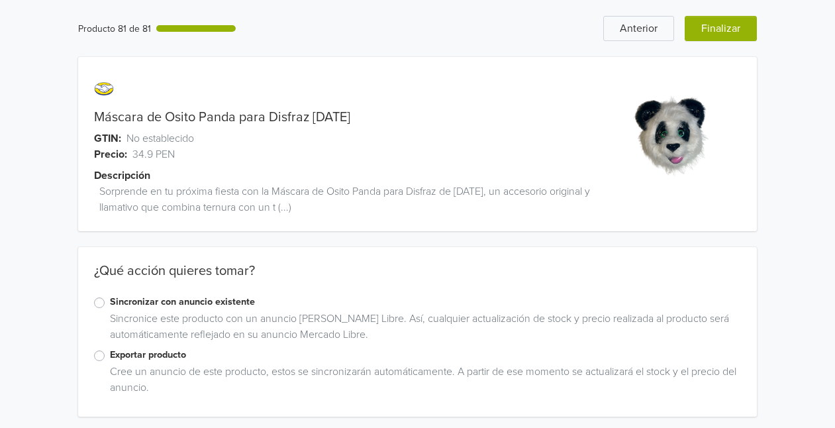
scroll to position [4, 0]
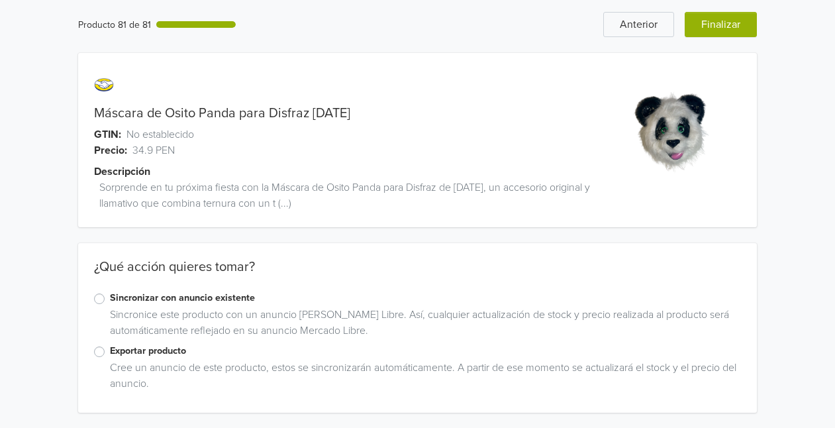
click at [146, 349] on label "Exportar producto" at bounding box center [426, 351] width 632 height 15
click at [0, 0] on input "Exportar producto" at bounding box center [0, 0] width 0 height 0
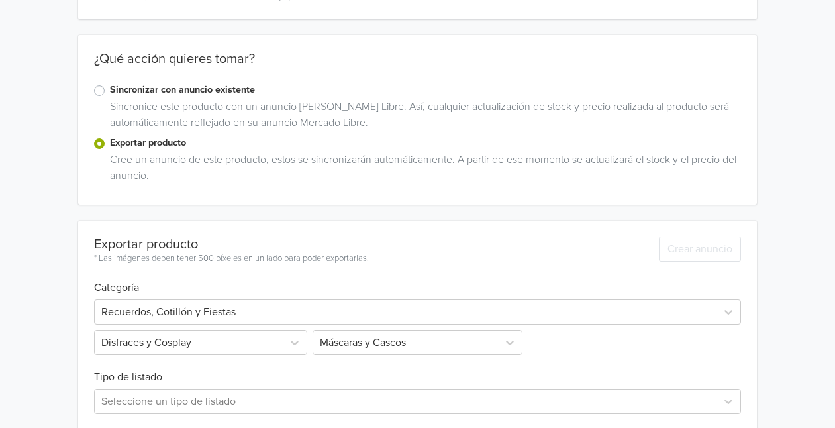
scroll to position [452, 0]
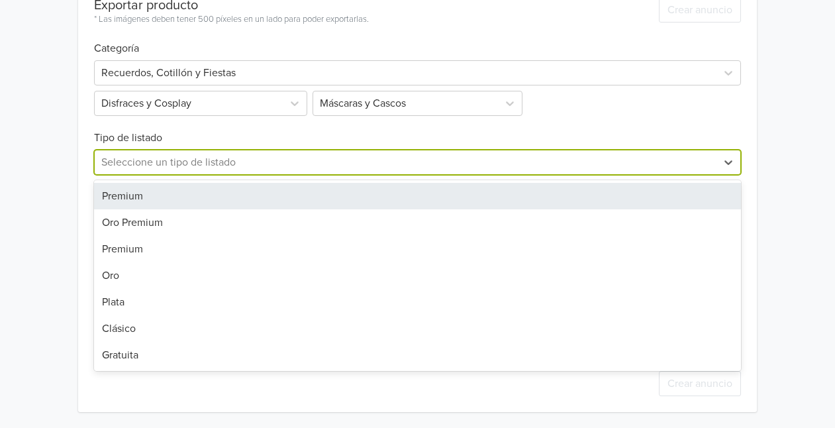
click at [153, 156] on div at bounding box center [405, 162] width 609 height 19
click at [136, 195] on div "Premium" at bounding box center [418, 196] width 648 height 26
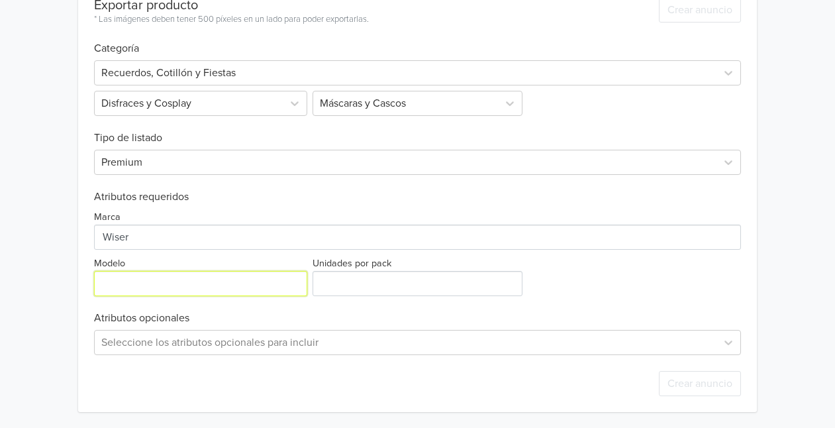
click at [154, 278] on input "Modelo" at bounding box center [200, 283] width 213 height 25
type input "Panda"
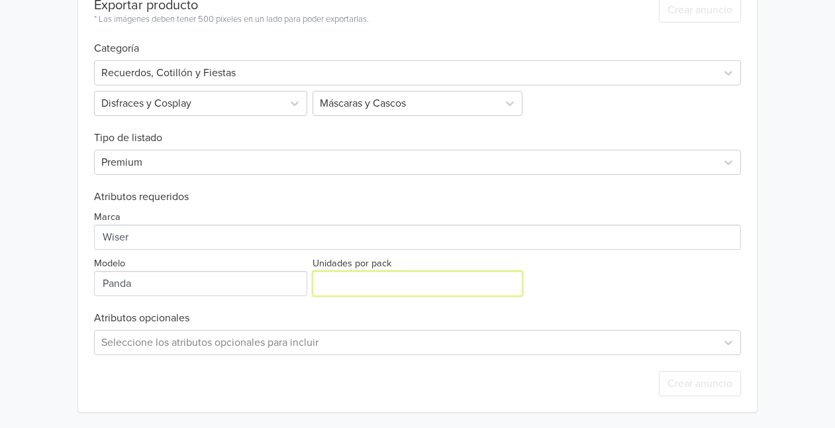
click at [338, 282] on input "Unidades por pack" at bounding box center [418, 283] width 211 height 25
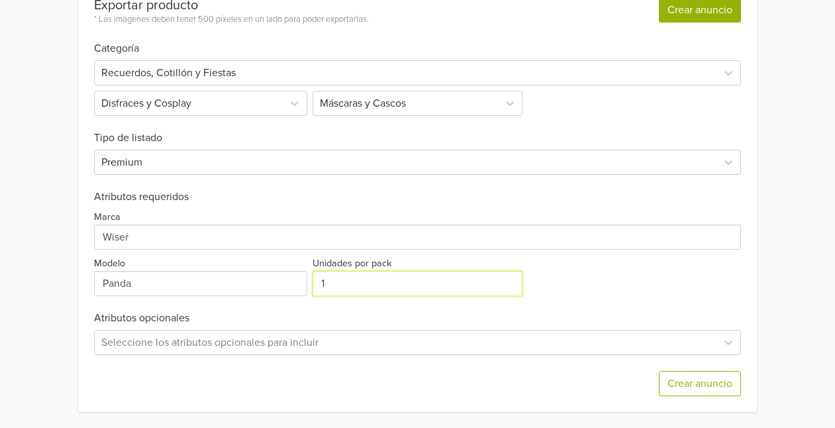
type input "1"
click at [672, 5] on button "Crear anuncio" at bounding box center [700, 9] width 82 height 25
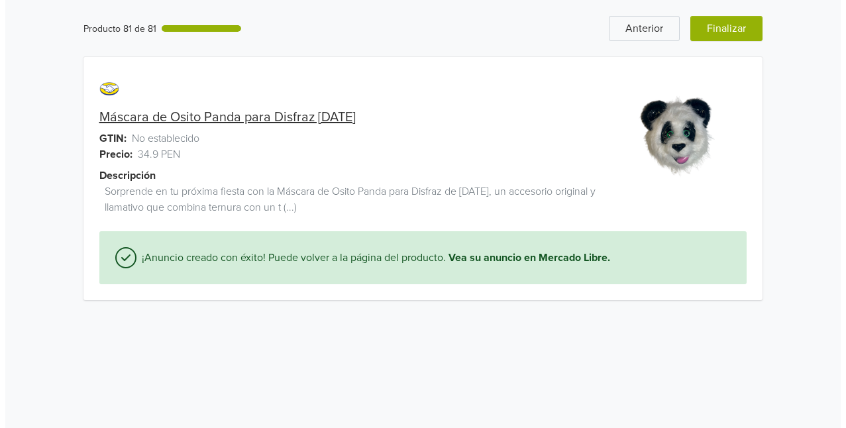
scroll to position [0, 0]
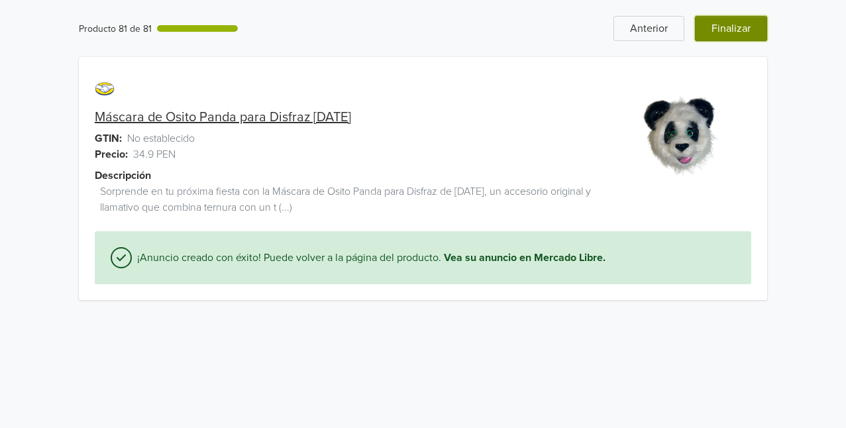
click at [740, 31] on button "Finalizar" at bounding box center [731, 28] width 72 height 25
click at [733, 28] on button "Finalizar" at bounding box center [731, 28] width 72 height 25
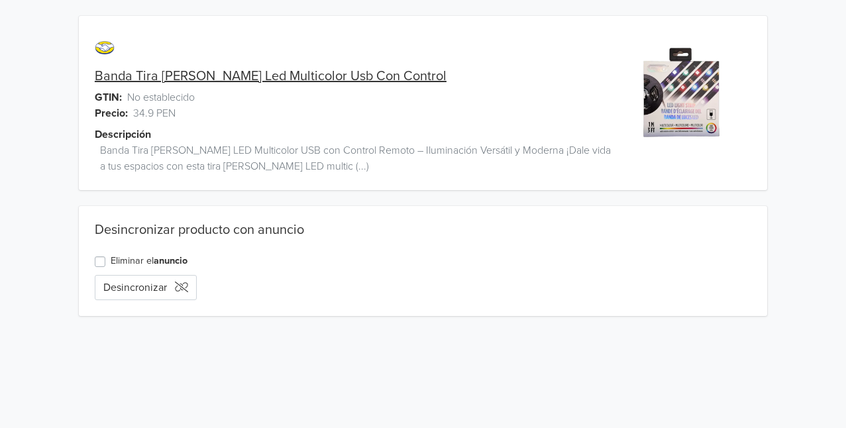
click at [189, 73] on link "Banda Tira De Luces Led Multicolor Usb Con Control" at bounding box center [271, 76] width 352 height 16
click at [44, 3] on div "Banda Tira De Luces Led Multicolor Usb Con Control GTIN: No establecido Precio:…" at bounding box center [423, 166] width 826 height 332
click at [130, 66] on div "Banda Tira De Luces Led Multicolor Usb Con Control GTIN: No establecido Precio:…" at bounding box center [337, 111] width 516 height 158
click at [128, 73] on link "Banda Tira De Luces Led Multicolor Usb Con Control" at bounding box center [271, 76] width 352 height 16
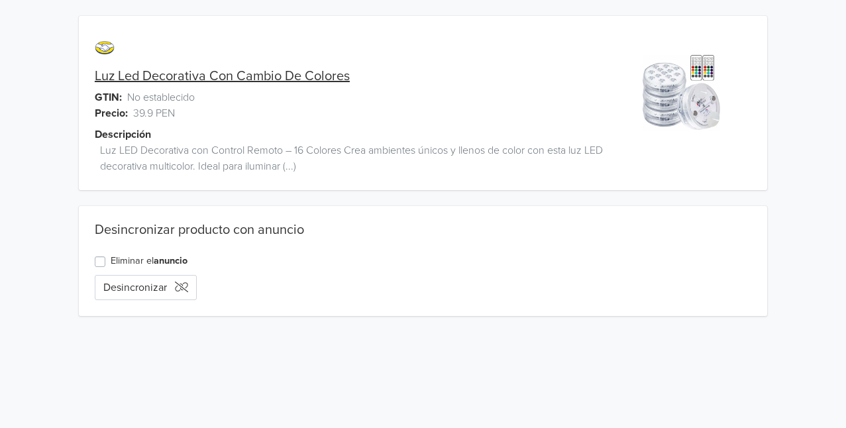
click at [160, 73] on link "Luz Led Decorativa Con Cambio De Colores" at bounding box center [222, 76] width 255 height 16
